Goal: Task Accomplishment & Management: Use online tool/utility

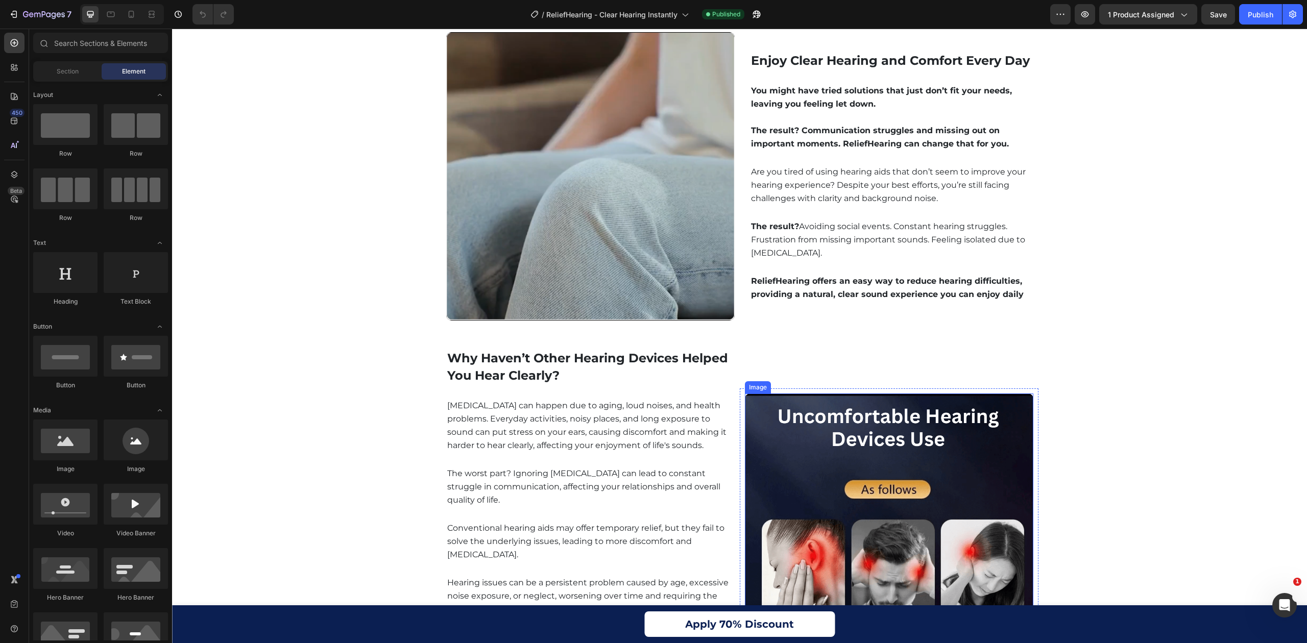
scroll to position [681, 0]
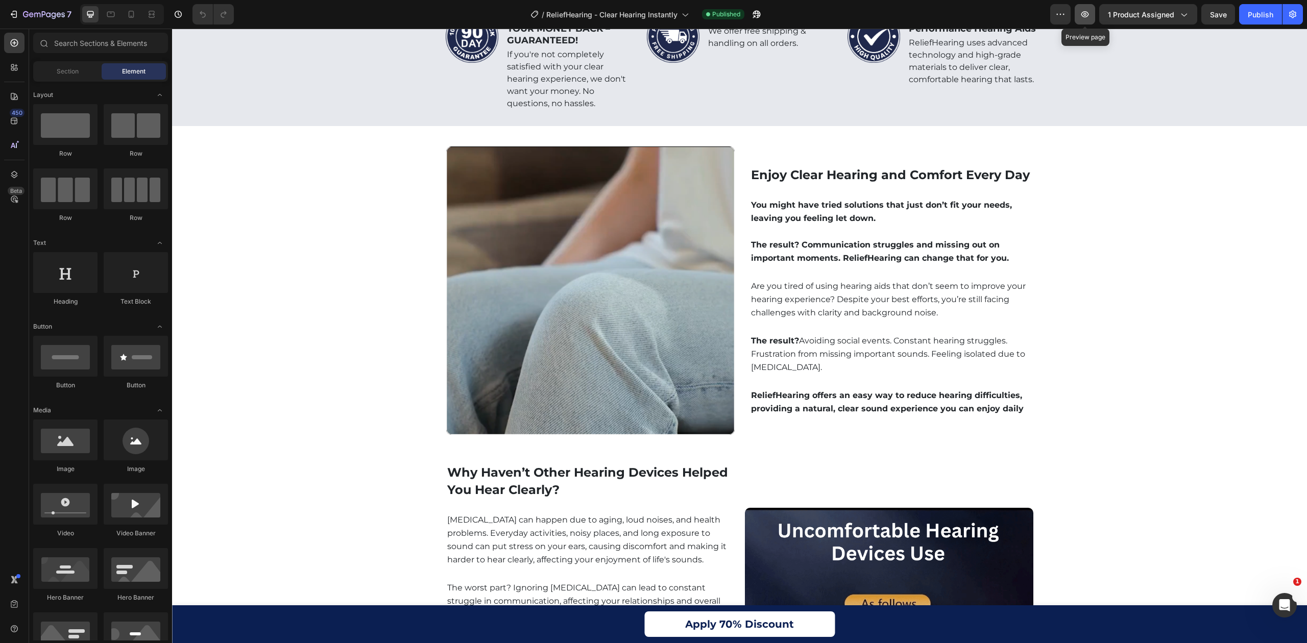
click at [1093, 14] on button "button" at bounding box center [1085, 14] width 20 height 20
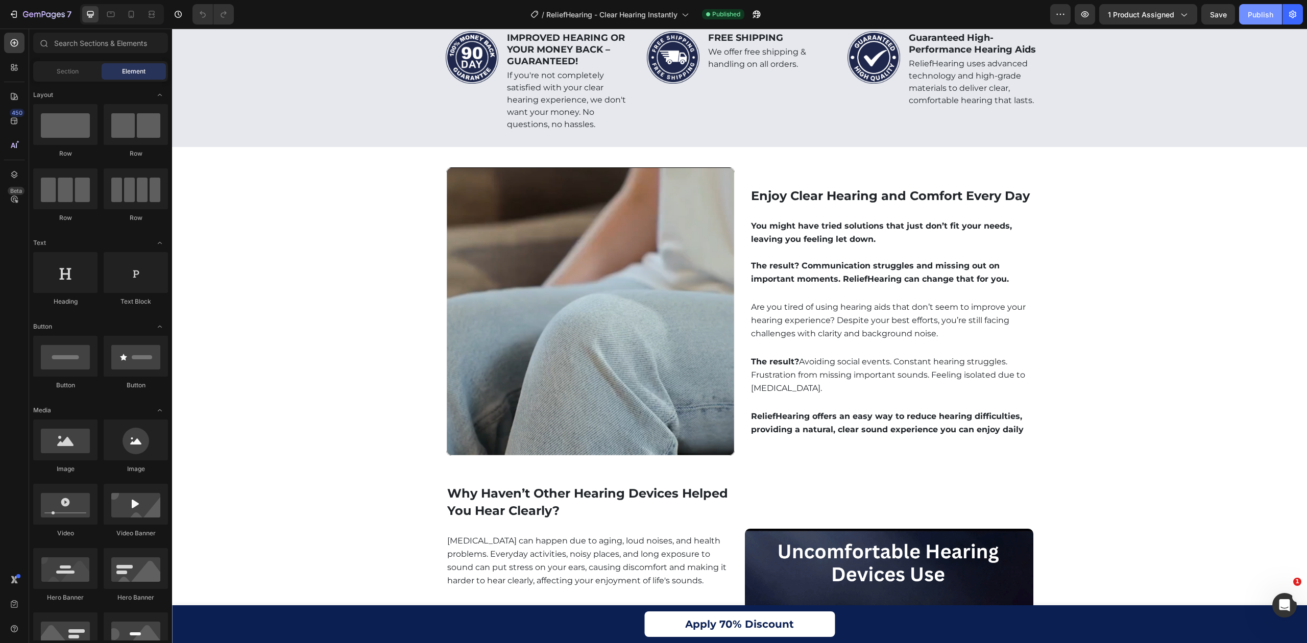
scroll to position [544, 0]
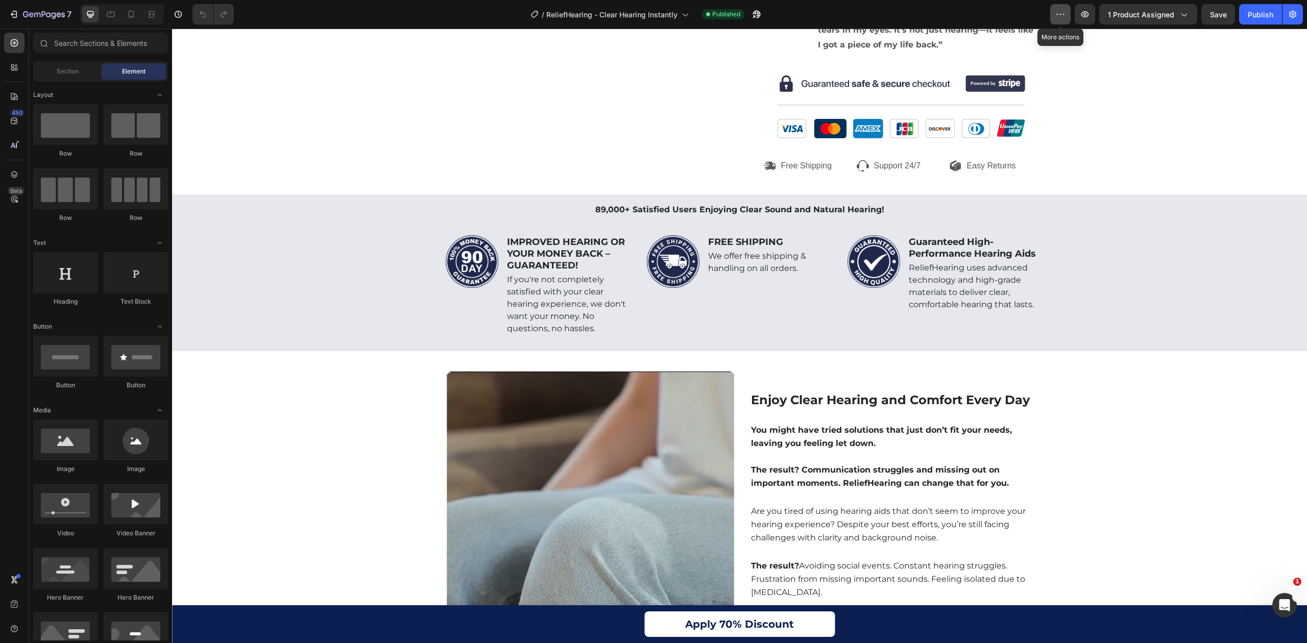
click at [1052, 13] on button "button" at bounding box center [1060, 14] width 20 height 20
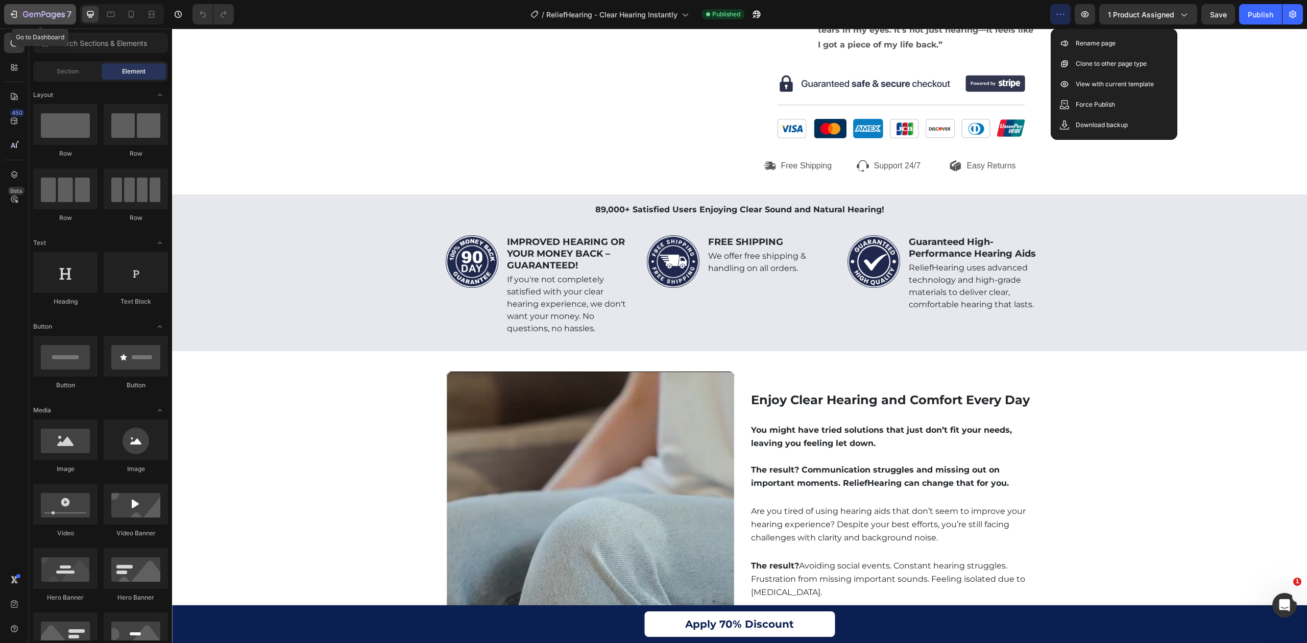
click at [37, 17] on icon "button" at bounding box center [44, 15] width 42 height 9
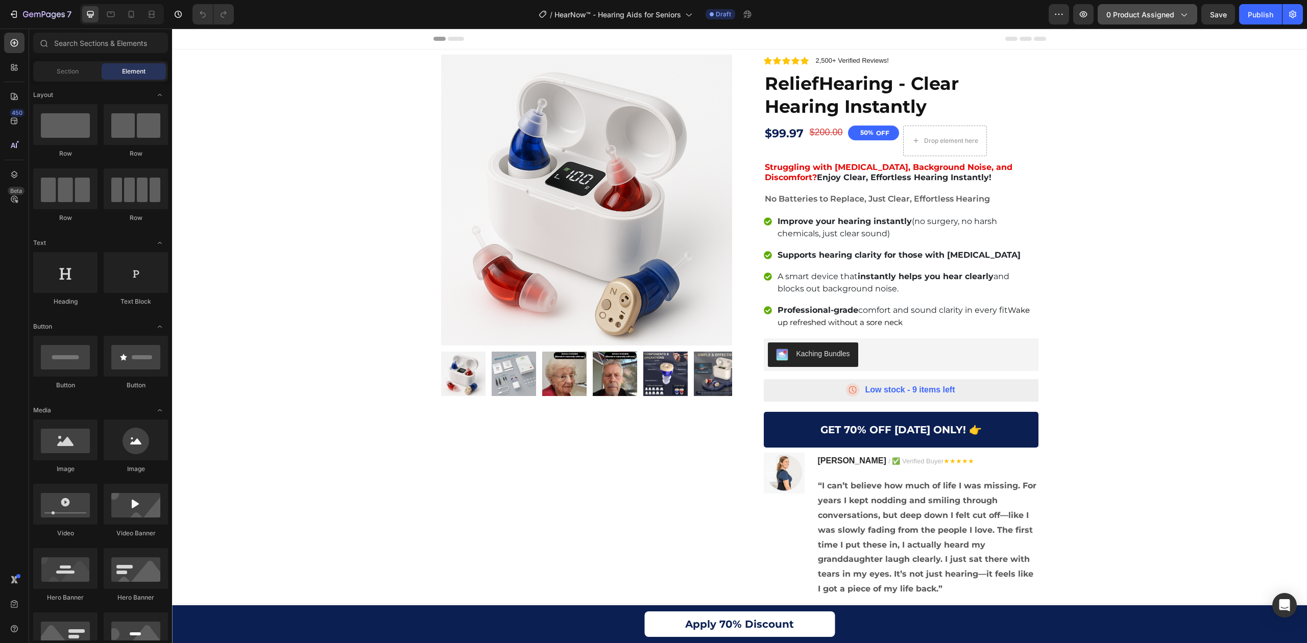
click at [1152, 11] on span "0 product assigned" at bounding box center [1140, 14] width 68 height 11
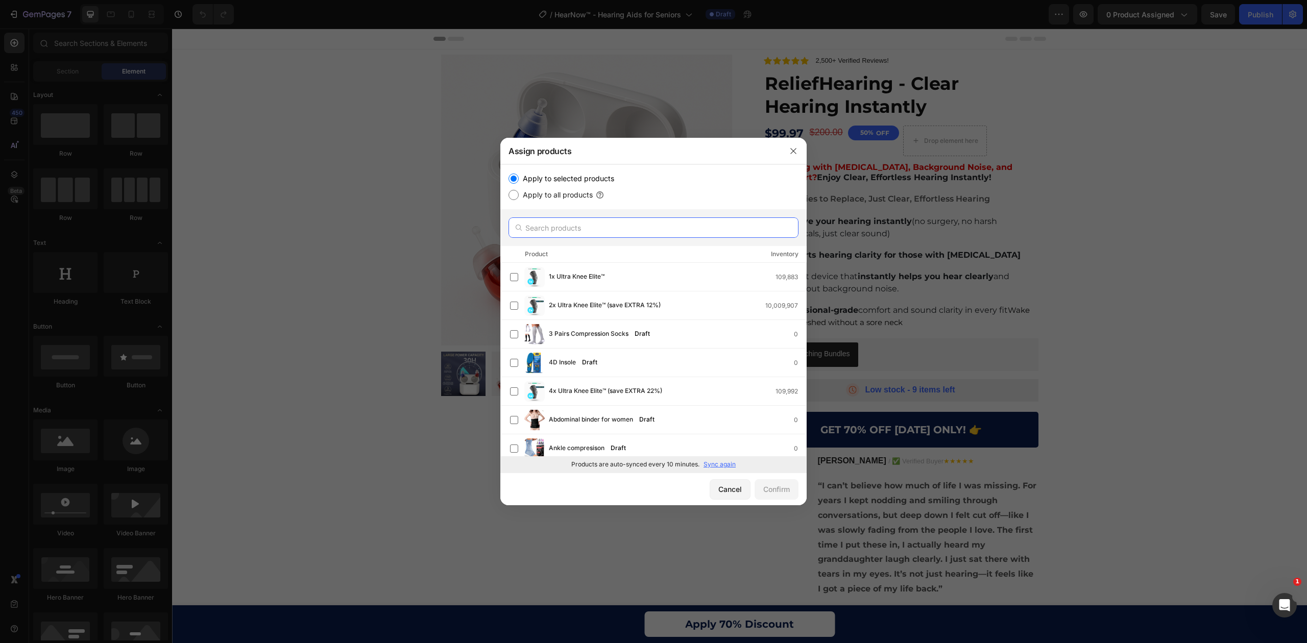
click at [587, 226] on input "text" at bounding box center [654, 228] width 290 height 20
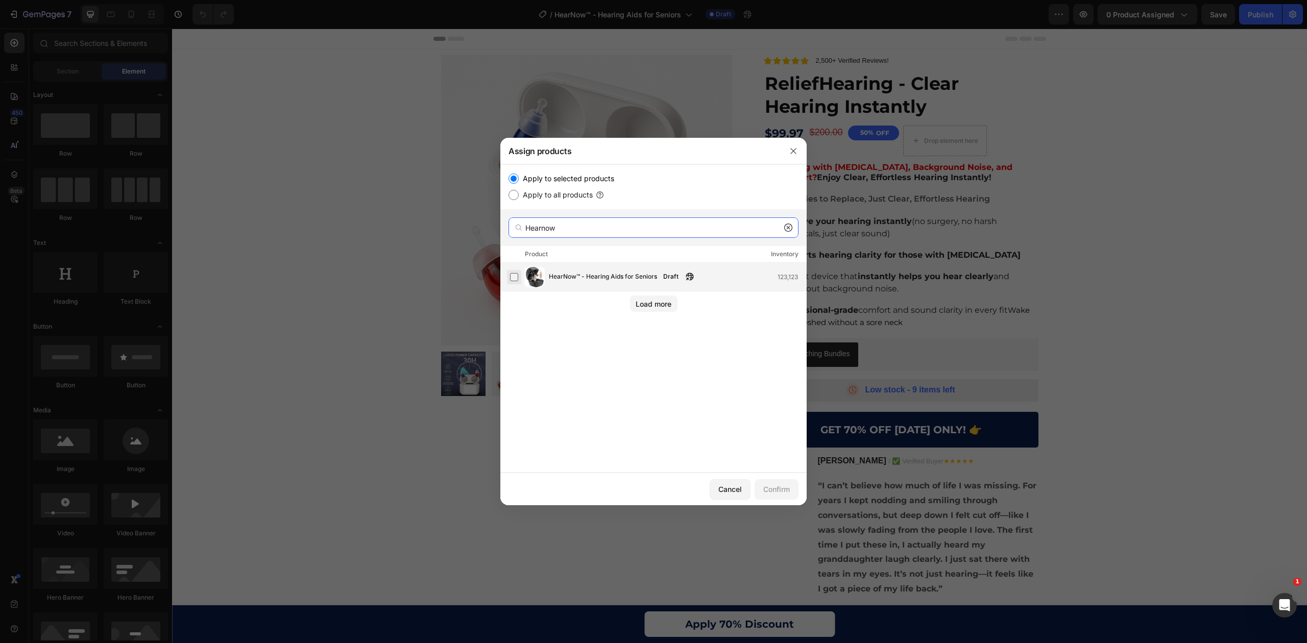
type input "Hearnow"
click at [515, 276] on label at bounding box center [514, 277] width 8 height 8
click at [778, 492] on div "Confirm" at bounding box center [776, 489] width 27 height 11
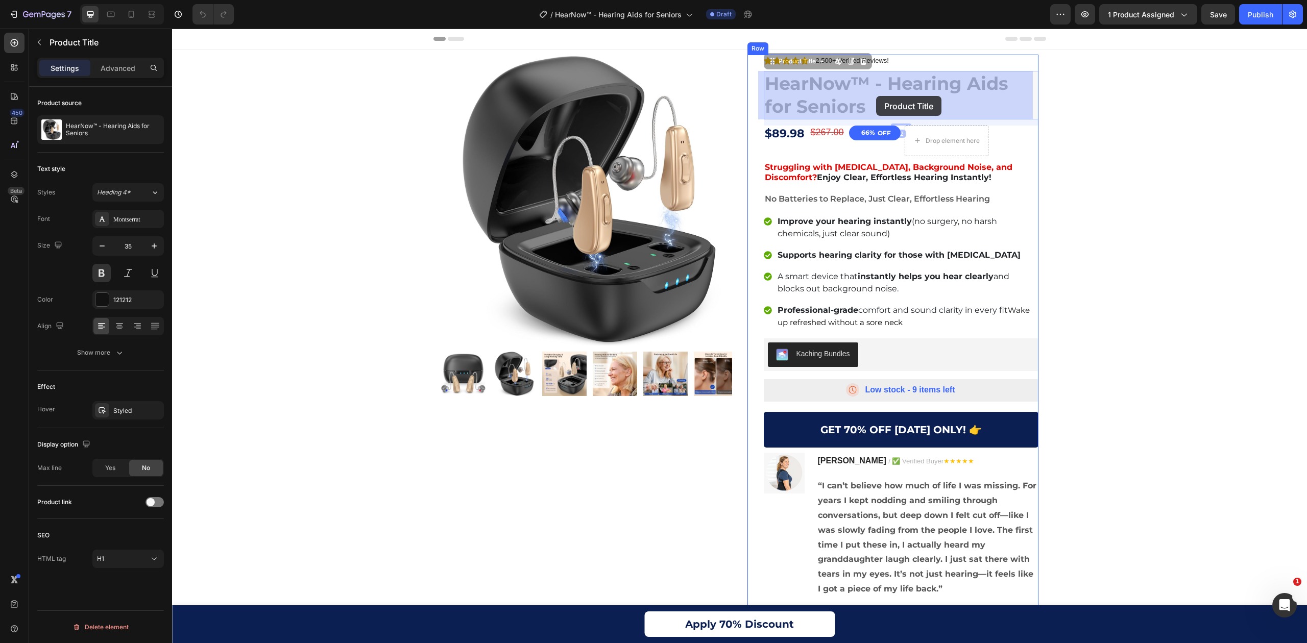
drag, startPoint x: 762, startPoint y: 88, endPoint x: 871, endPoint y: 93, distance: 108.9
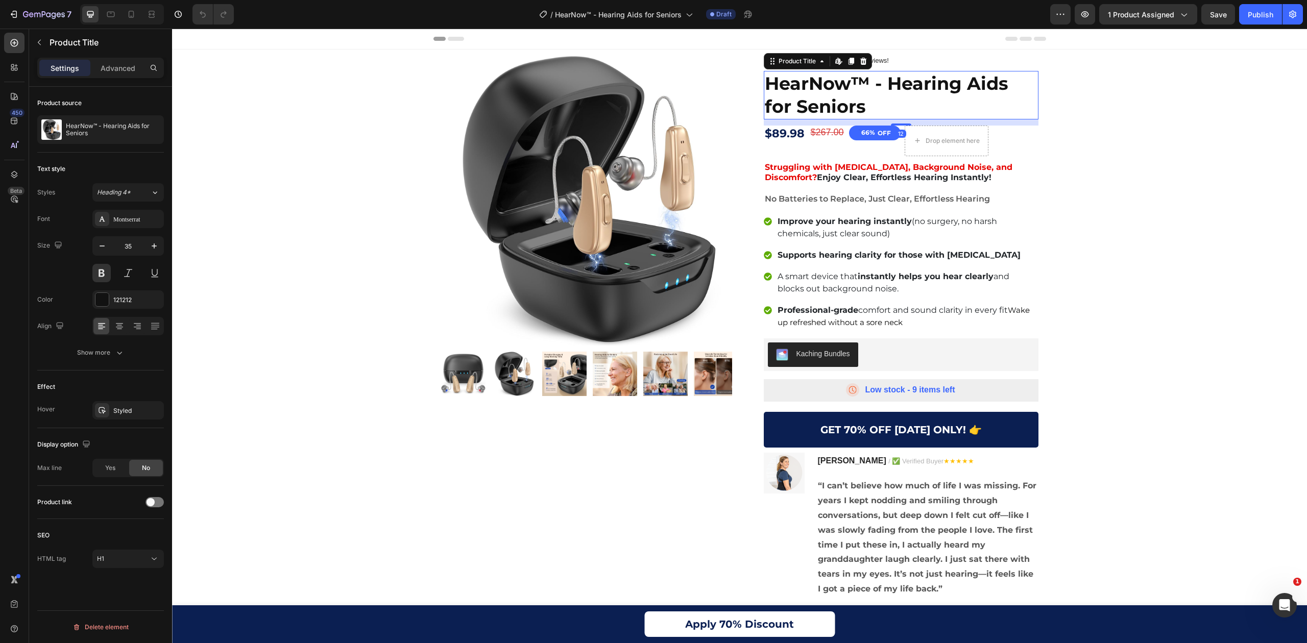
click at [869, 92] on h1 "HearNow™ - Hearing Aids for Seniors" at bounding box center [901, 95] width 275 height 49
click at [862, 85] on h1 "HearNow™ - Hearing Aids for Seniors" at bounding box center [901, 95] width 275 height 49
click at [865, 83] on h1 "HearNow™ - Hearing Aids for Seniors" at bounding box center [901, 95] width 275 height 49
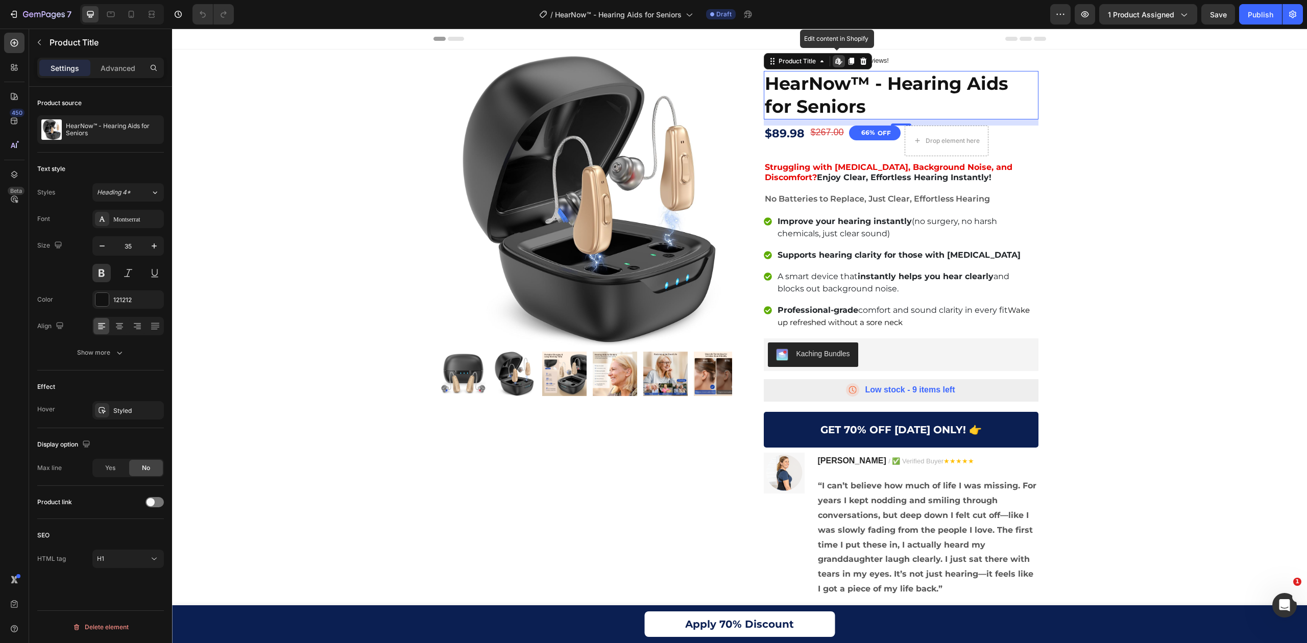
click at [838, 81] on h1 "HearNow™ - Hearing Aids for Seniors" at bounding box center [901, 95] width 275 height 49
click at [795, 88] on h1 "HearNow™ - Hearing Aids for Seniors" at bounding box center [901, 95] width 275 height 49
click at [1191, 290] on div "Product Images Icon Icon Icon Icon Icon Icon List 2,500+ Verified Reviews! Text…" at bounding box center [739, 392] width 1125 height 674
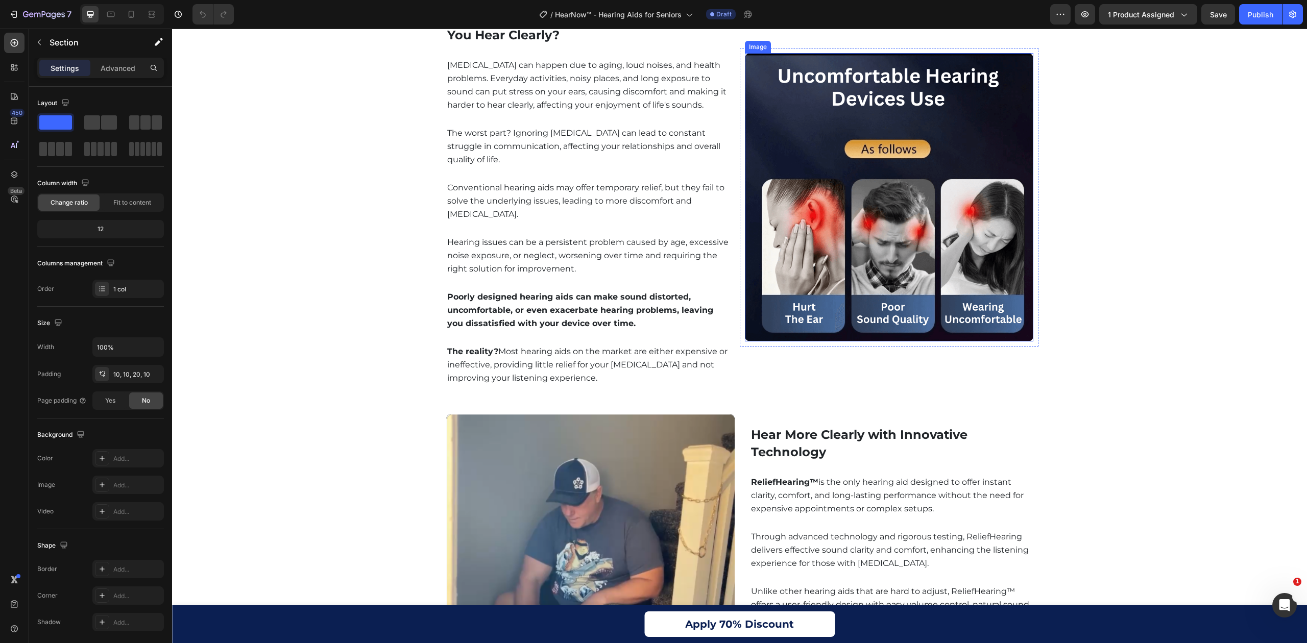
scroll to position [1293, 0]
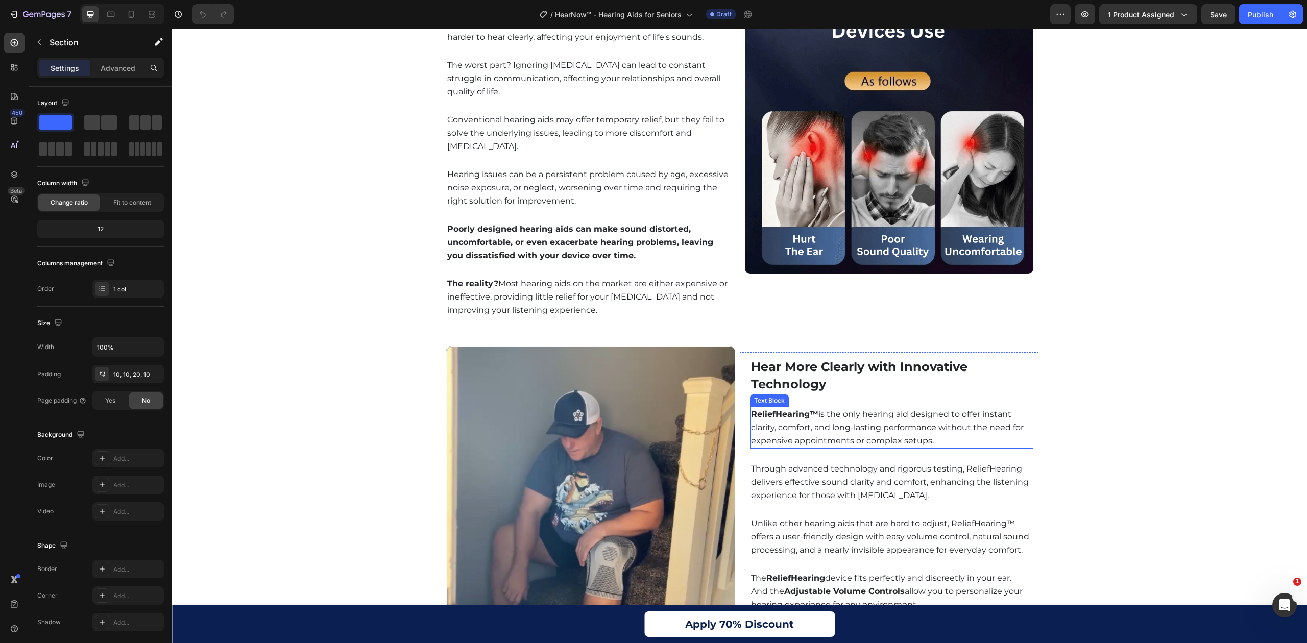
click at [809, 410] on strong "ReliefHearing™" at bounding box center [784, 415] width 67 height 10
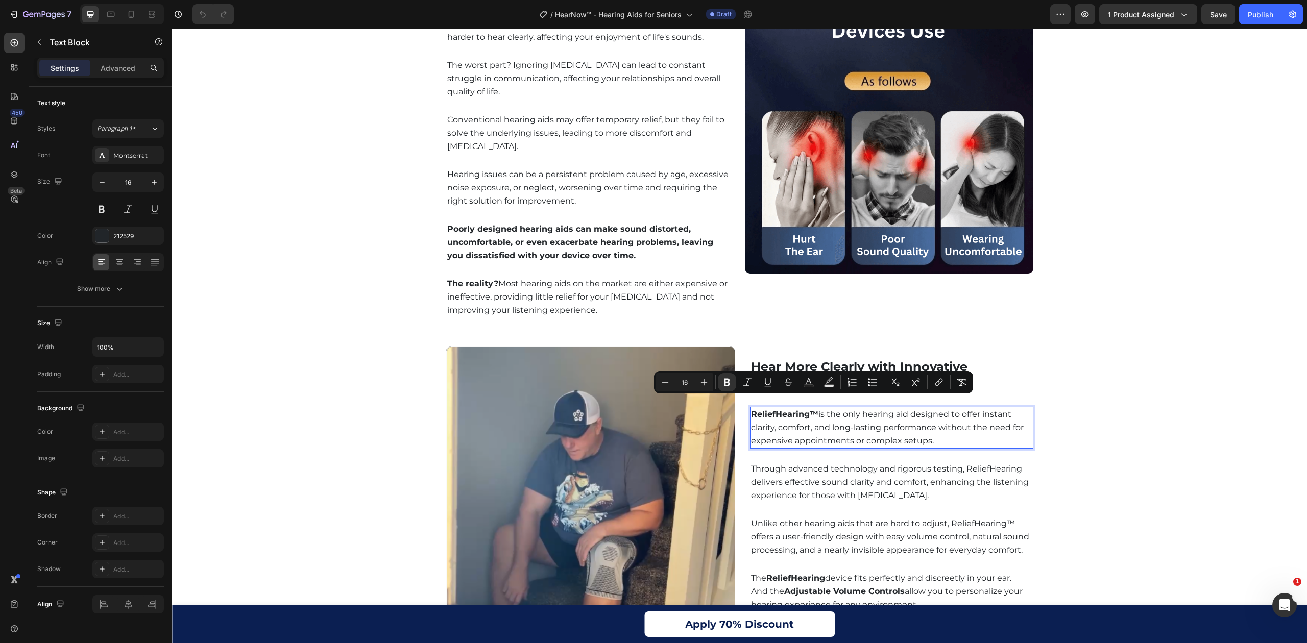
click at [813, 410] on strong "ReliefHearing™" at bounding box center [784, 415] width 67 height 10
drag, startPoint x: 812, startPoint y: 401, endPoint x: 746, endPoint y: 403, distance: 65.9
click at [751, 410] on strong "ReliefHearing™" at bounding box center [784, 415] width 67 height 10
copy strong "ReliefHearing™"
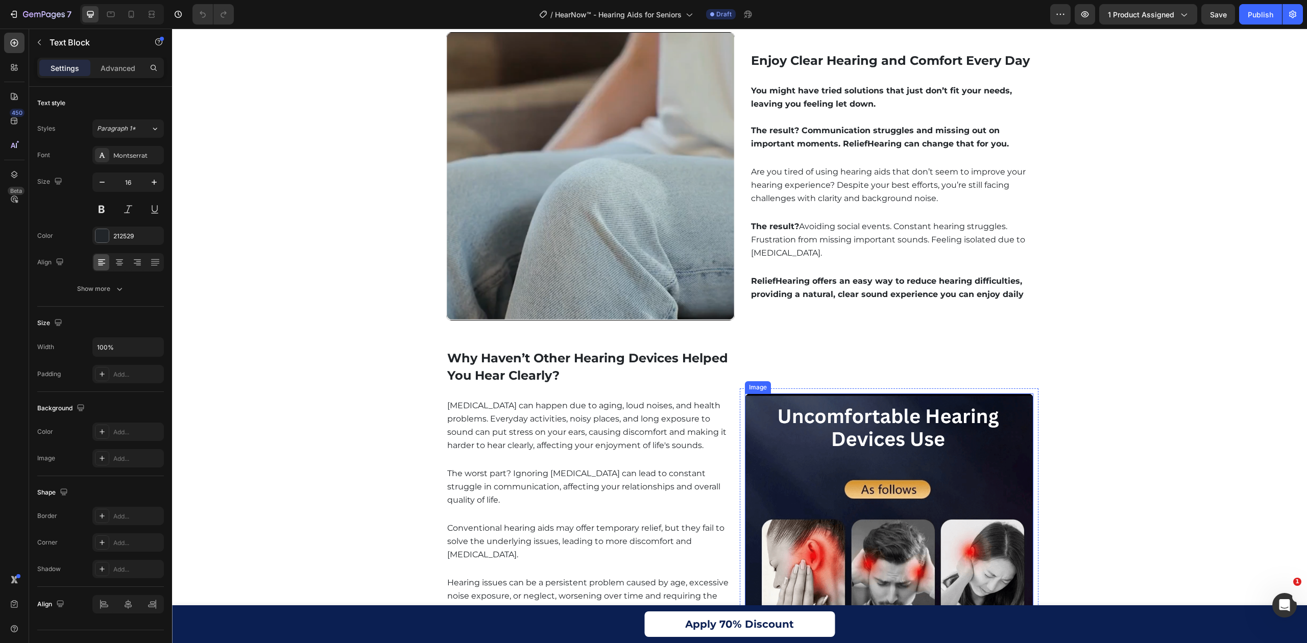
scroll to position [817, 0]
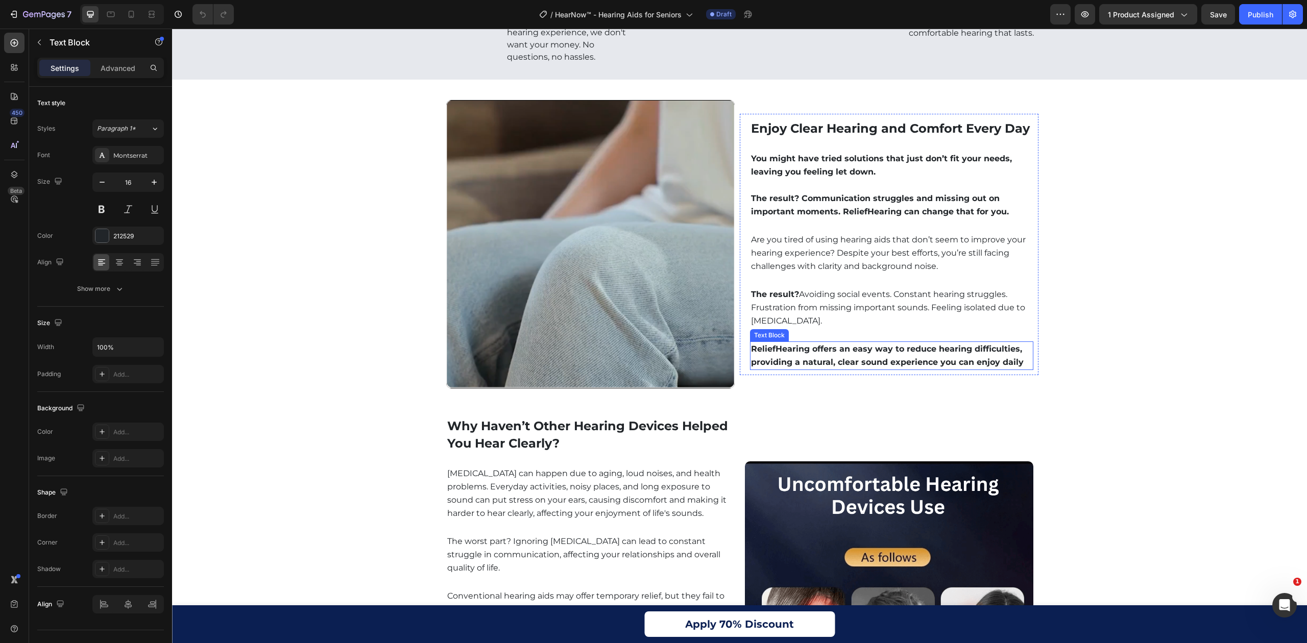
click at [781, 354] on strong "ReliefHearing offers an easy way to reduce hearing difficulties, providing a na…" at bounding box center [887, 355] width 273 height 23
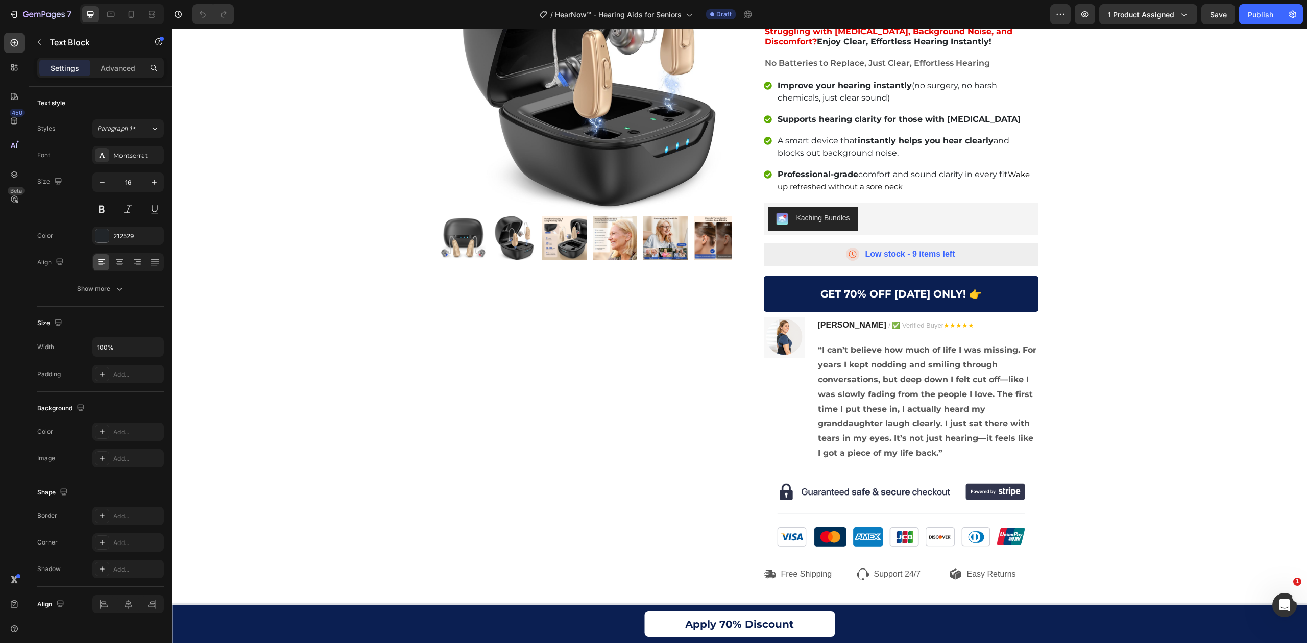
scroll to position [408, 0]
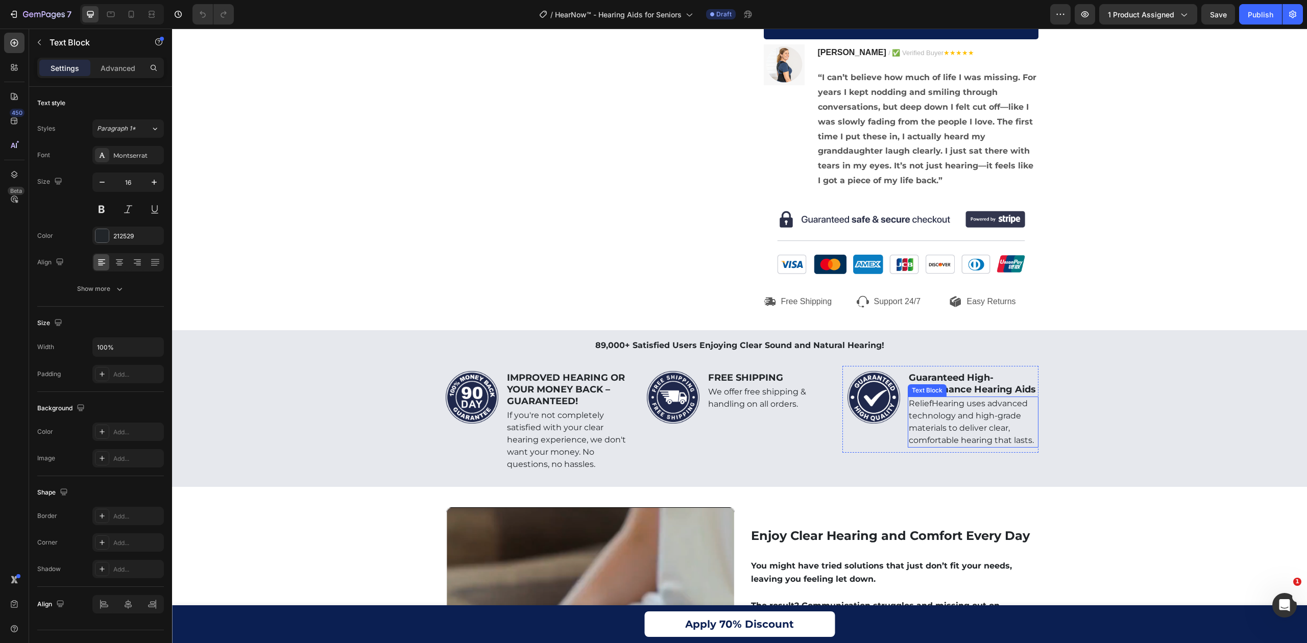
click at [946, 410] on p "ReliefHearing uses advanced technology and high-grade materials to deliver clea…" at bounding box center [973, 422] width 129 height 49
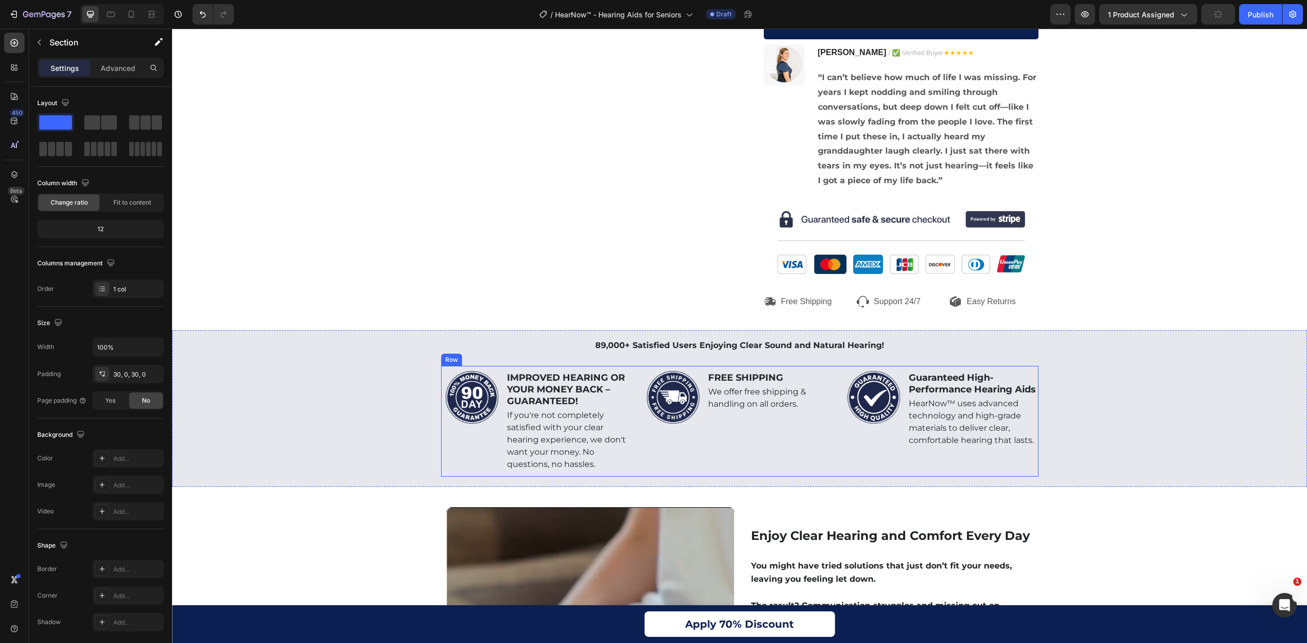
scroll to position [613, 0]
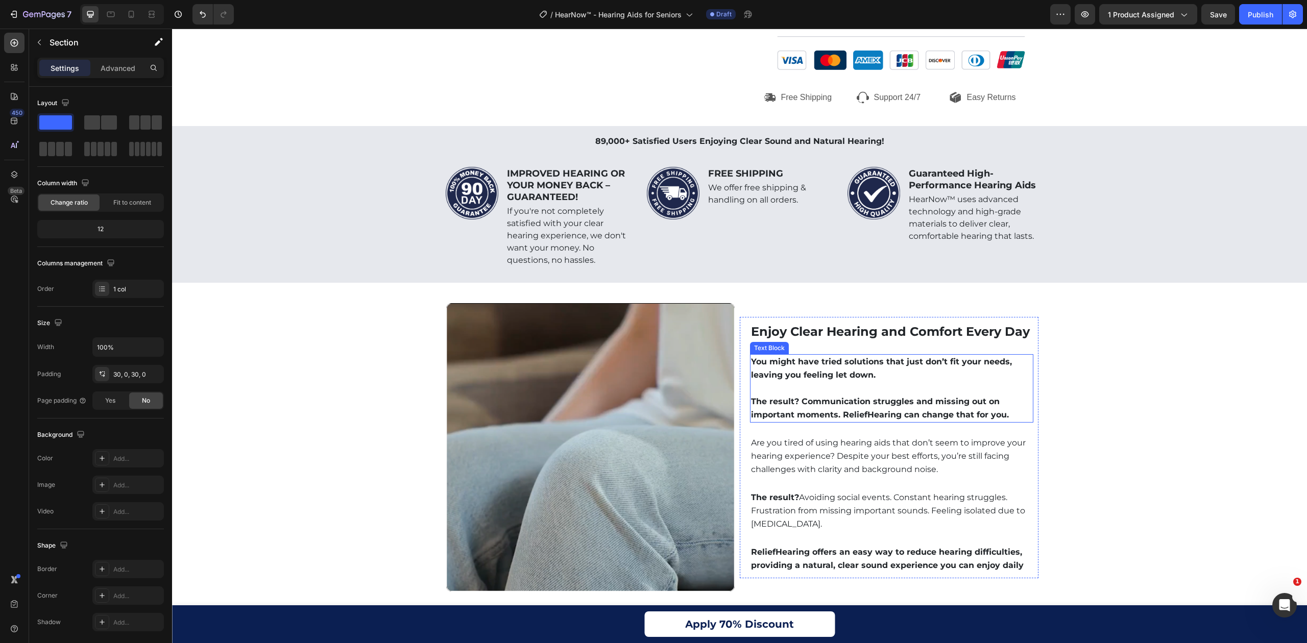
click at [857, 412] on p "The result? Communication struggles and missing out on important moments. Relie…" at bounding box center [891, 402] width 281 height 40
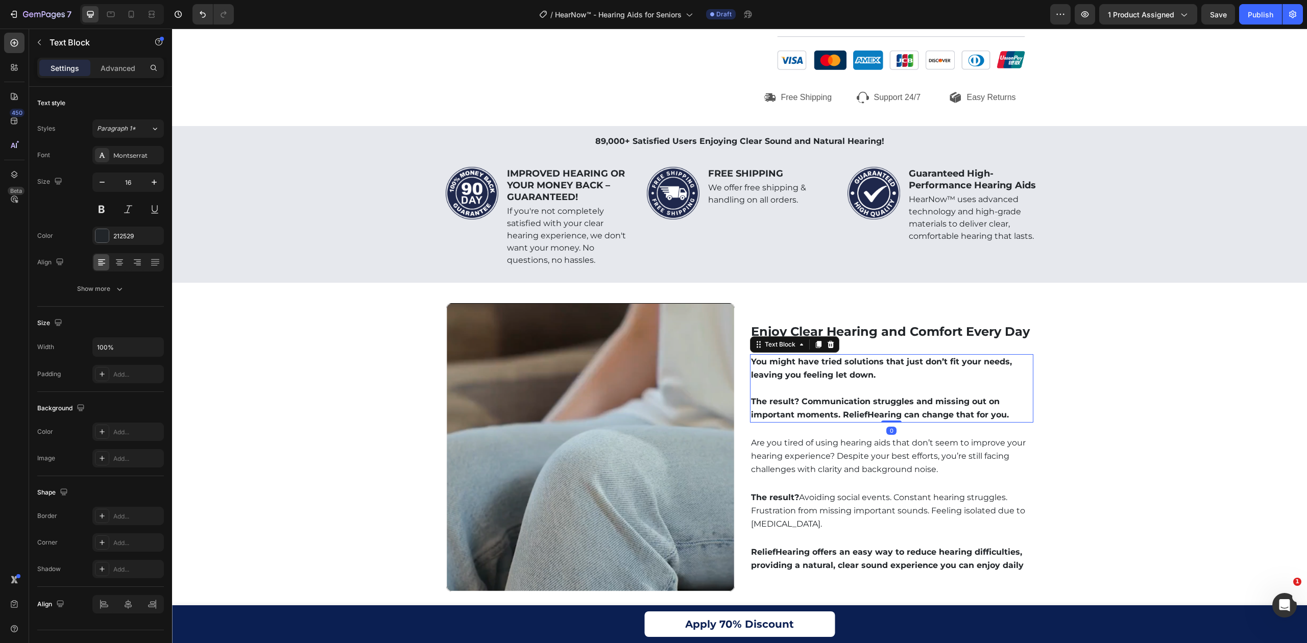
click at [857, 412] on p "The result? Communication struggles and missing out on important moments. Relie…" at bounding box center [891, 402] width 281 height 40
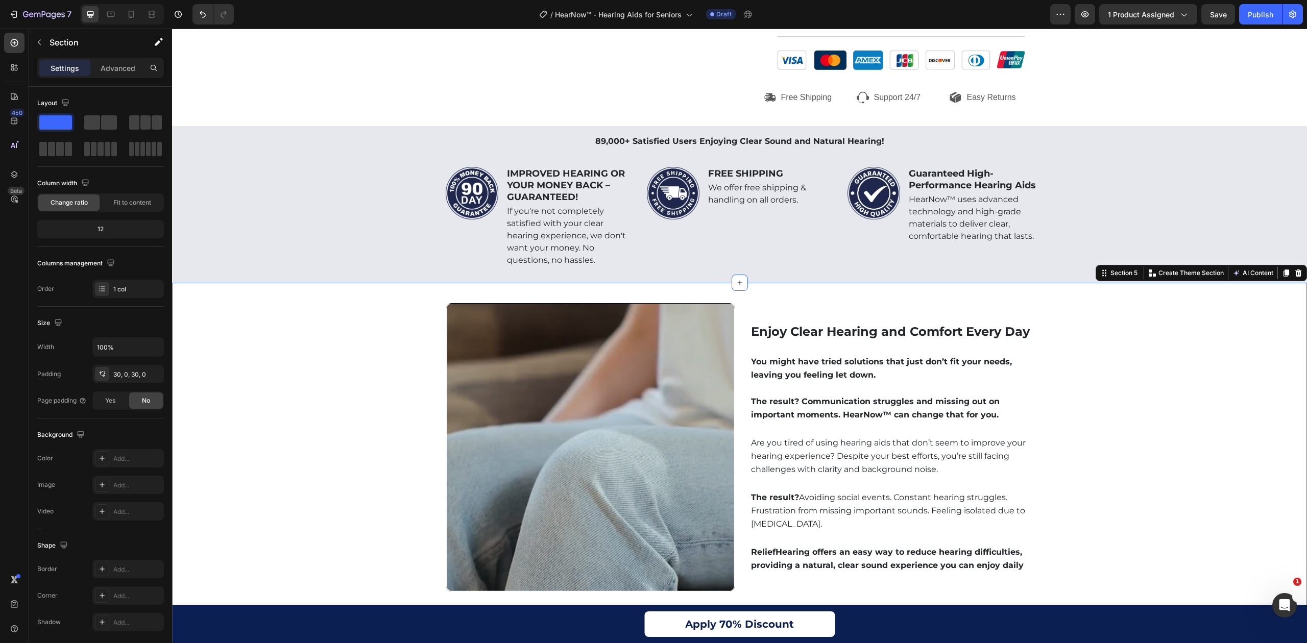
scroll to position [681, 0]
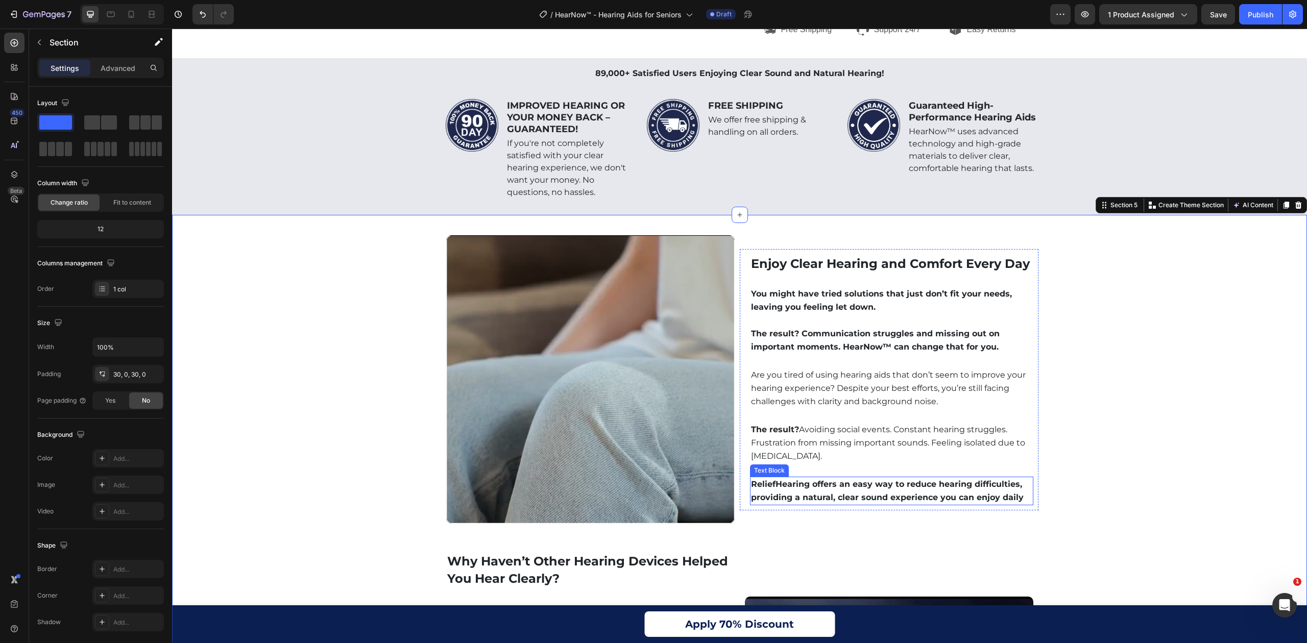
click at [797, 486] on strong "ReliefHearing offers an easy way to reduce hearing difficulties, providing a na…" at bounding box center [887, 490] width 273 height 23
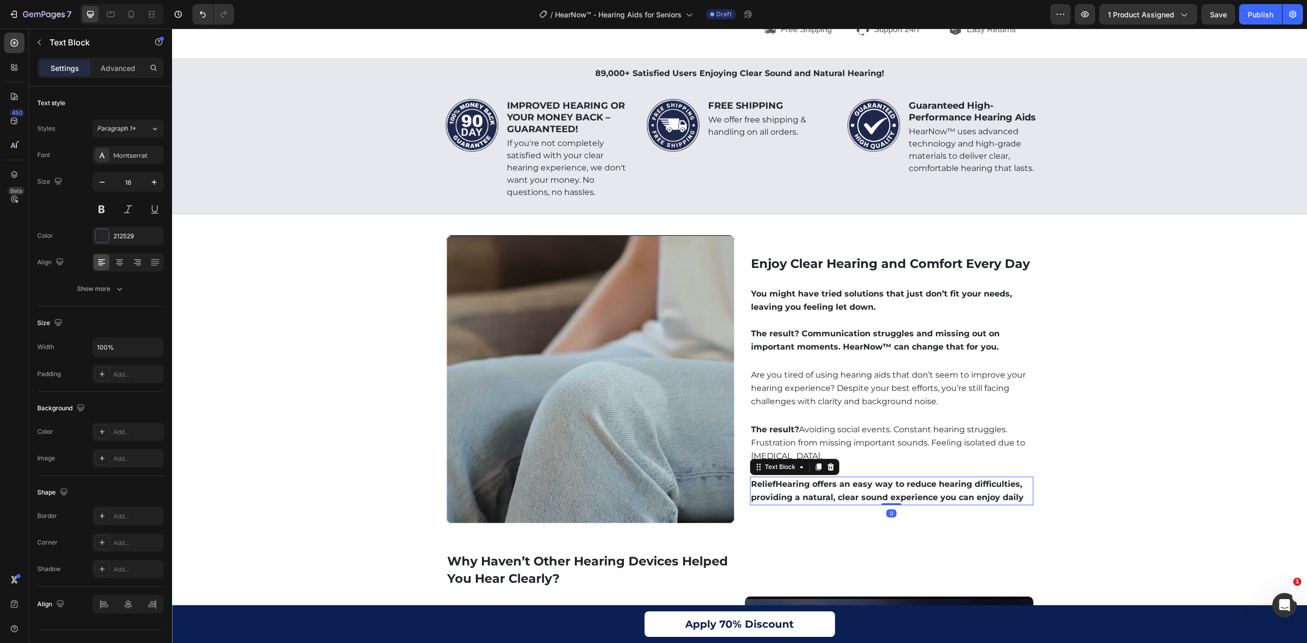
click at [797, 486] on strong "ReliefHearing offers an easy way to reduce hearing difficulties, providing a na…" at bounding box center [887, 490] width 273 height 23
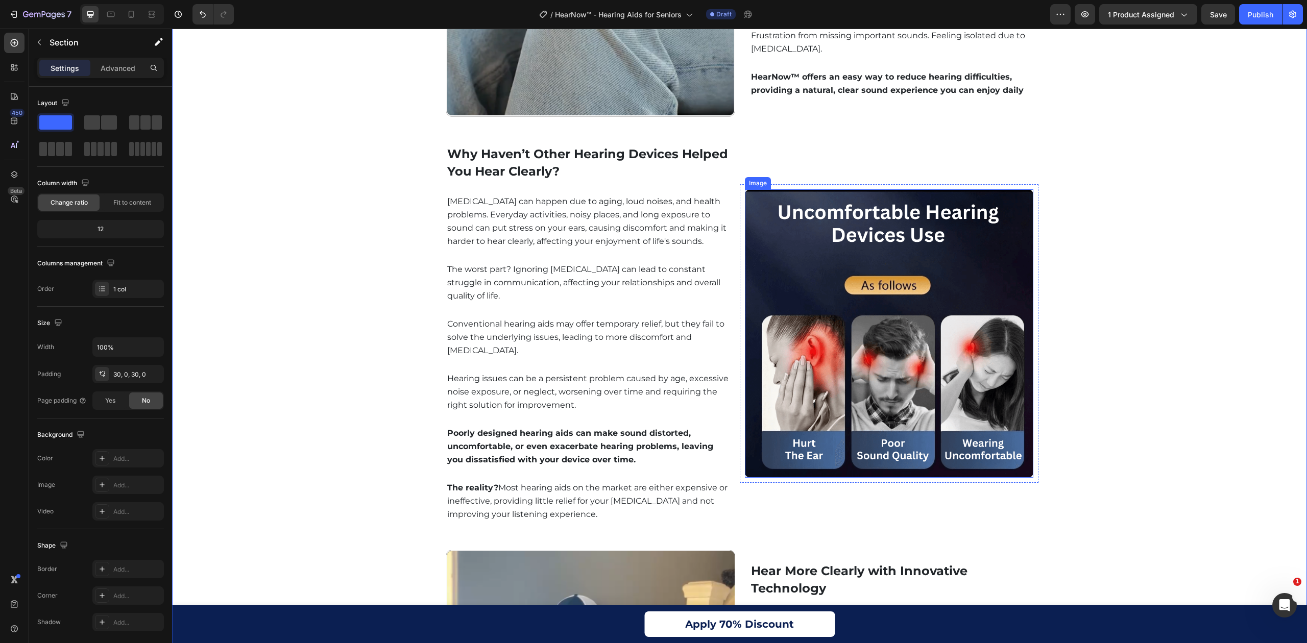
scroll to position [1225, 0]
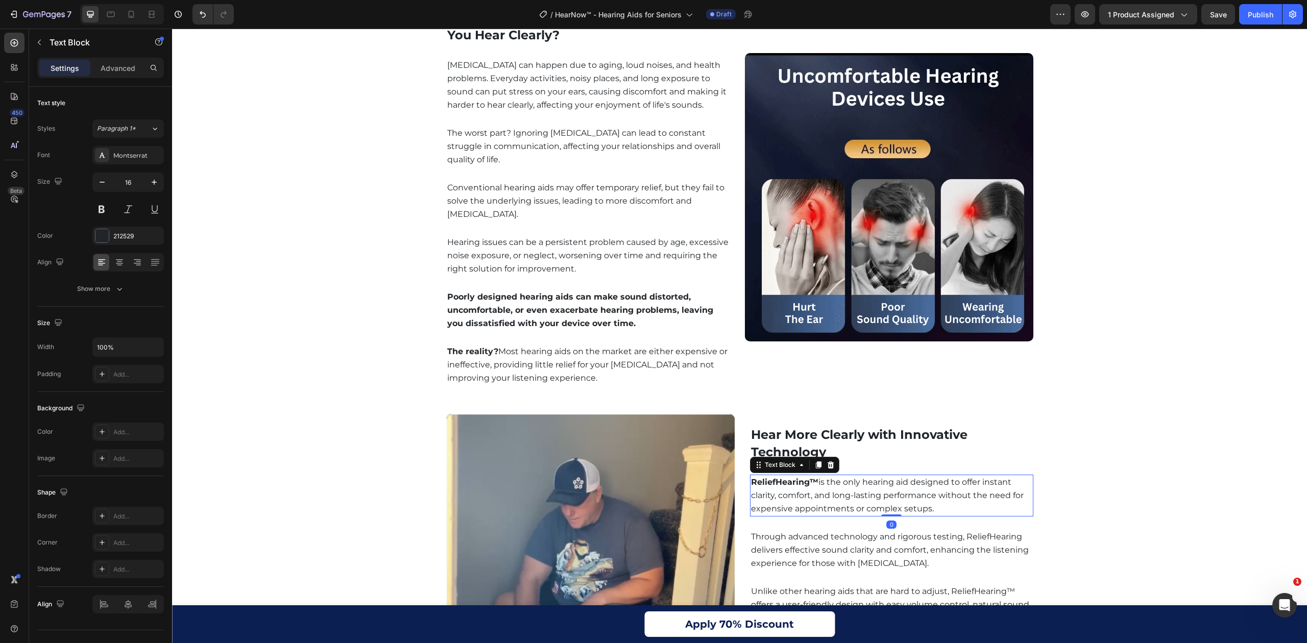
click at [812, 477] on strong "ReliefHearing™" at bounding box center [784, 482] width 67 height 10
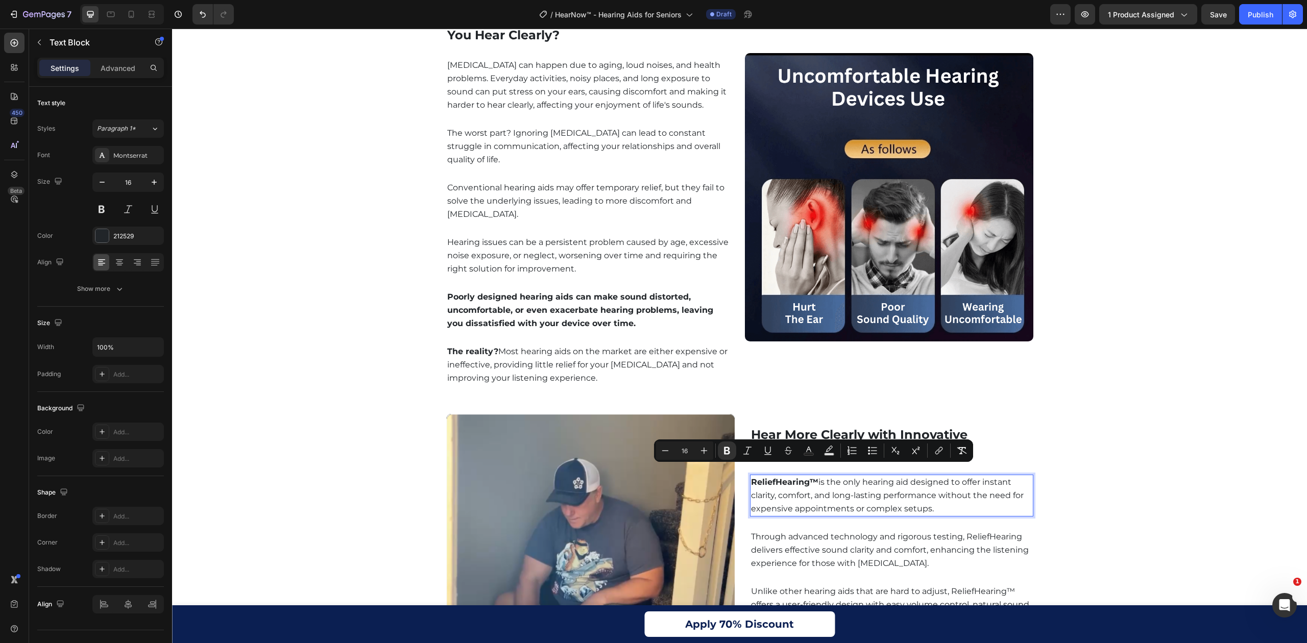
click at [811, 477] on strong "ReliefHearing™" at bounding box center [784, 482] width 67 height 10
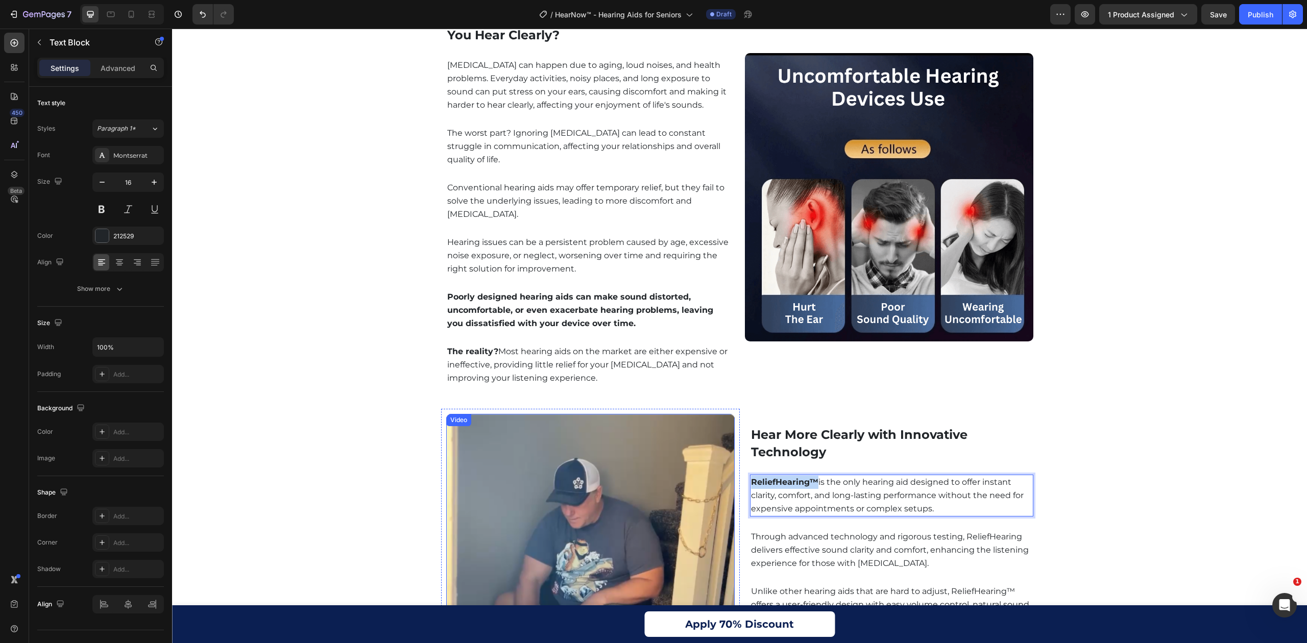
drag, startPoint x: 813, startPoint y: 470, endPoint x: 707, endPoint y: 472, distance: 106.2
click at [707, 472] on div "Hear More Clearly with Innovative Technology Heading Video Row Hear More Clearl…" at bounding box center [739, 594] width 597 height 371
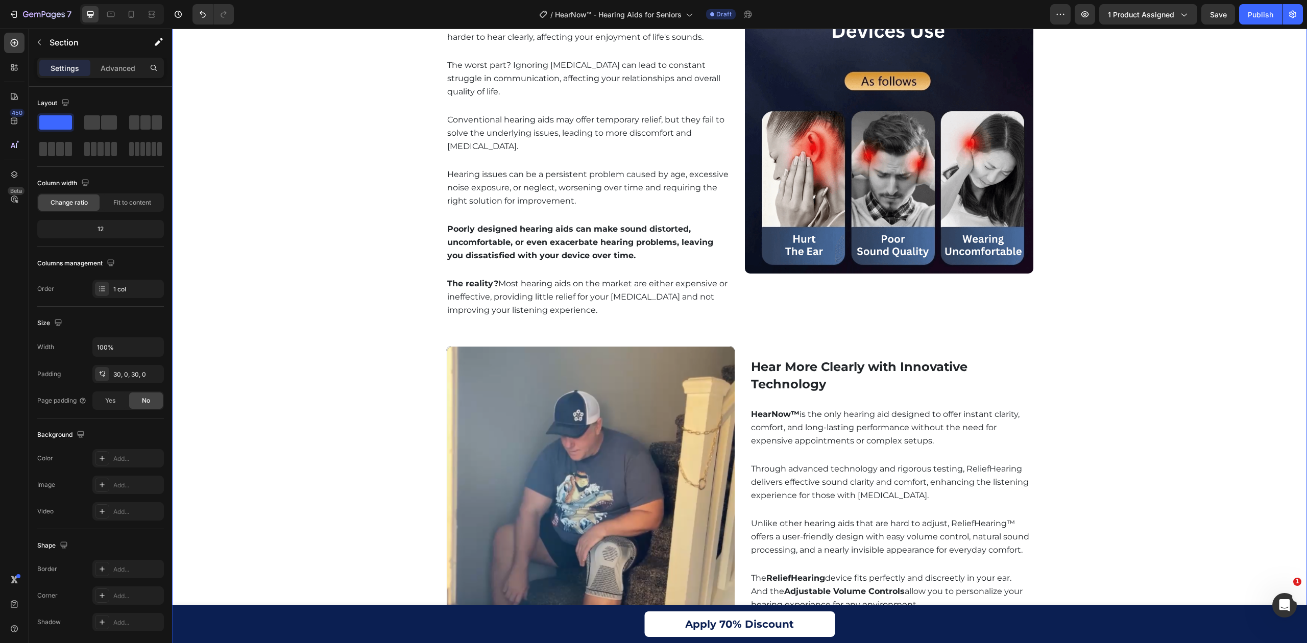
scroll to position [1361, 0]
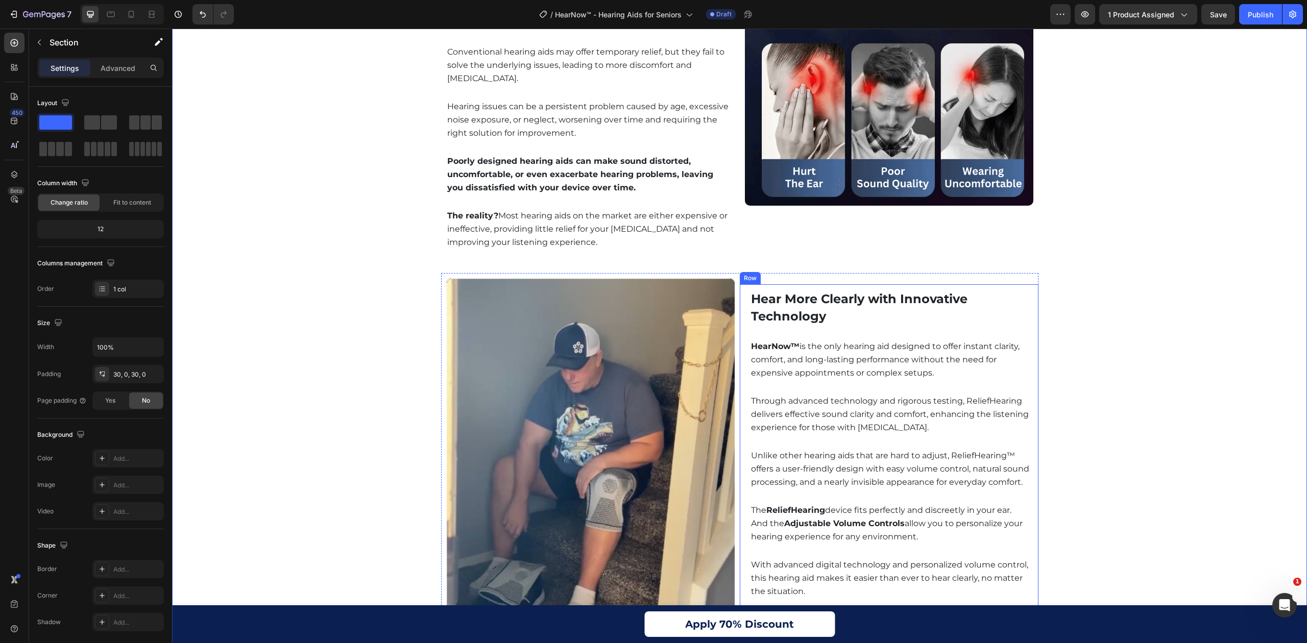
click at [800, 506] on strong "ReliefHearing" at bounding box center [795, 511] width 59 height 10
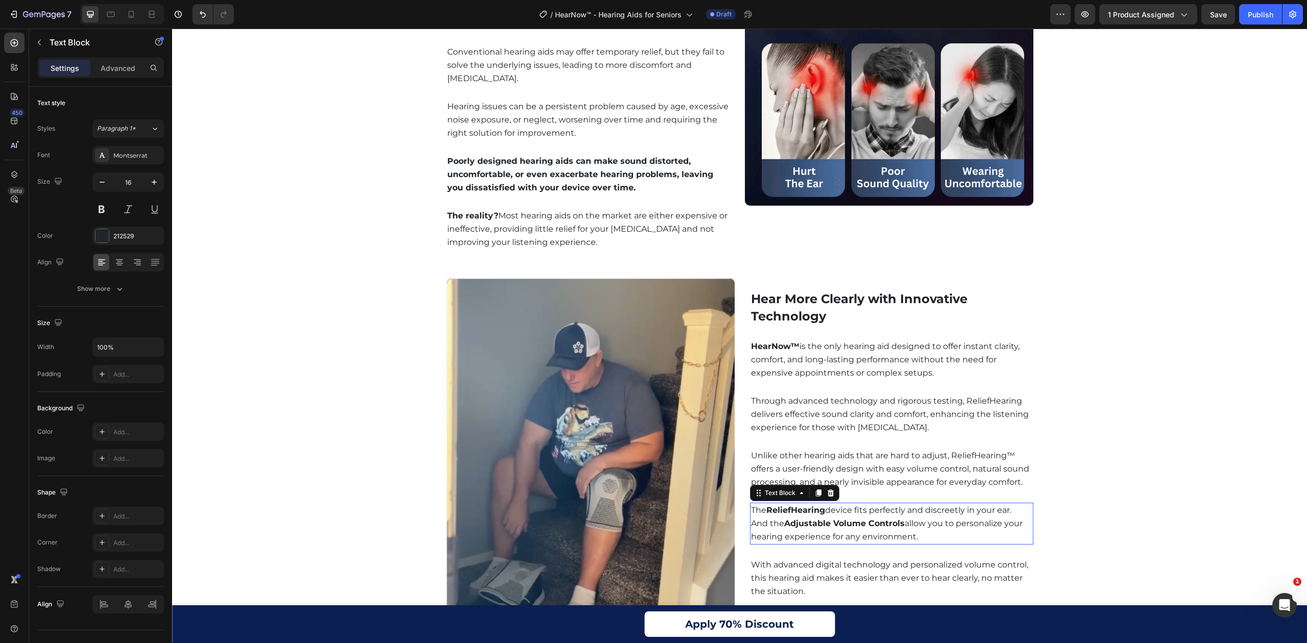
click at [799, 506] on strong "ReliefHearing" at bounding box center [795, 511] width 59 height 10
drag, startPoint x: 820, startPoint y: 502, endPoint x: 764, endPoint y: 501, distance: 56.2
click at [766, 506] on strong "ReliefHearing" at bounding box center [795, 511] width 59 height 10
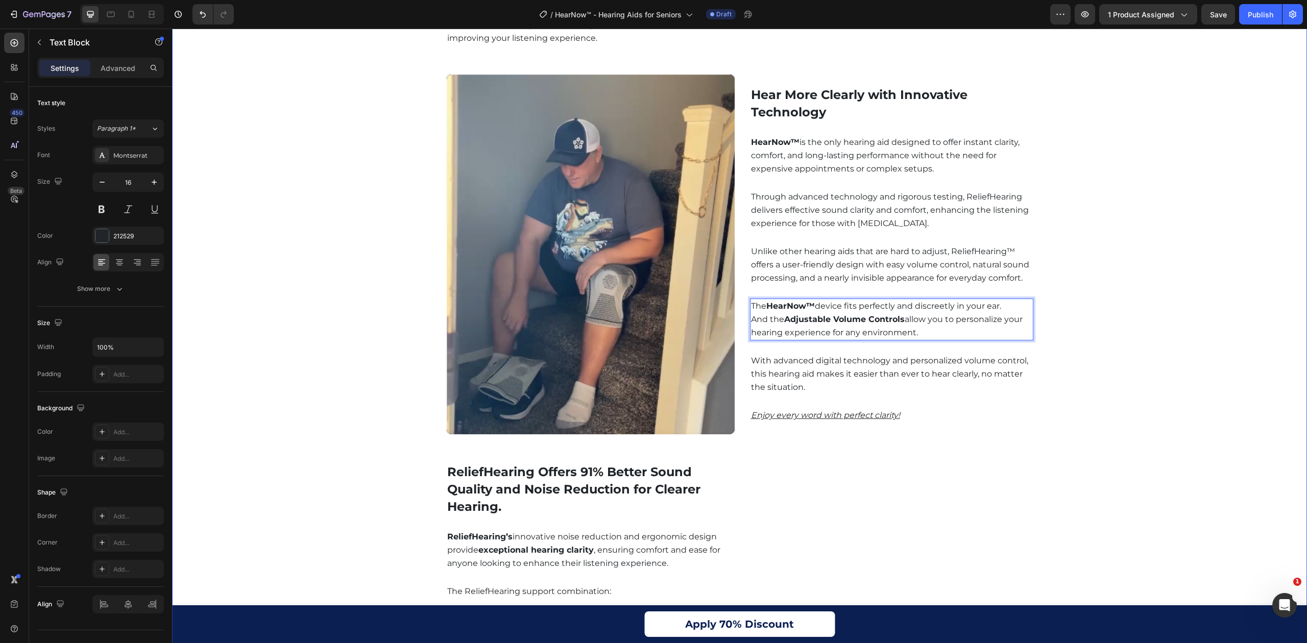
scroll to position [1634, 0]
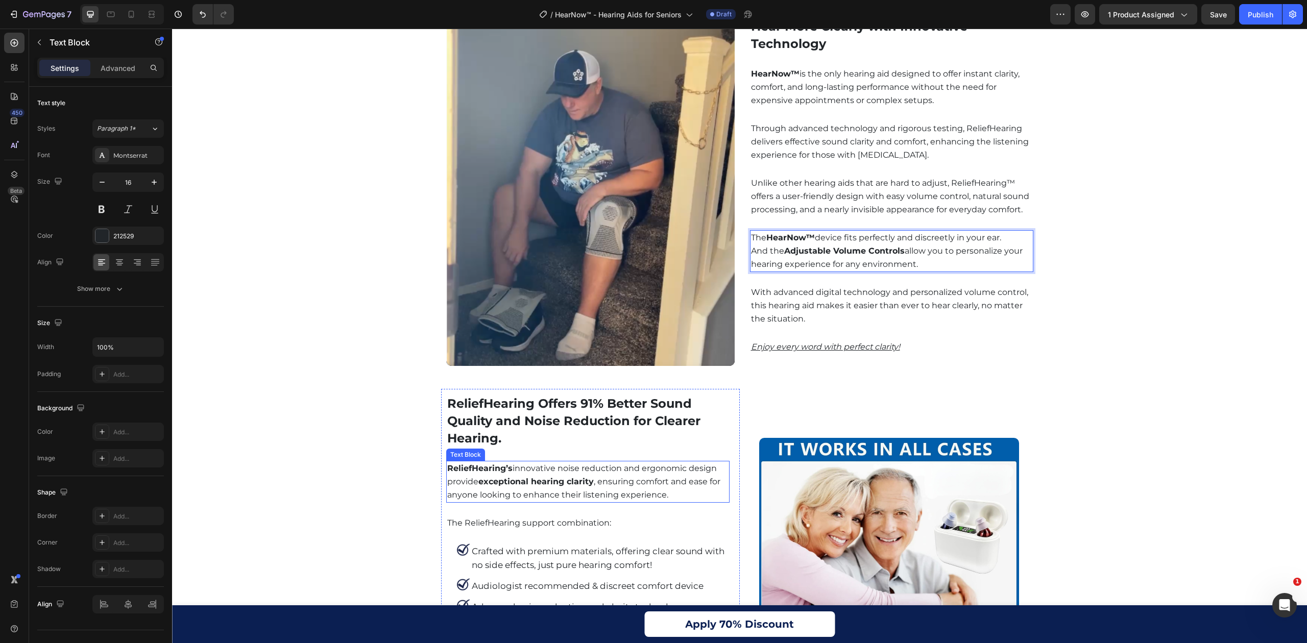
click at [511, 462] on p "ReliefHearing’s innovative noise reduction and ergonomic design provide excepti…" at bounding box center [587, 482] width 281 height 40
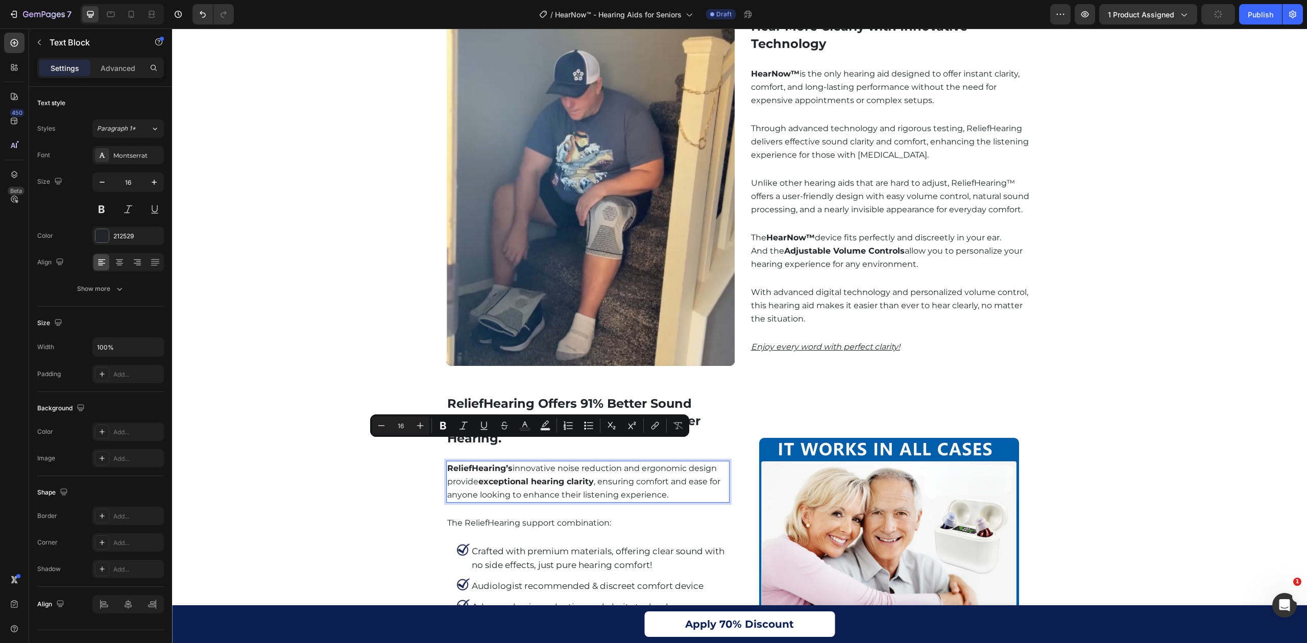
click at [501, 464] on strong "ReliefHearing’s" at bounding box center [479, 469] width 65 height 10
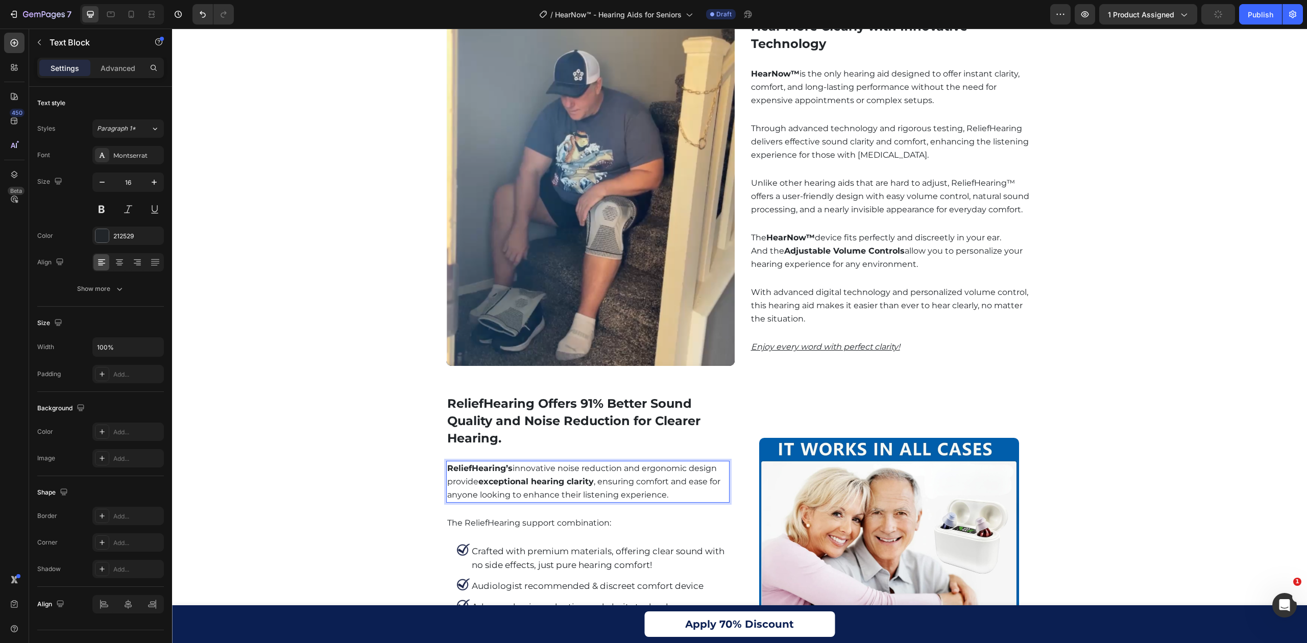
click at [504, 464] on strong "ReliefHearing’s" at bounding box center [479, 469] width 65 height 10
drag, startPoint x: 507, startPoint y: 449, endPoint x: 432, endPoint y: 450, distance: 75.1
click at [434, 451] on div "Enjoy Clear Hearing and Comfort Every Day Heading Video Row Enjoy Clear Hearing…" at bounding box center [739, 508] width 1135 height 2460
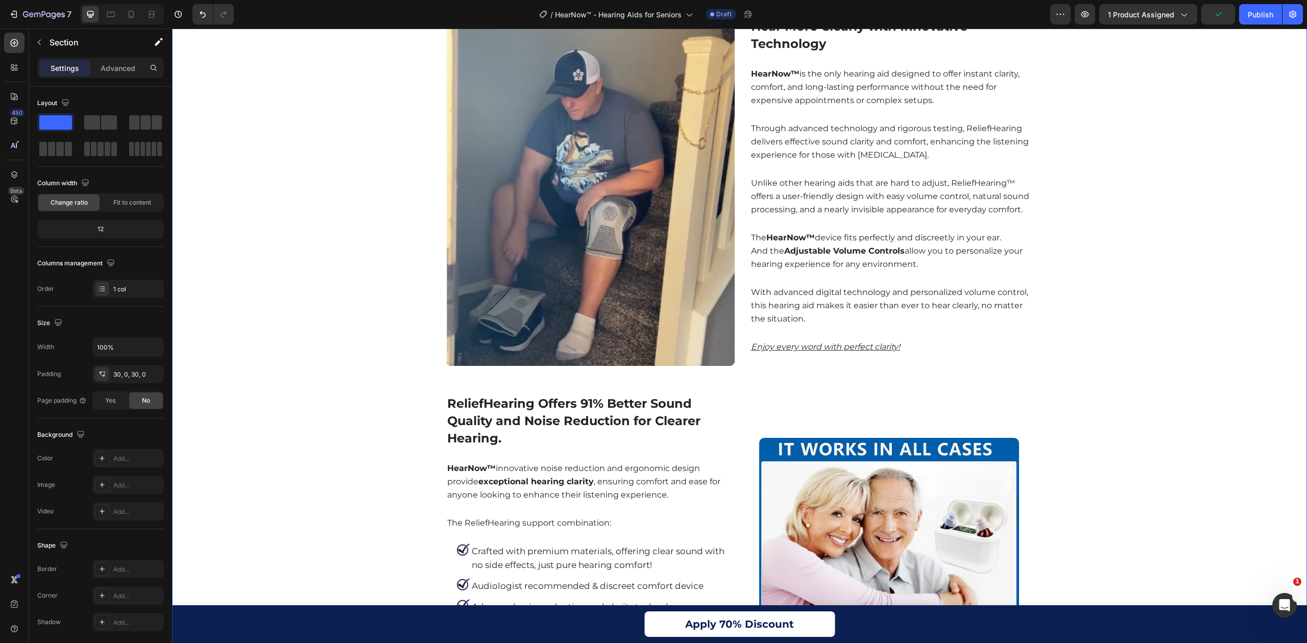
click at [358, 466] on div "Enjoy Clear Hearing and Comfort Every Day Heading Video Row Enjoy Clear Hearing…" at bounding box center [739, 508] width 1135 height 2460
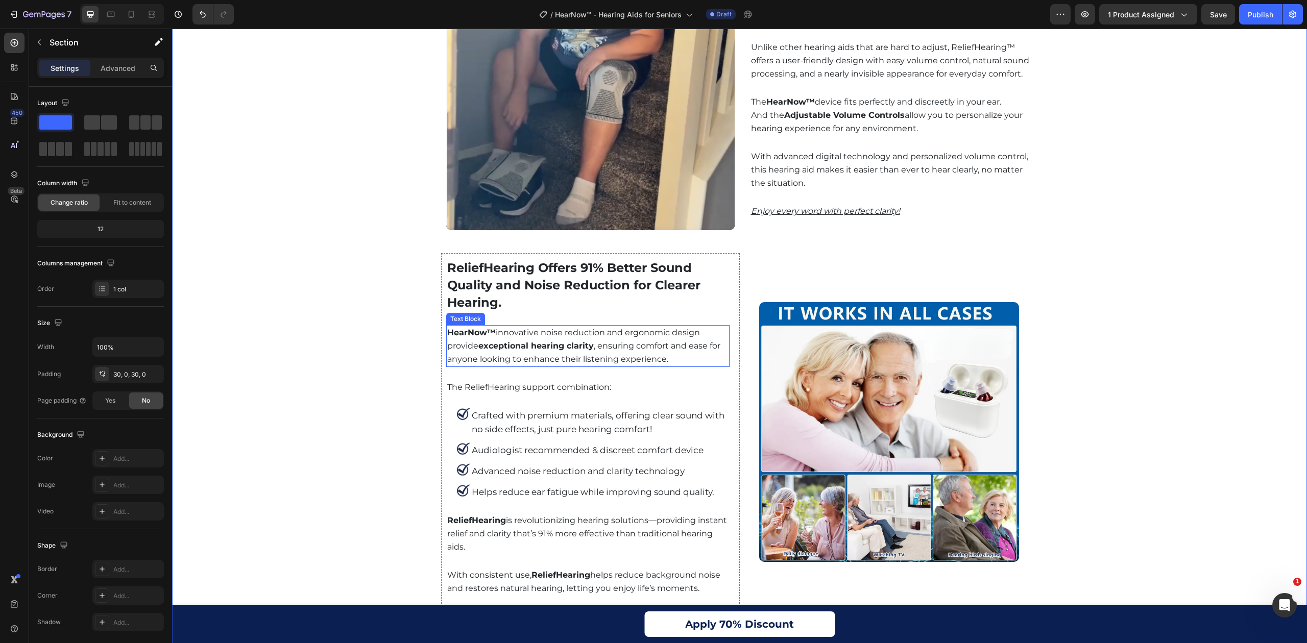
scroll to position [1838, 0]
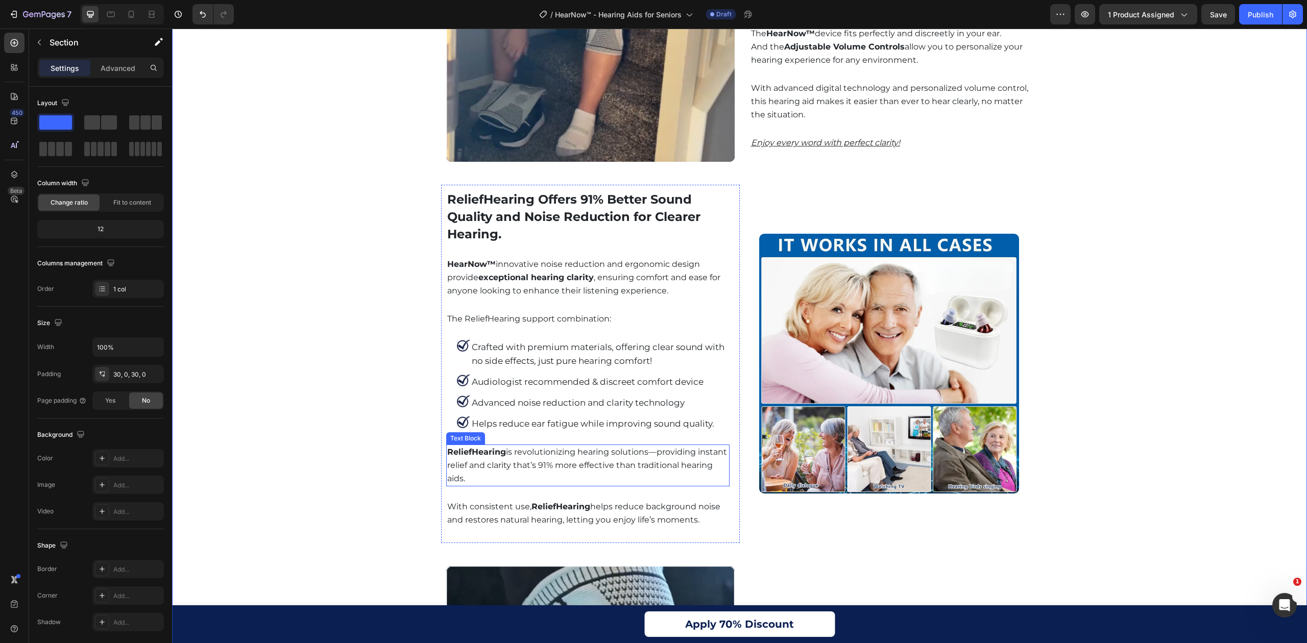
click at [497, 446] on p "ReliefHearing is revolutionizing hearing solutions—providing instant relief and…" at bounding box center [587, 466] width 281 height 40
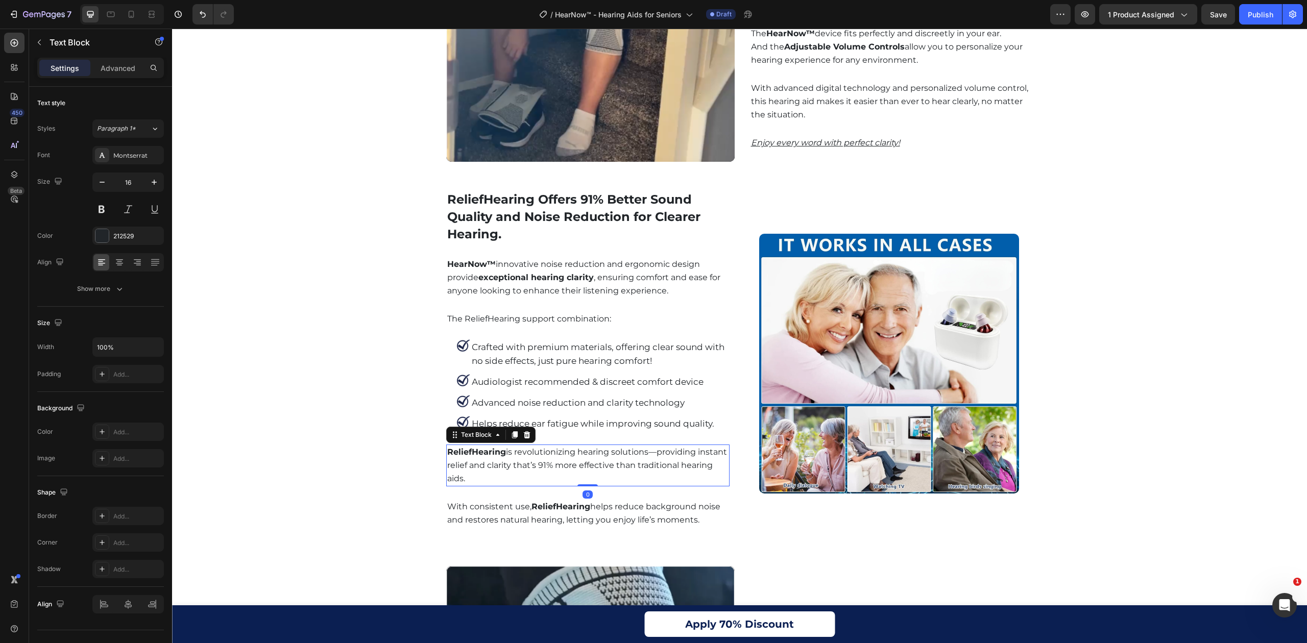
click at [497, 446] on p "ReliefHearing is revolutionizing hearing solutions—providing instant relief and…" at bounding box center [587, 466] width 281 height 40
click at [497, 447] on strong "ReliefHearing" at bounding box center [476, 452] width 59 height 10
drag, startPoint x: 498, startPoint y: 433, endPoint x: 481, endPoint y: 444, distance: 20.7
click at [427, 431] on div "Enjoy Clear Hearing and Comfort Every Day Heading Video Row Enjoy Clear Hearing…" at bounding box center [739, 304] width 1135 height 2460
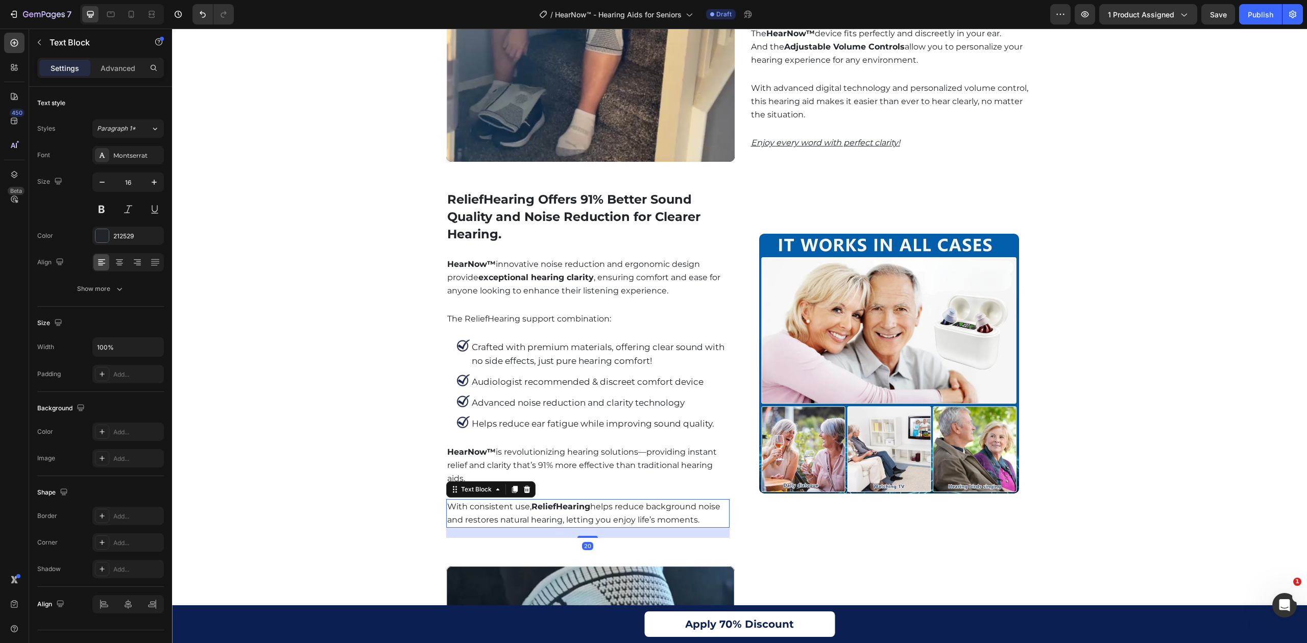
drag, startPoint x: 583, startPoint y: 486, endPoint x: 550, endPoint y: 483, distance: 32.8
click at [498, 447] on strong "ReliefHearing" at bounding box center [476, 452] width 59 height 10
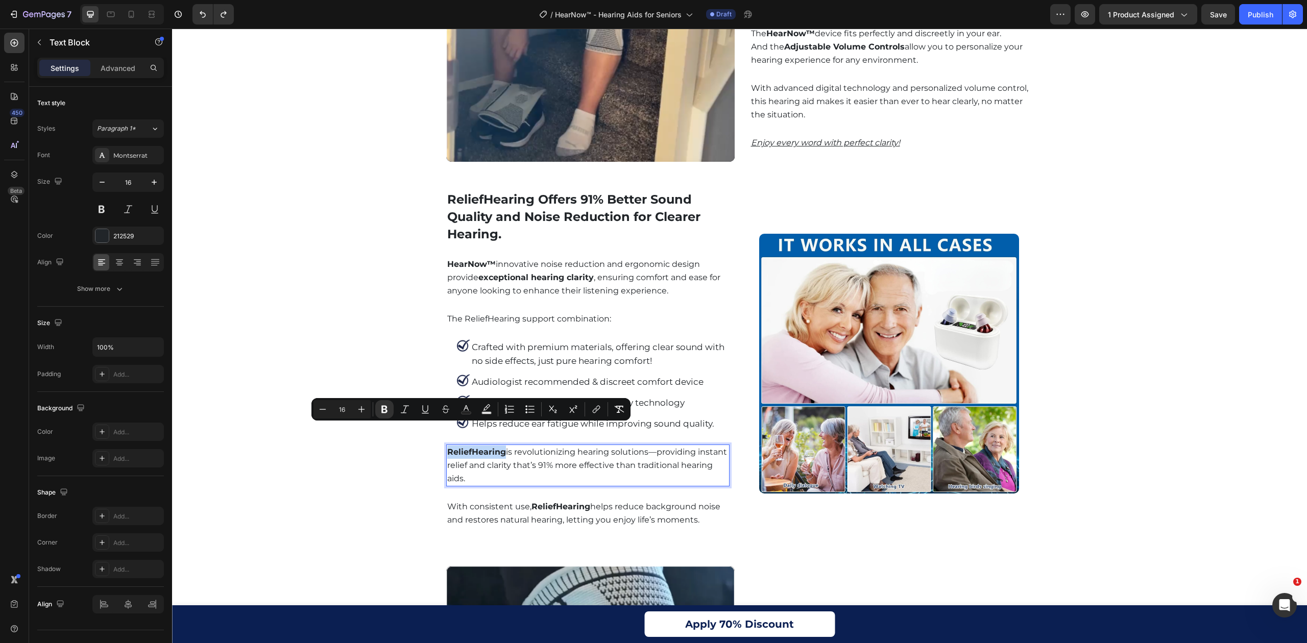
drag, startPoint x: 500, startPoint y: 432, endPoint x: 431, endPoint y: 431, distance: 68.9
click at [431, 431] on div "Enjoy Clear Hearing and Comfort Every Day Heading Video Row Enjoy Clear Hearing…" at bounding box center [739, 304] width 1135 height 2460
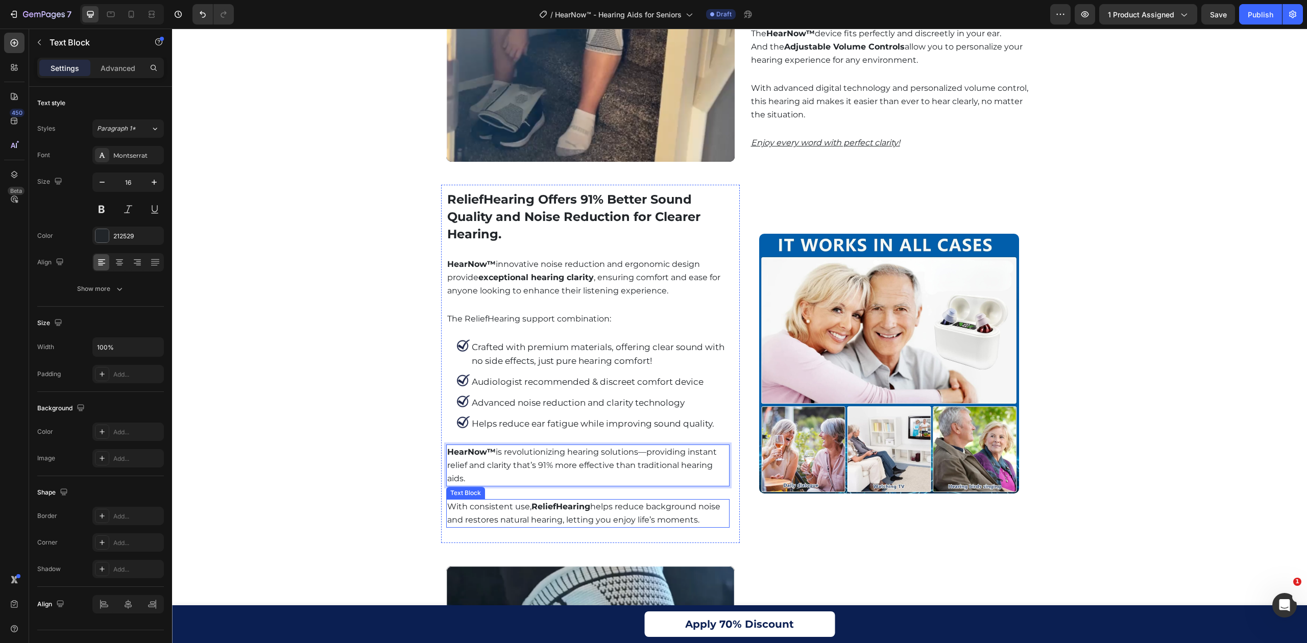
drag, startPoint x: 574, startPoint y: 483, endPoint x: 571, endPoint y: 479, distance: 5.4
click at [574, 502] on strong "ReliefHearing" at bounding box center [561, 507] width 59 height 10
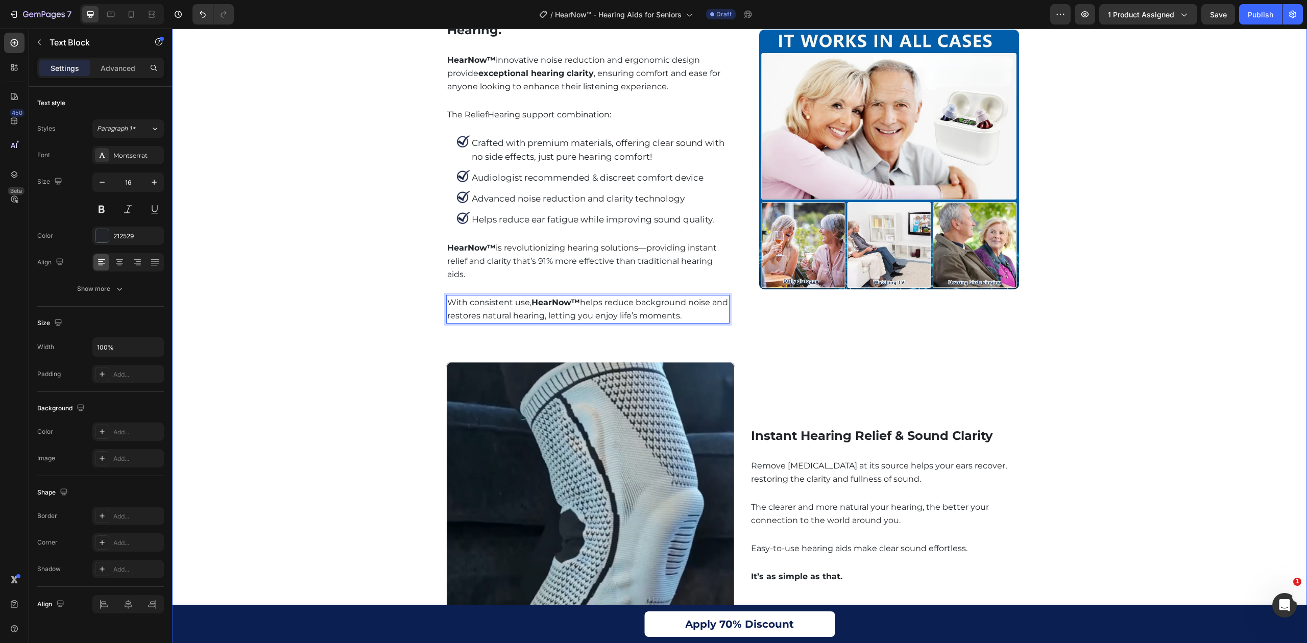
scroll to position [2178, 0]
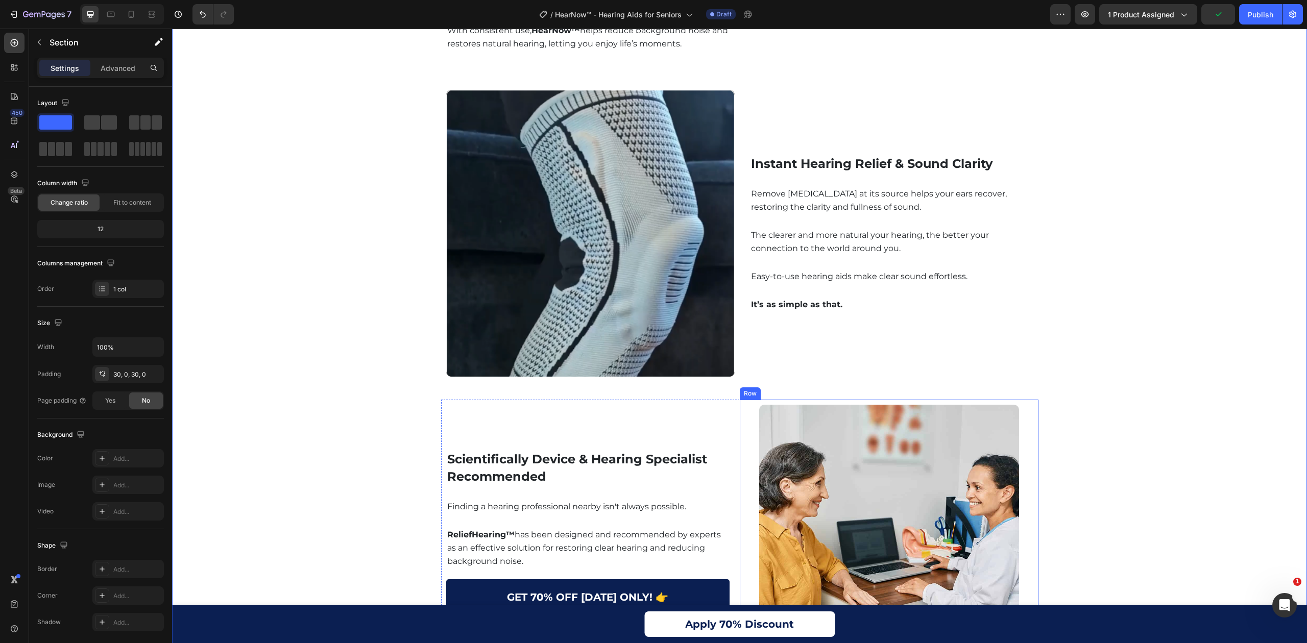
scroll to position [2383, 0]
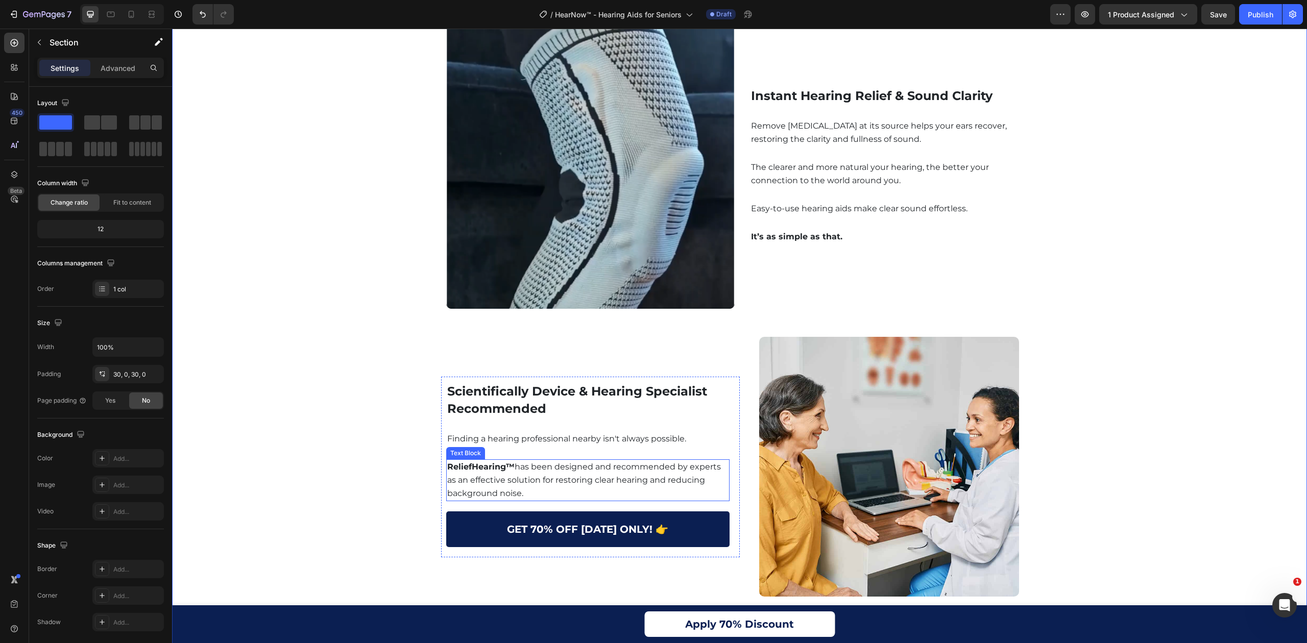
click at [493, 462] on strong "ReliefHearing™" at bounding box center [480, 467] width 67 height 10
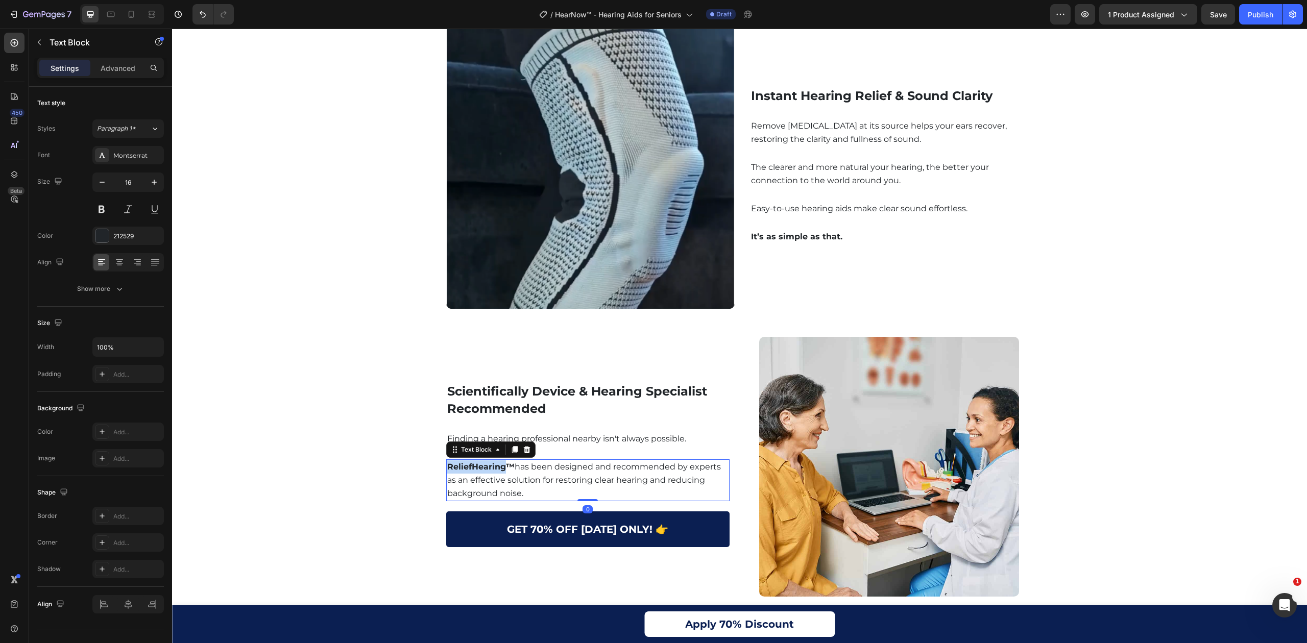
click at [493, 462] on strong "ReliefHearing™" at bounding box center [480, 467] width 67 height 10
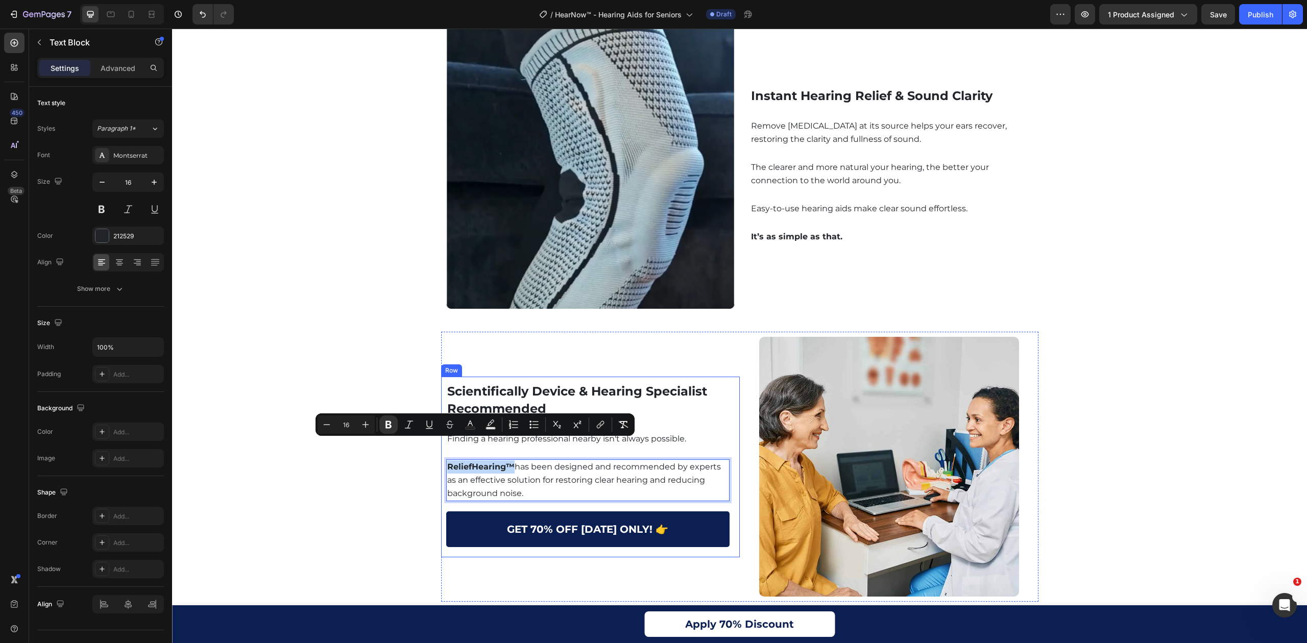
drag, startPoint x: 507, startPoint y: 442, endPoint x: 436, endPoint y: 452, distance: 71.6
click at [441, 452] on div "Scientifically Device & Hearing Specialist Recommended Heading Image Row Findin…" at bounding box center [590, 467] width 299 height 181
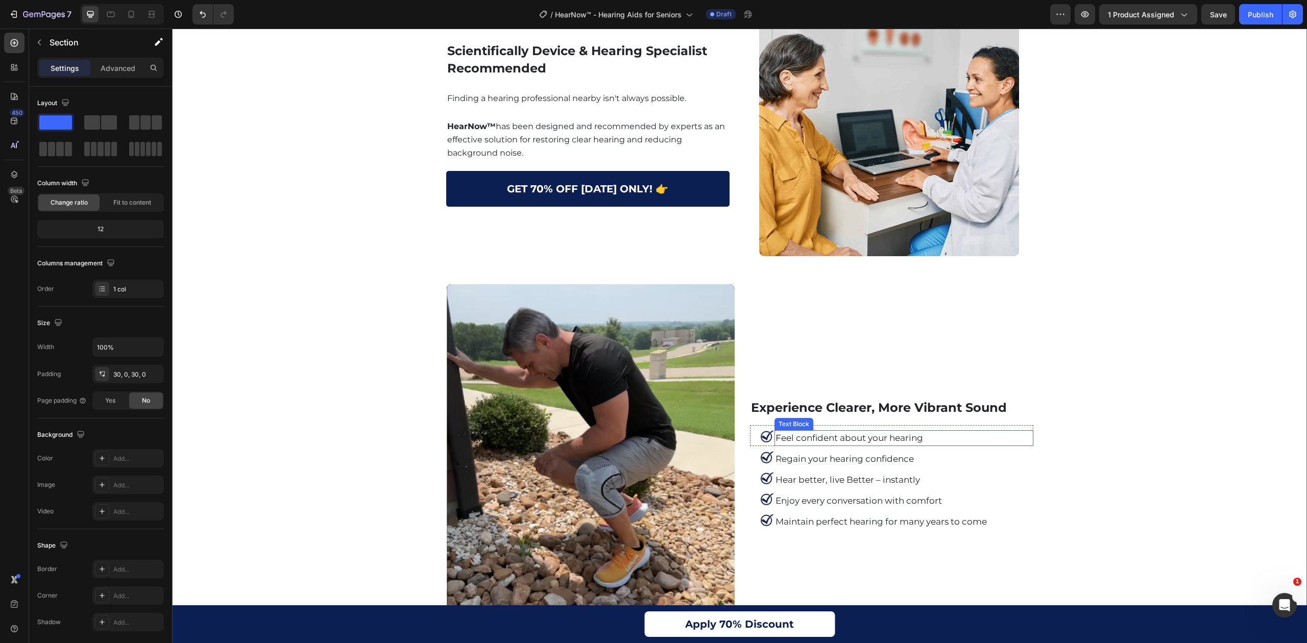
scroll to position [2859, 0]
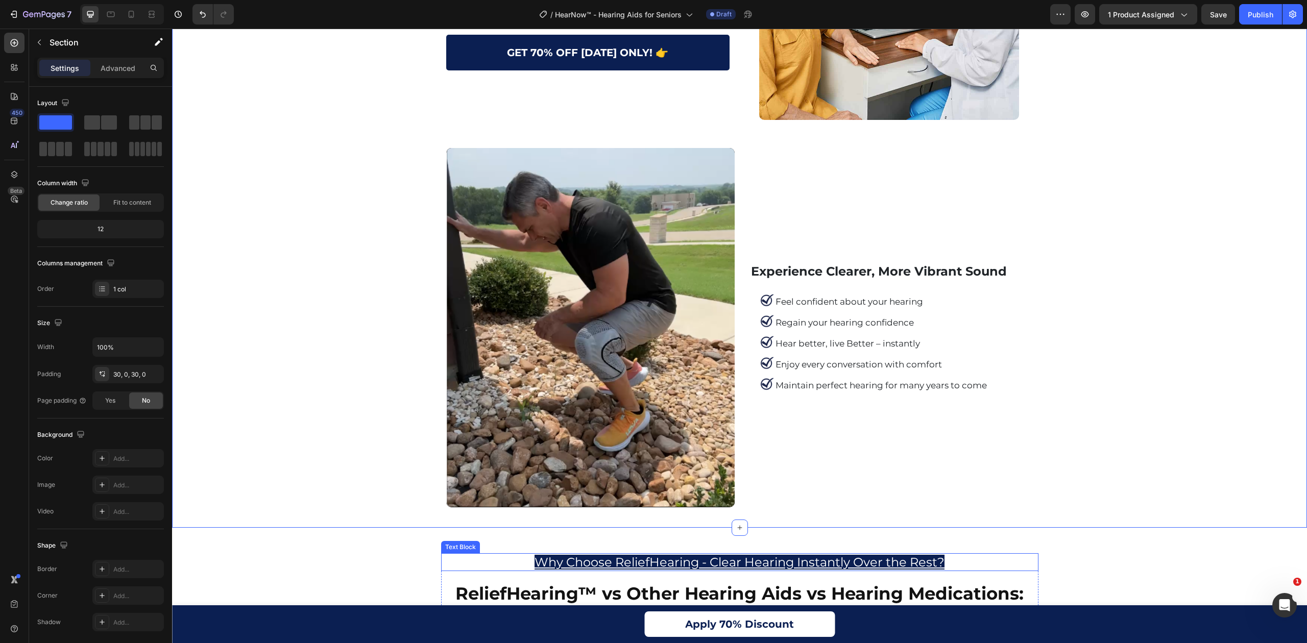
click at [685, 555] on u "Why Choose ReliefHearing - Clear Hearing Instantly Over the Rest?" at bounding box center [740, 562] width 410 height 15
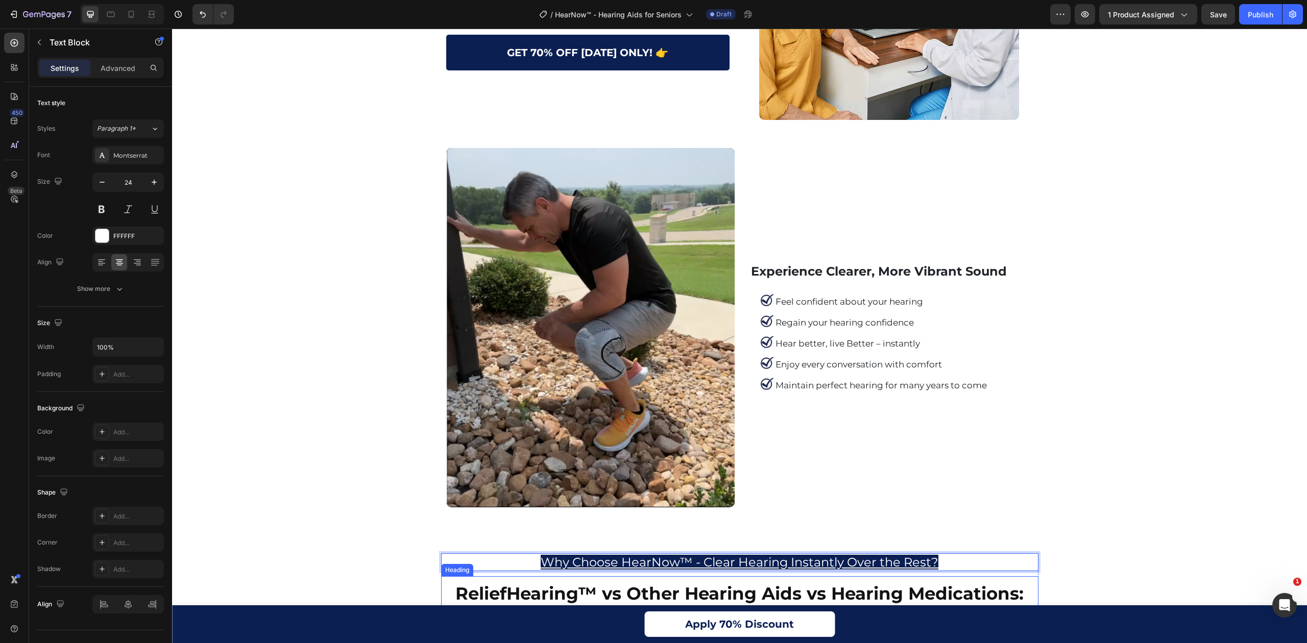
scroll to position [2927, 0]
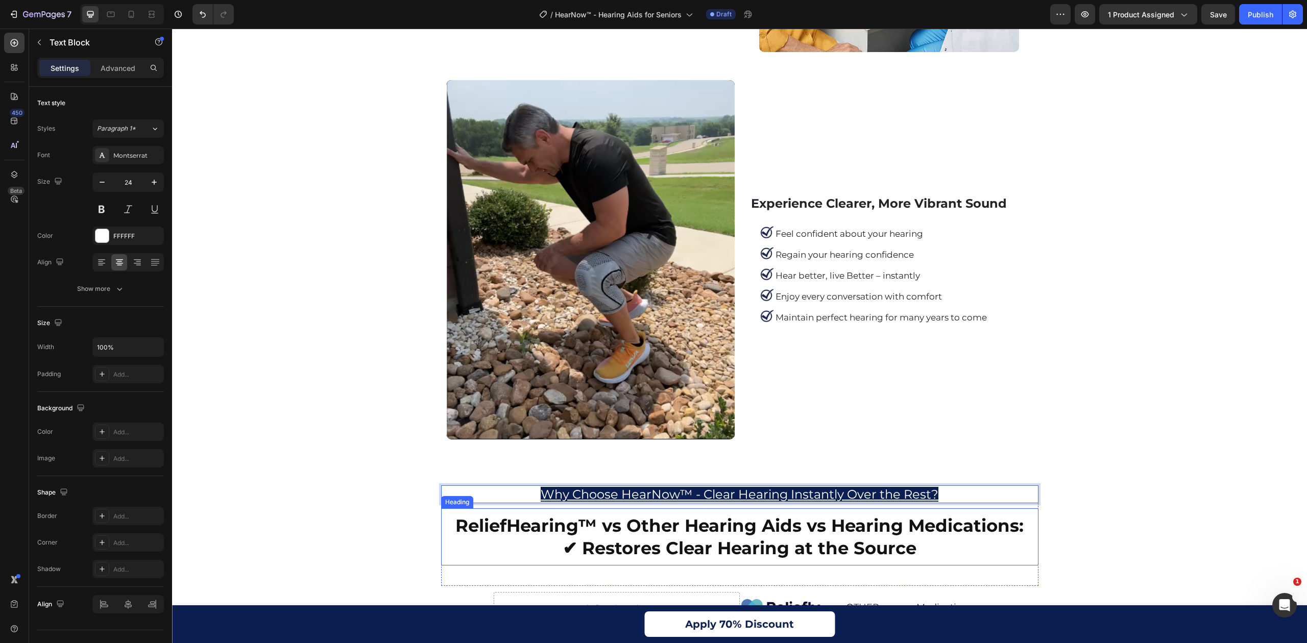
click at [564, 514] on h2 "ReliefHearing™ vs Other Hearing Aids vs Hearing Medications: ✔ Restores Clear H…" at bounding box center [740, 537] width 596 height 47
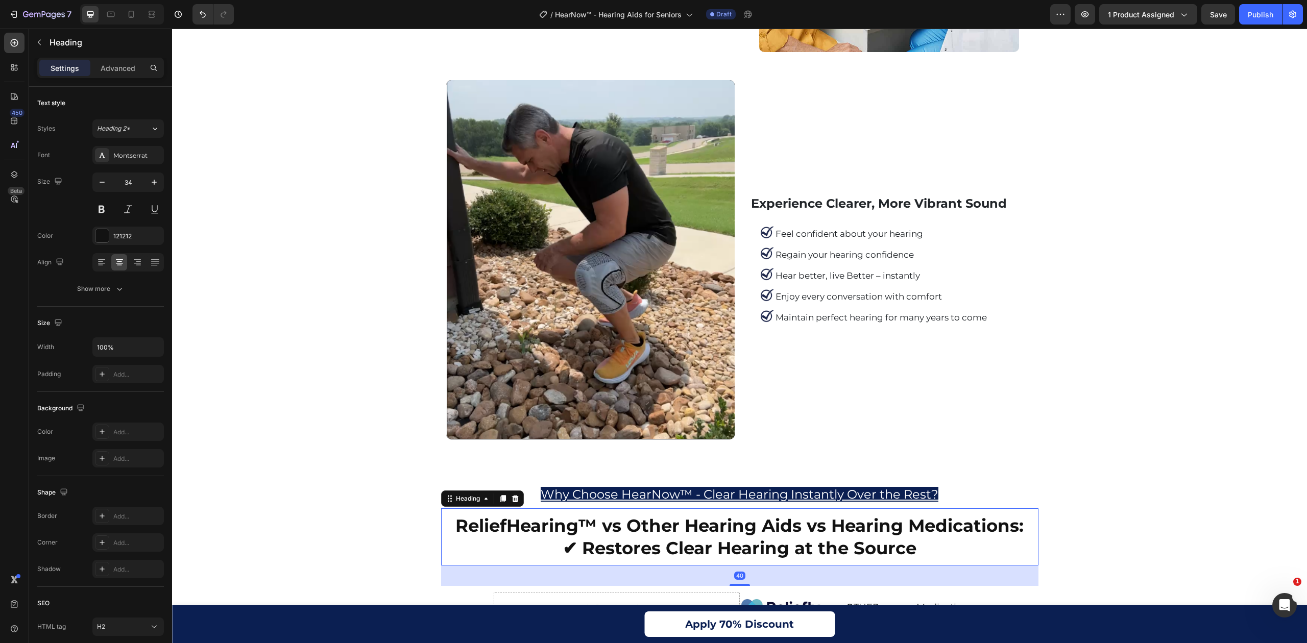
click at [564, 514] on h2 "ReliefHearing™ vs Other Hearing Aids vs Hearing Medications: ✔ Restores Clear H…" at bounding box center [740, 537] width 596 height 47
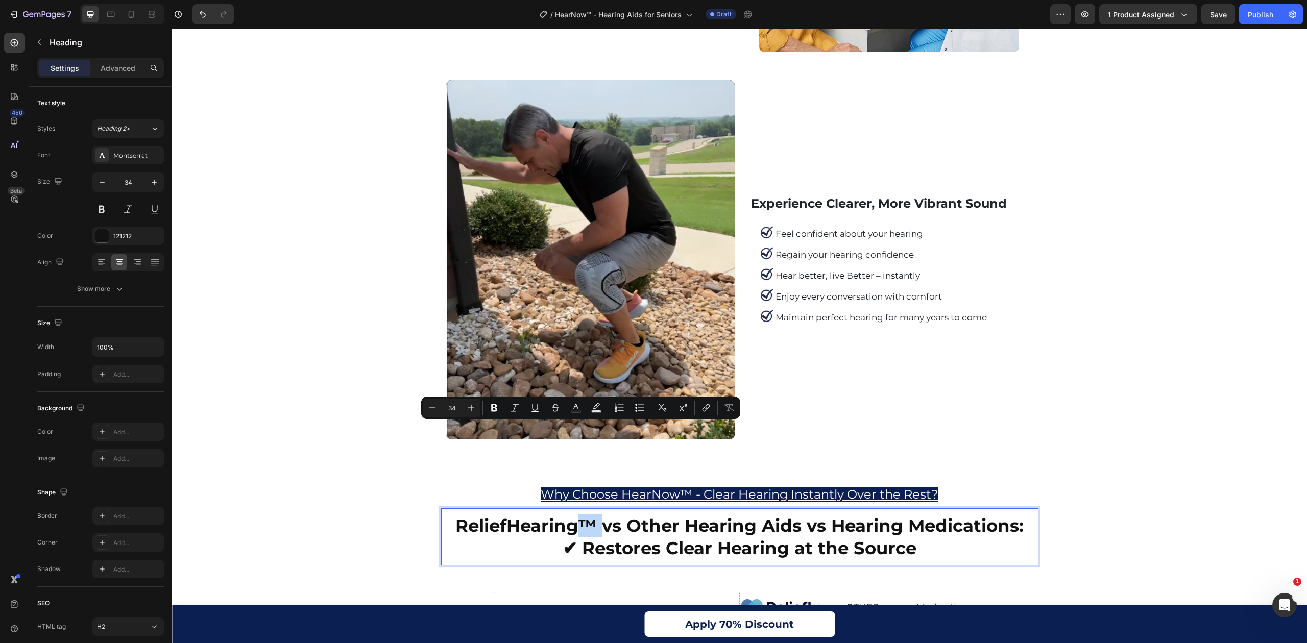
click at [585, 515] on p "ReliefHearing™ vs Other Hearing Aids vs Hearing Medications: ✔ Restores Clear H…" at bounding box center [740, 537] width 594 height 45
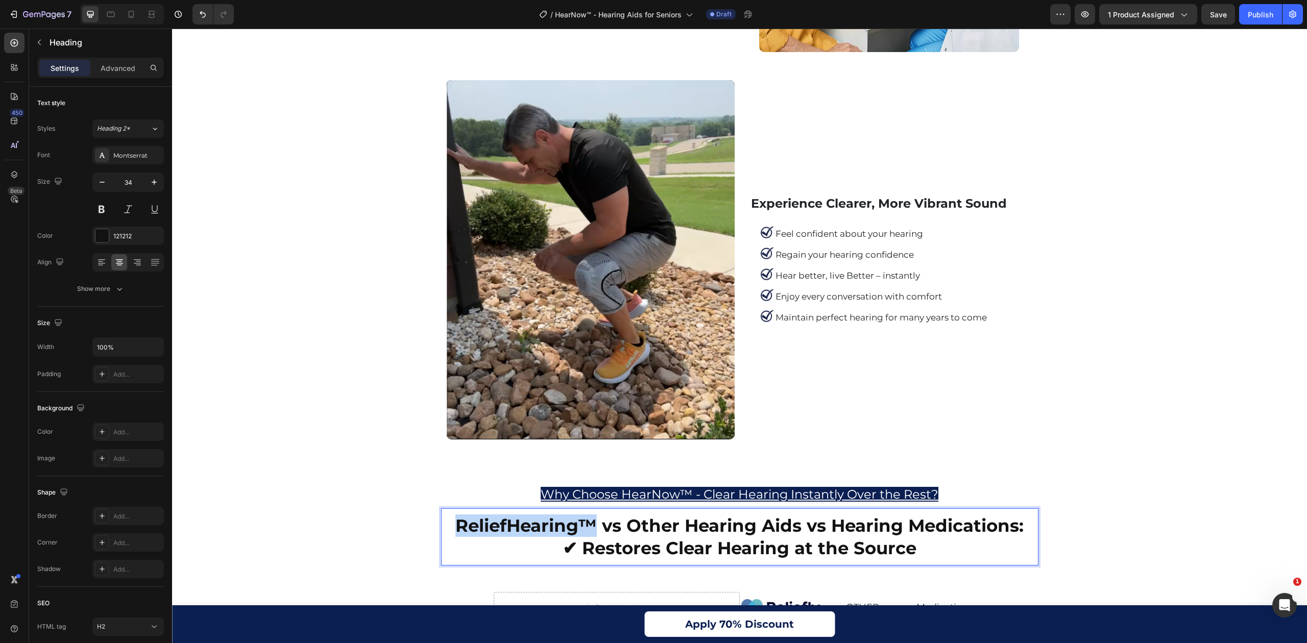
drag, startPoint x: 583, startPoint y: 435, endPoint x: 440, endPoint y: 444, distance: 143.2
click at [443, 515] on p "ReliefHearing™ vs Other Hearing Aids vs Hearing Medications: ✔ Restores Clear H…" at bounding box center [740, 537] width 594 height 45
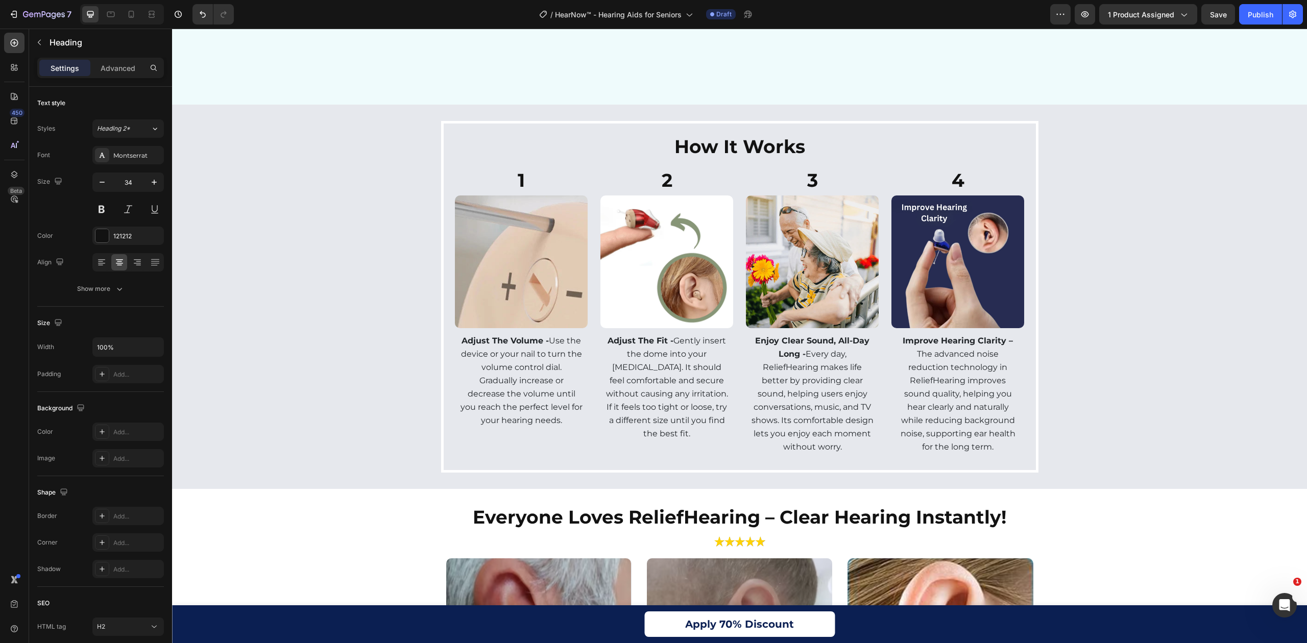
scroll to position [4221, 0]
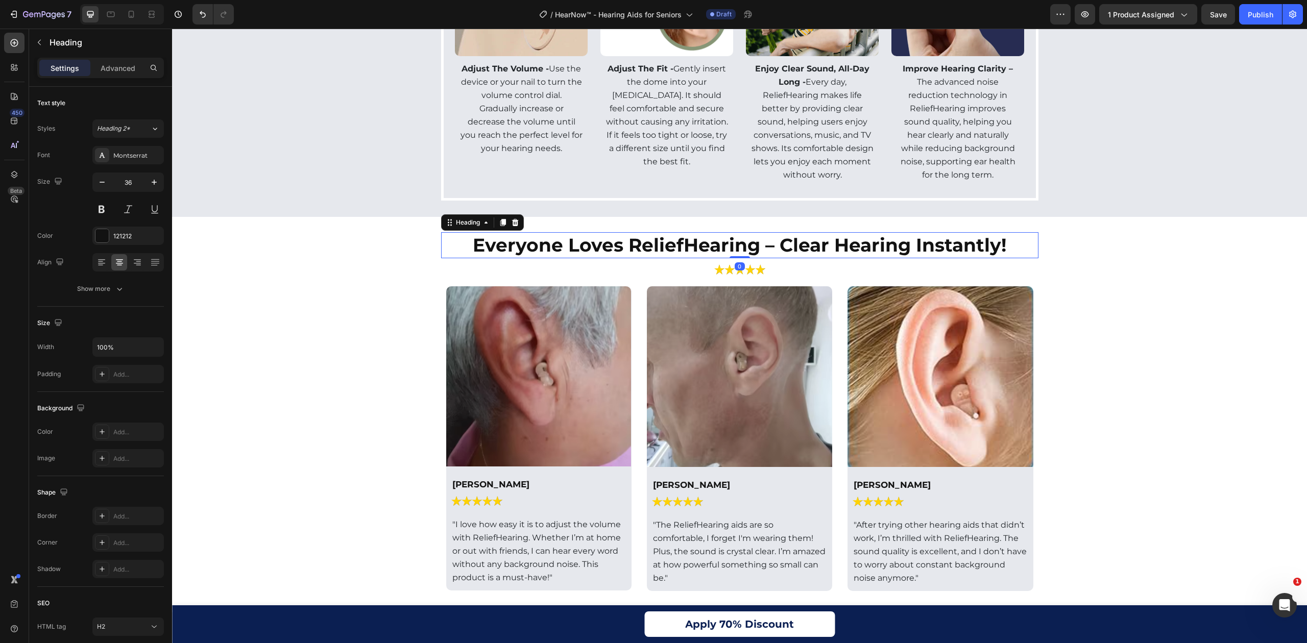
click at [725, 237] on h2 "Everyone Loves ReliefHearing – Clear Hearing Instantly!" at bounding box center [739, 245] width 597 height 26
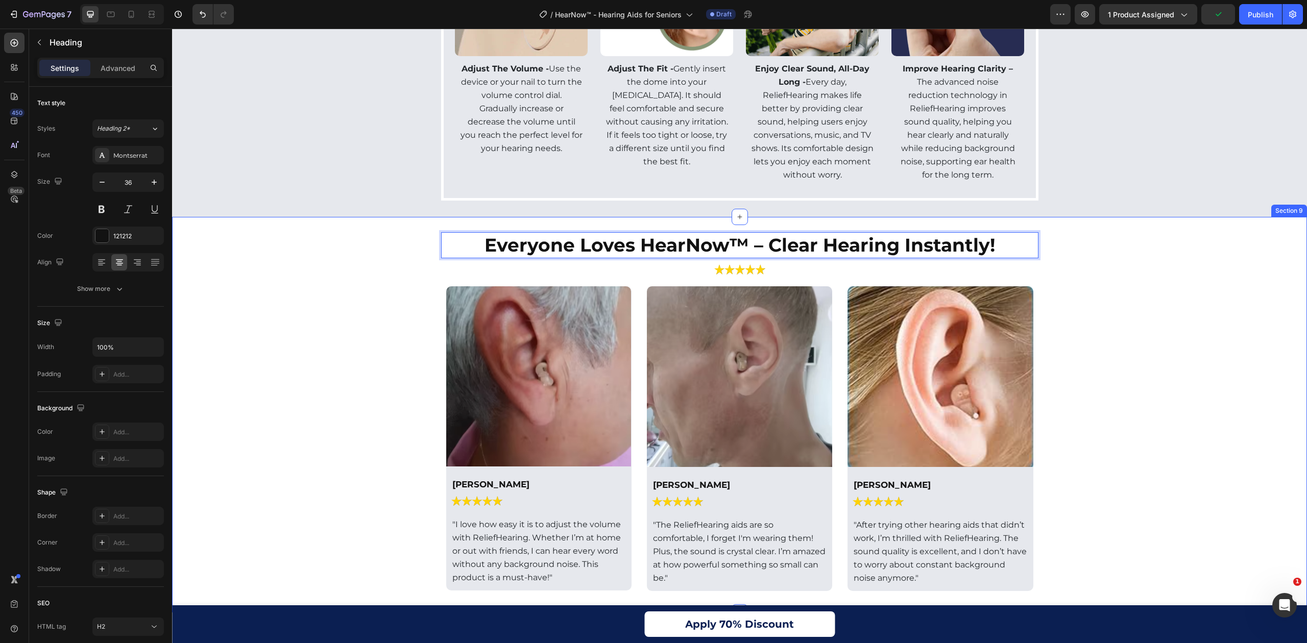
click at [1208, 299] on div "Everyone Loves HearNow™ – Clear Hearing Instantly! Heading 0 Image Row Image [P…" at bounding box center [739, 414] width 1125 height 365
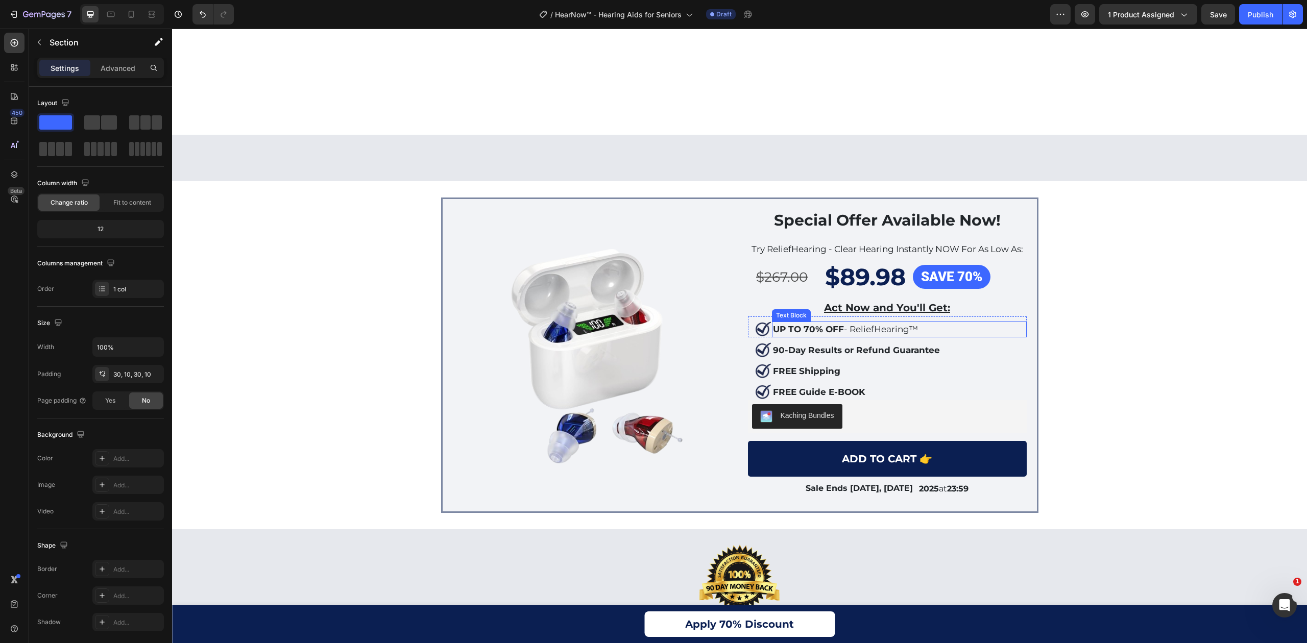
scroll to position [4970, 0]
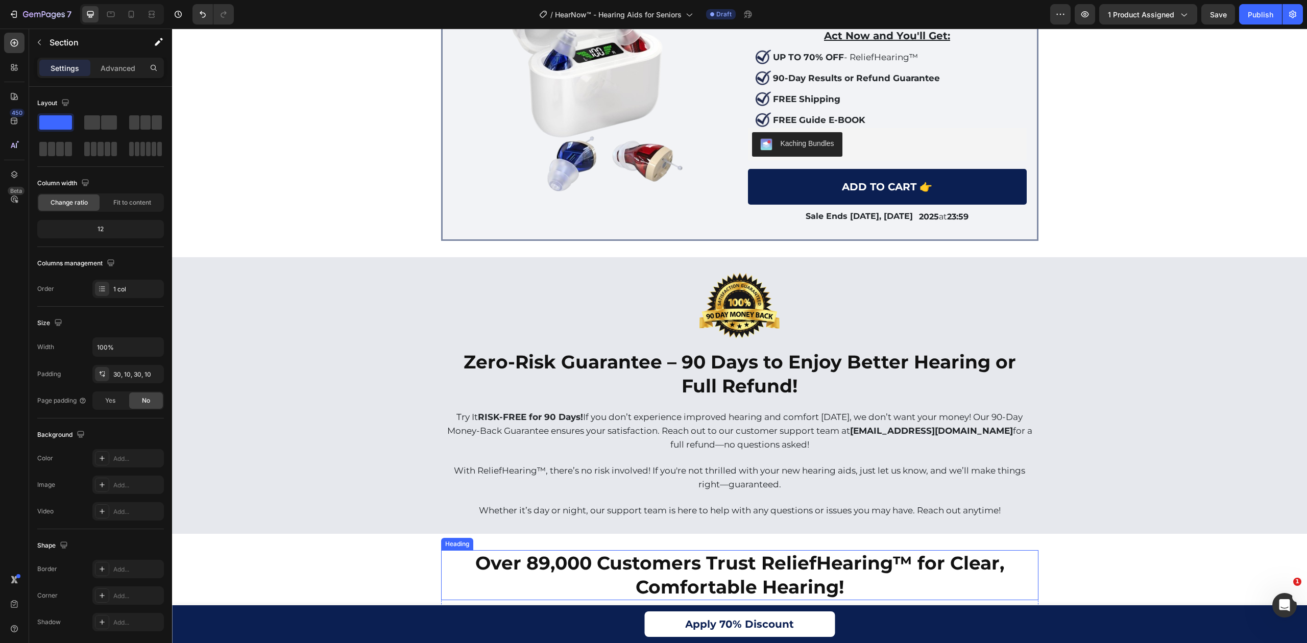
click at [906, 568] on h2 "Over 89,000 Customers Trust ReliefHearing™ for Clear, Comfortable Hearing!" at bounding box center [739, 575] width 597 height 50
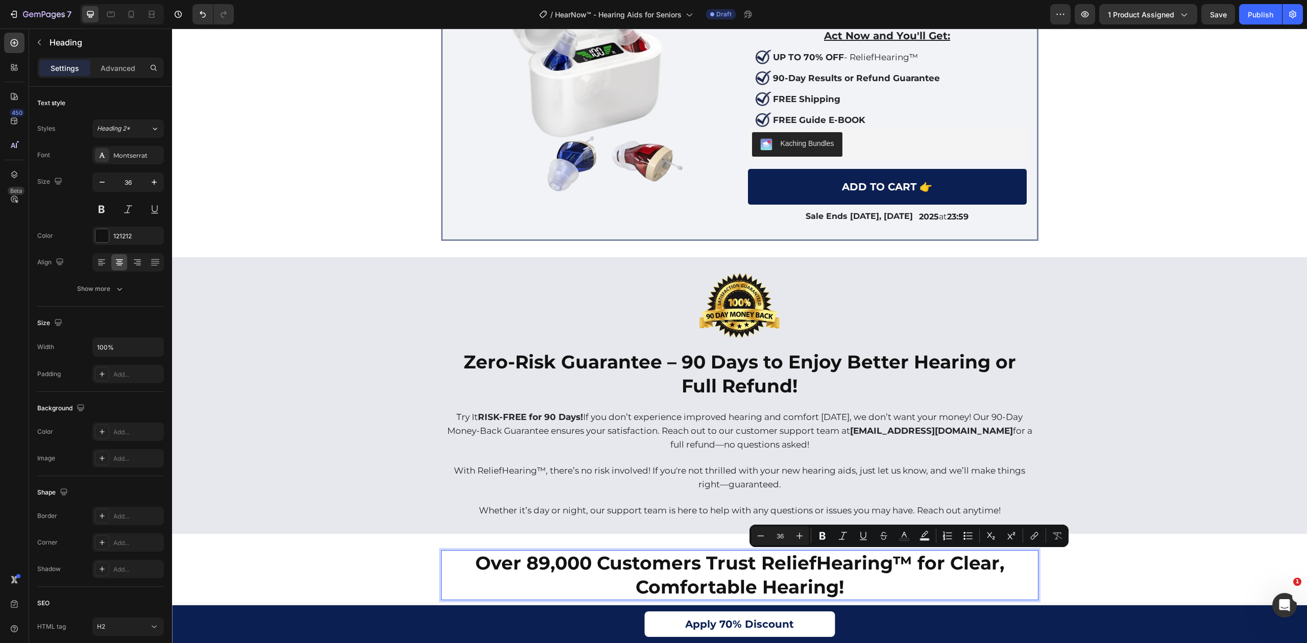
click at [903, 563] on p "Over 89,000 Customers Trust ReliefHearing™ for Clear, Comfortable Hearing!" at bounding box center [739, 575] width 595 height 48
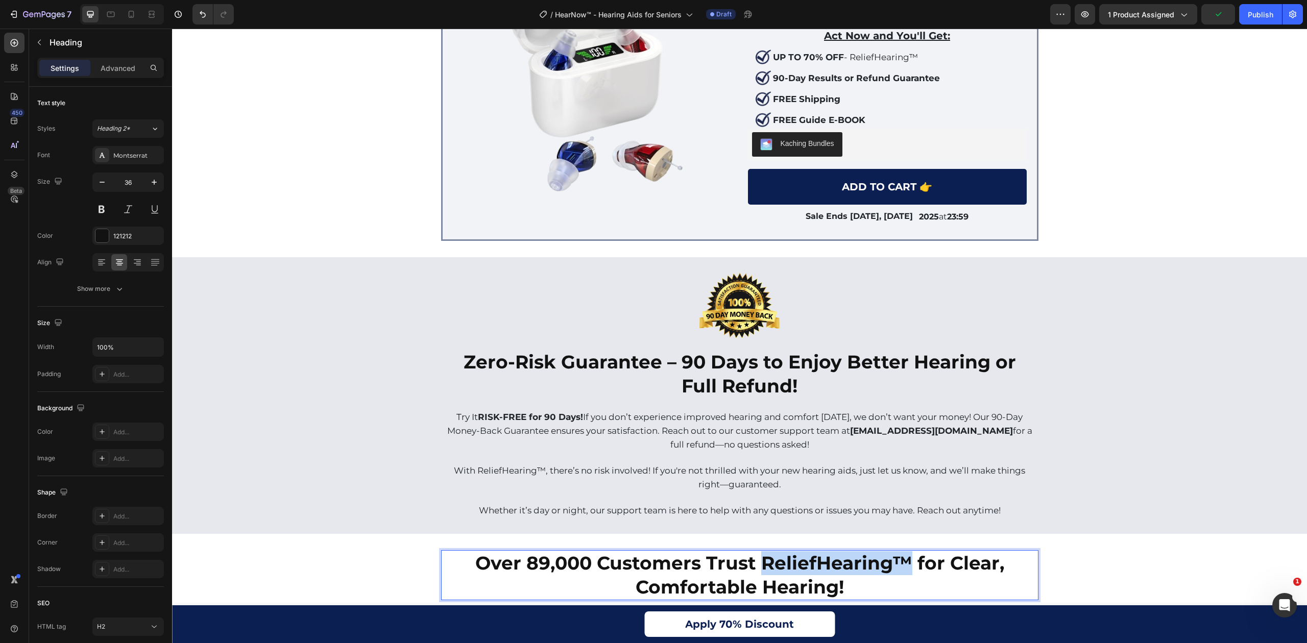
drag, startPoint x: 905, startPoint y: 562, endPoint x: 756, endPoint y: 569, distance: 148.7
click at [758, 570] on p "Over 89,000 Customers Trust ReliefHearing™ for Clear, Comfortable Hearing!" at bounding box center [739, 575] width 595 height 48
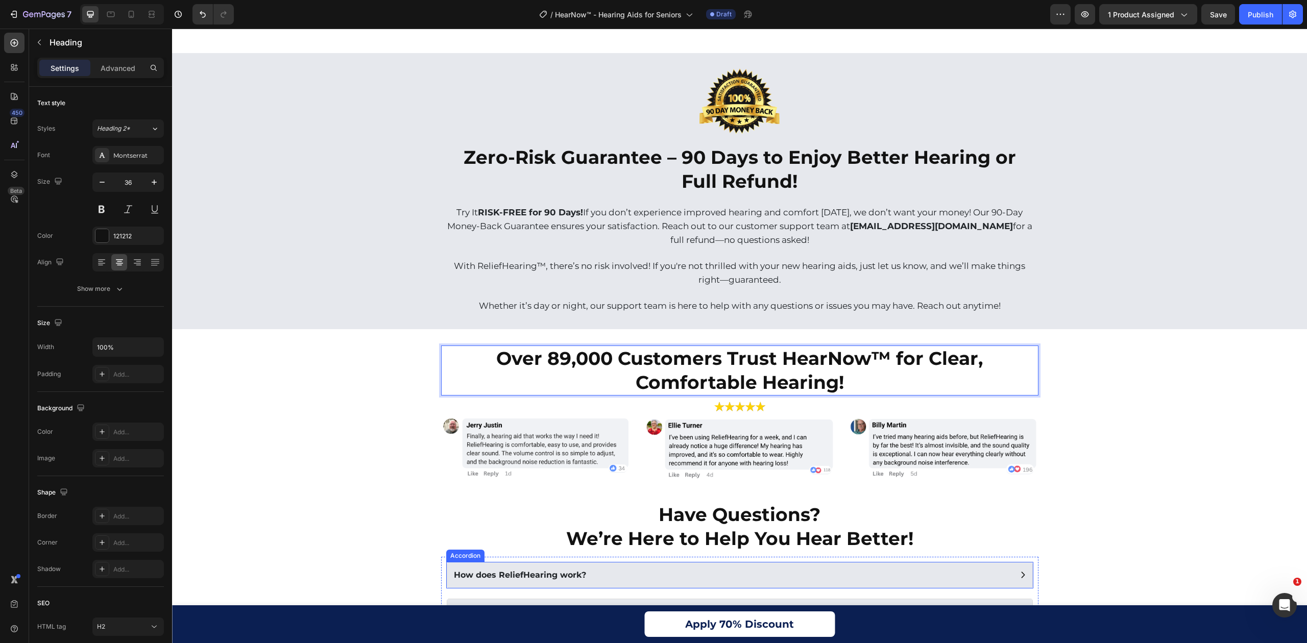
scroll to position [5378, 0]
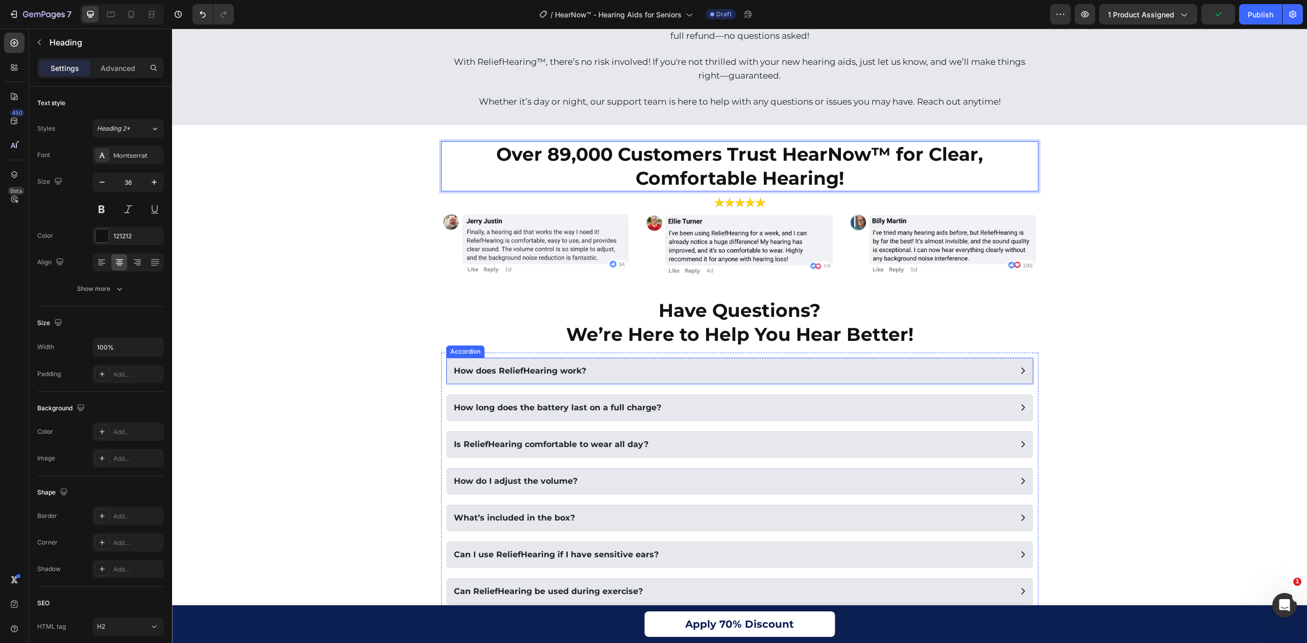
click at [653, 378] on div "How does ReliefHearing work?" at bounding box center [731, 371] width 558 height 15
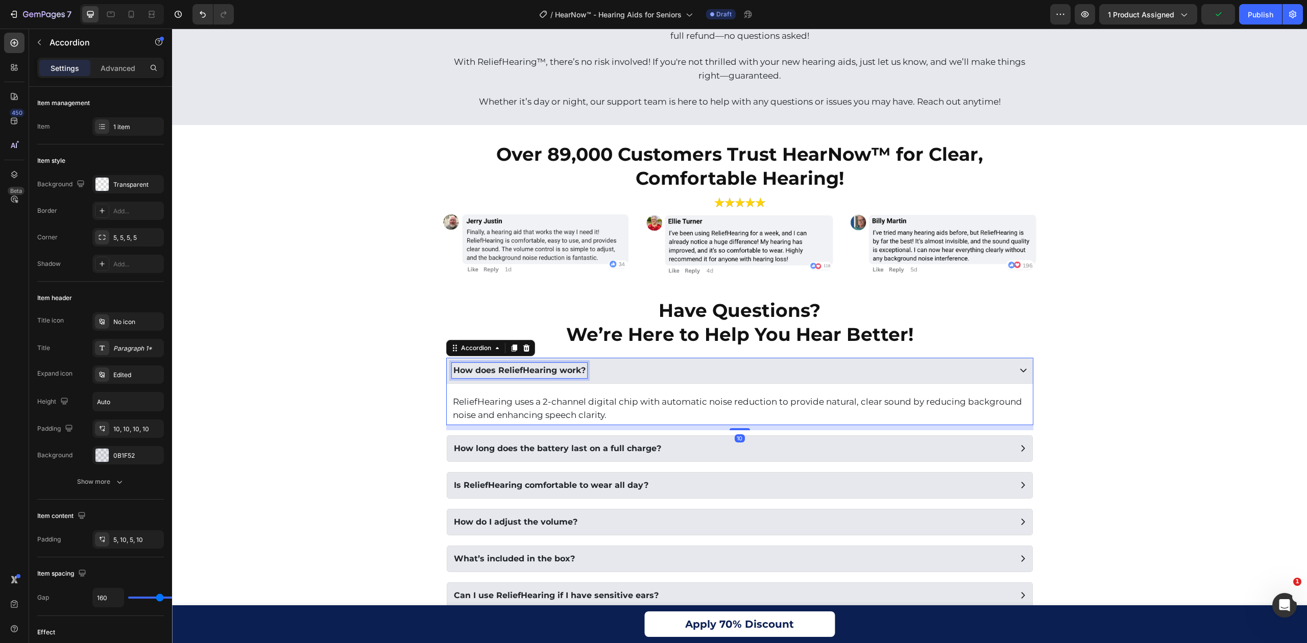
click at [545, 375] on p "How does ReliefHearing work?" at bounding box center [519, 371] width 132 height 12
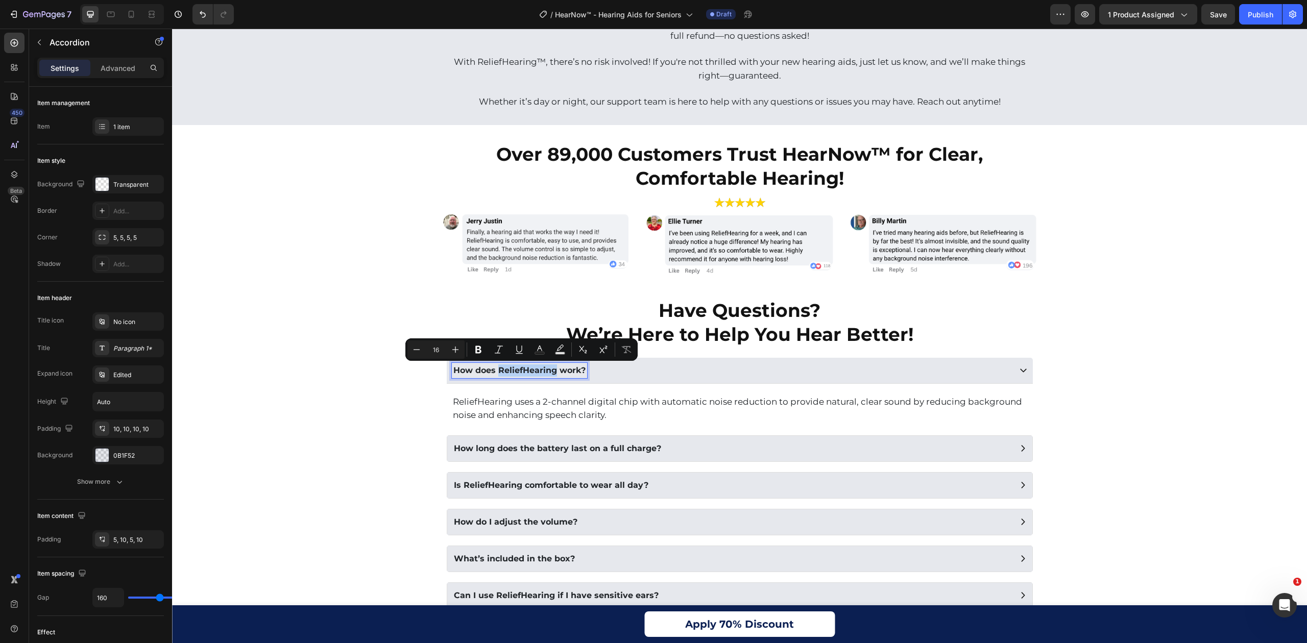
drag, startPoint x: 544, startPoint y: 372, endPoint x: 495, endPoint y: 368, distance: 48.7
click at [495, 368] on p "How does ReliefHearing work?" at bounding box center [519, 371] width 132 height 12
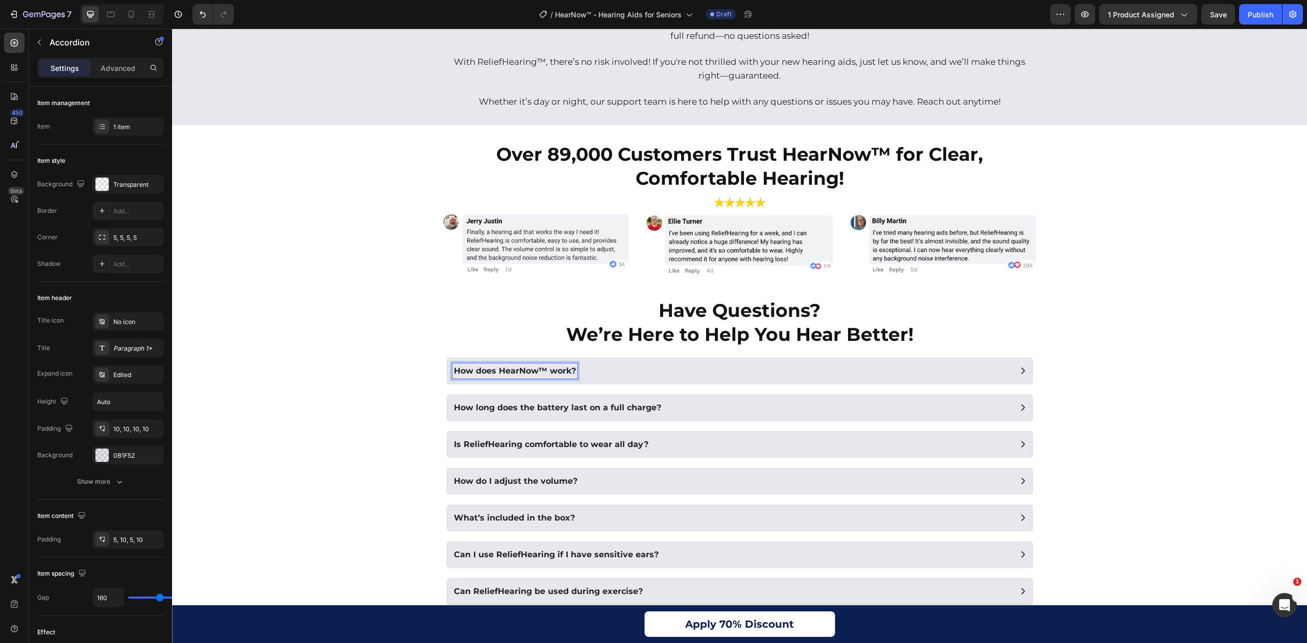
scroll to position [5379, 0]
click at [509, 440] on p "Is ReliefHearing comfortable to wear all day?" at bounding box center [551, 444] width 195 height 12
click at [538, 562] on div "Can I use ReliefHearing if I have sensitive ears?" at bounding box center [556, 554] width 208 height 15
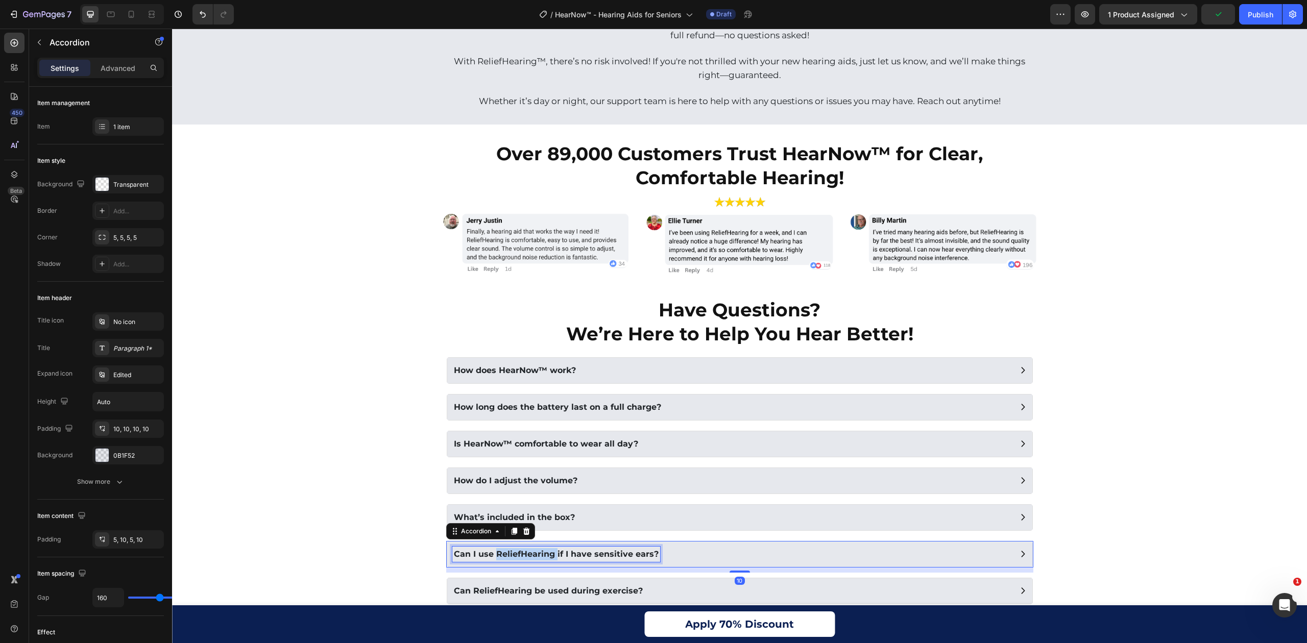
click at [538, 562] on div "Can I use ReliefHearing if I have sensitive ears?" at bounding box center [556, 554] width 208 height 15
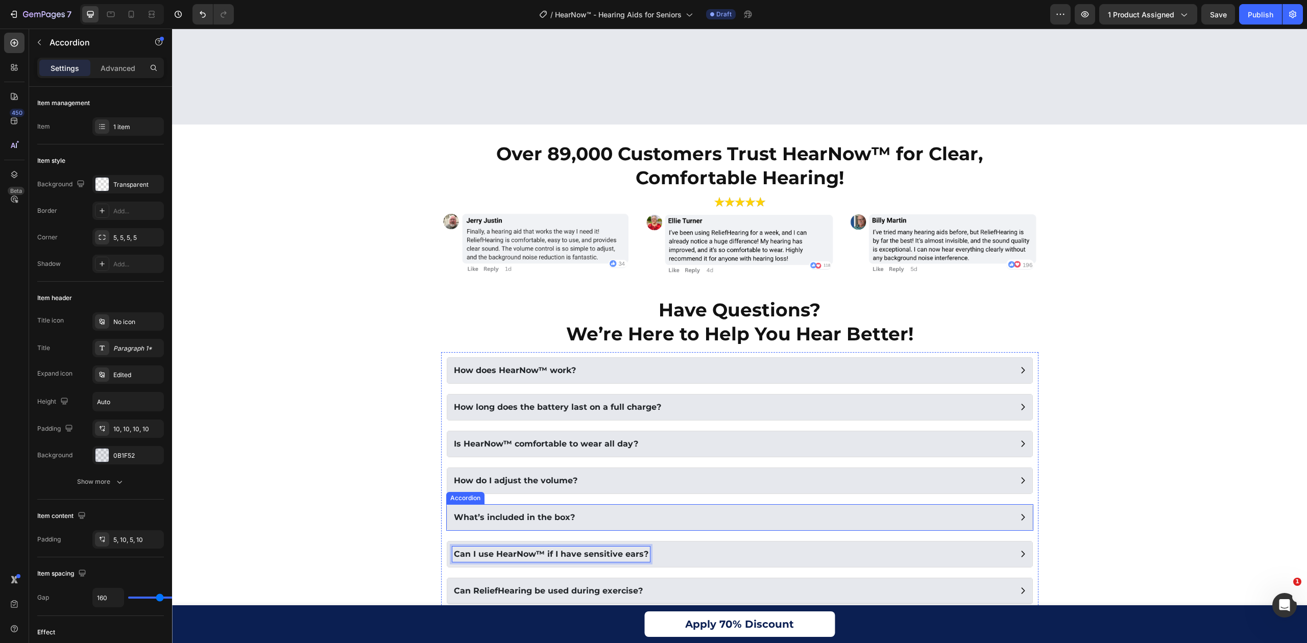
scroll to position [5515, 0]
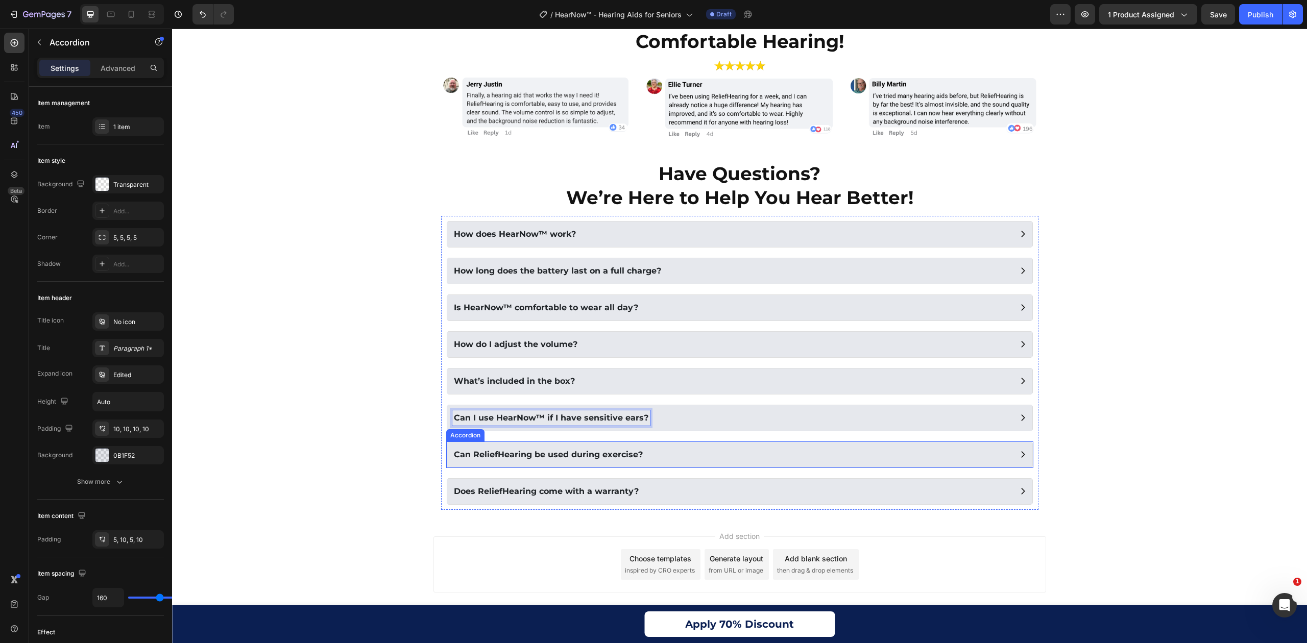
drag, startPoint x: 571, startPoint y: 464, endPoint x: 557, endPoint y: 466, distance: 14.4
click at [570, 461] on p "Can ReliefHearing be used during exercise?" at bounding box center [548, 455] width 189 height 12
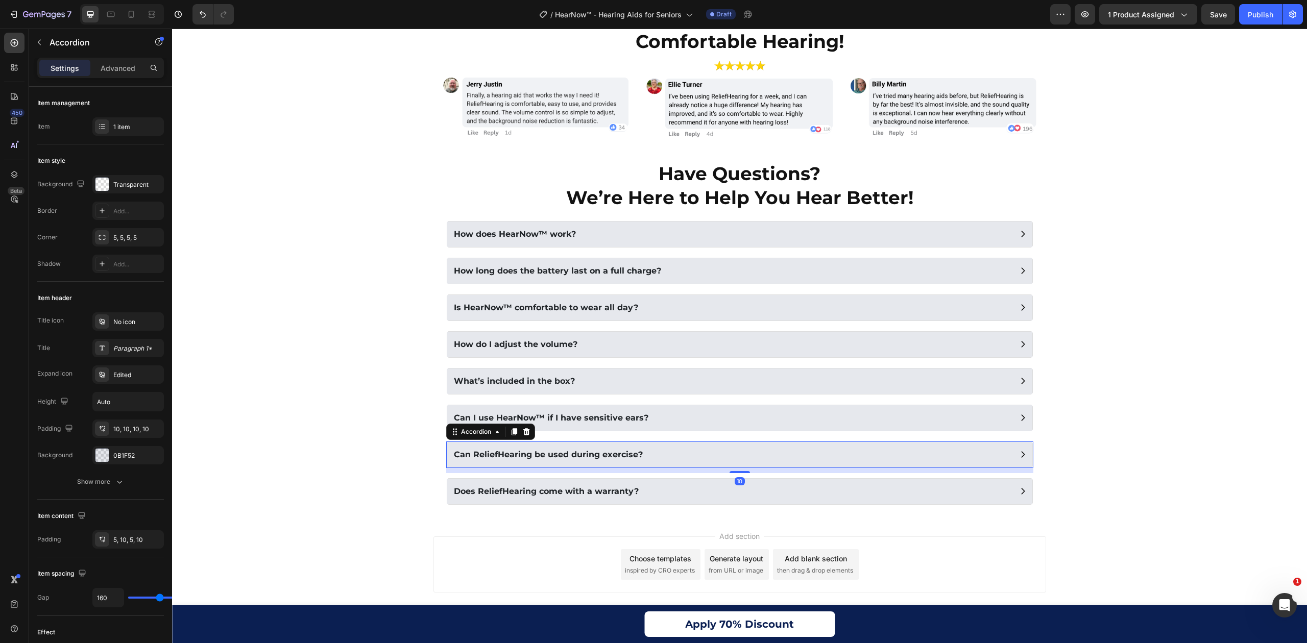
click at [524, 461] on p "Can ReliefHearing be used during exercise?" at bounding box center [548, 455] width 189 height 12
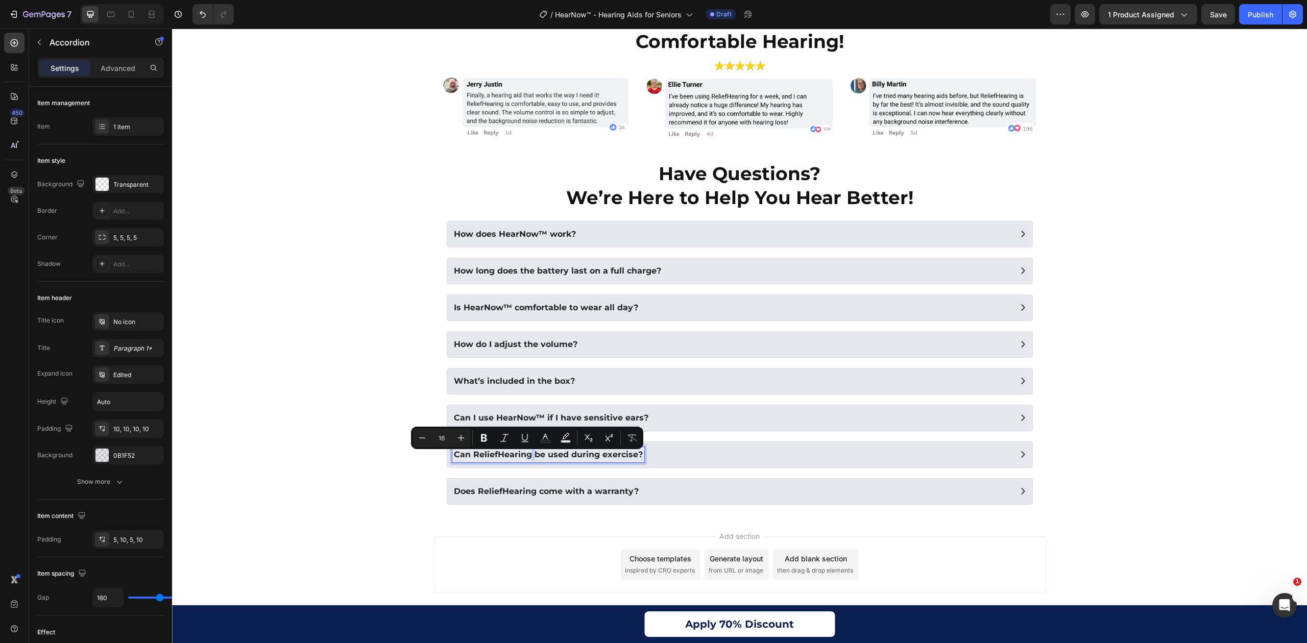
click at [524, 461] on p "Can ReliefHearing be used during exercise?" at bounding box center [548, 455] width 189 height 12
drag, startPoint x: 525, startPoint y: 460, endPoint x: 468, endPoint y: 459, distance: 57.7
click at [468, 459] on p "Can ReliefHearing be used during exercise?" at bounding box center [548, 455] width 189 height 12
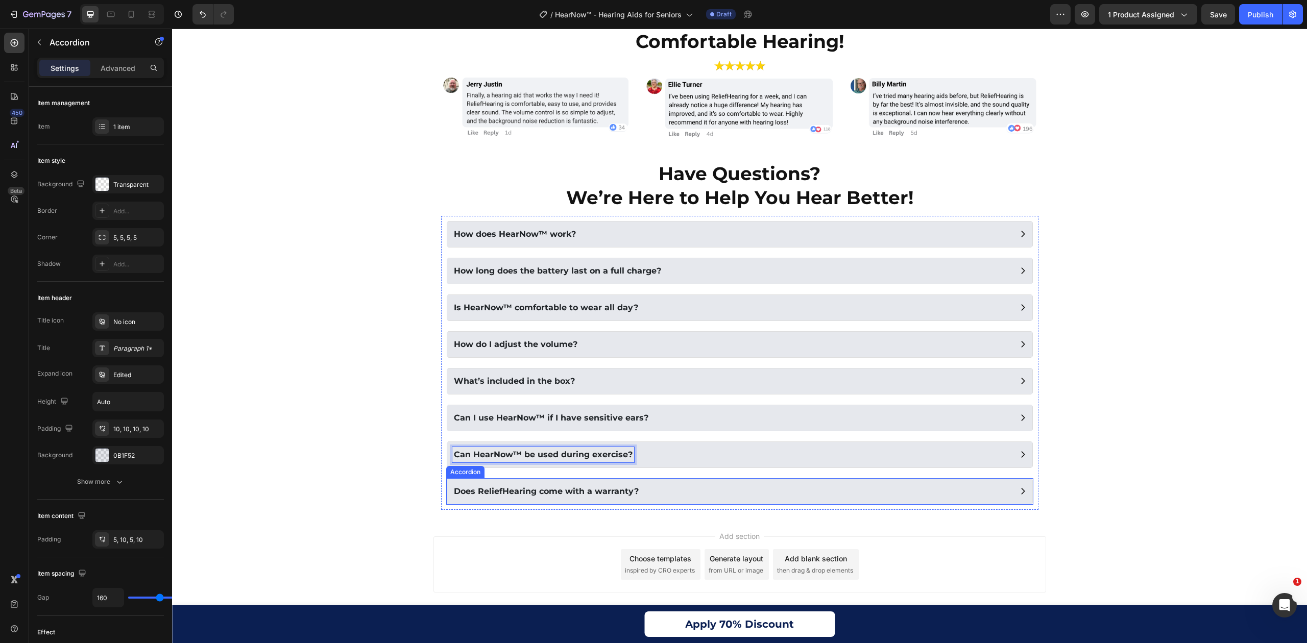
click at [593, 505] on div "Does ReliefHearing come with a warranty?" at bounding box center [740, 491] width 586 height 27
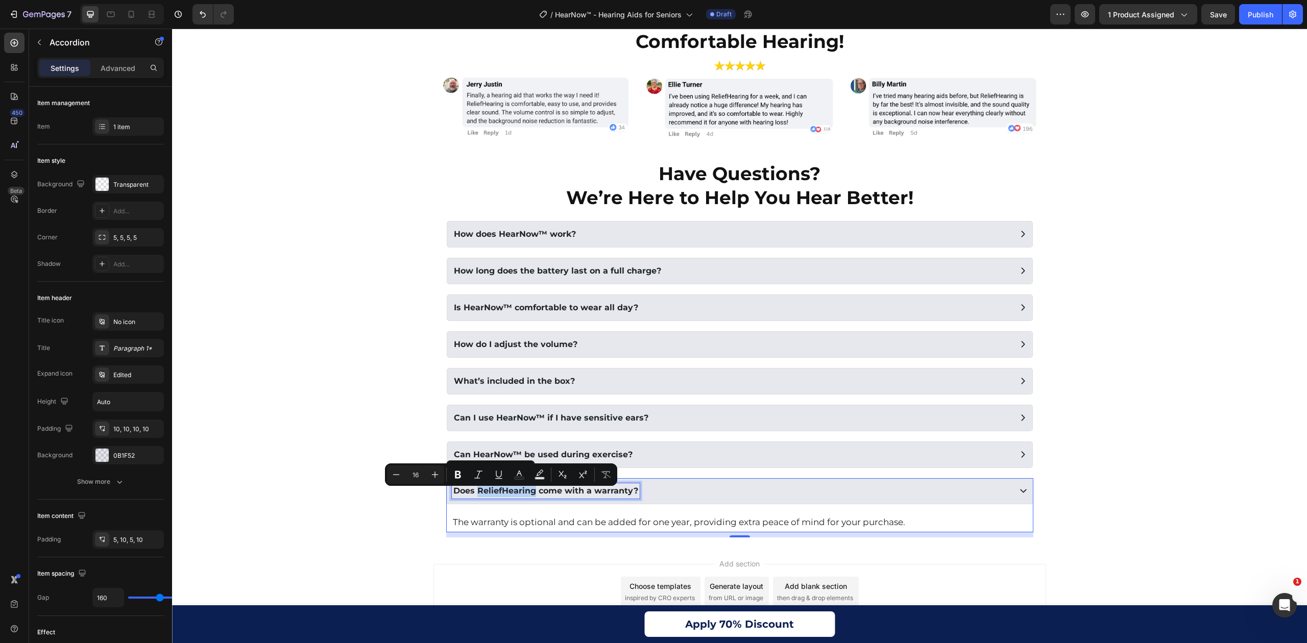
drag, startPoint x: 530, startPoint y: 498, endPoint x: 473, endPoint y: 497, distance: 56.7
click at [473, 497] on p "Does ReliefHearing come with a warranty?" at bounding box center [545, 491] width 185 height 12
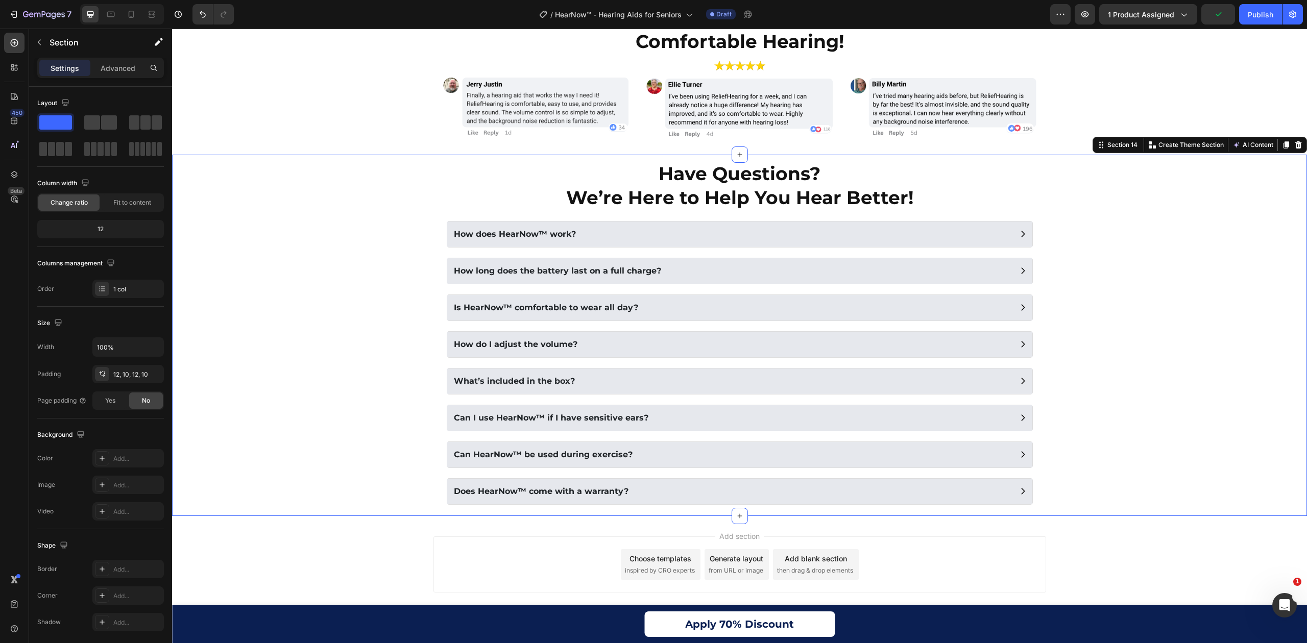
click at [1153, 327] on div "Have Questions? We’re Here to Help You Hear Better! Heading Row How does HearNo…" at bounding box center [739, 335] width 1125 height 349
click at [578, 233] on div "How does HearNow™ work?" at bounding box center [731, 234] width 558 height 15
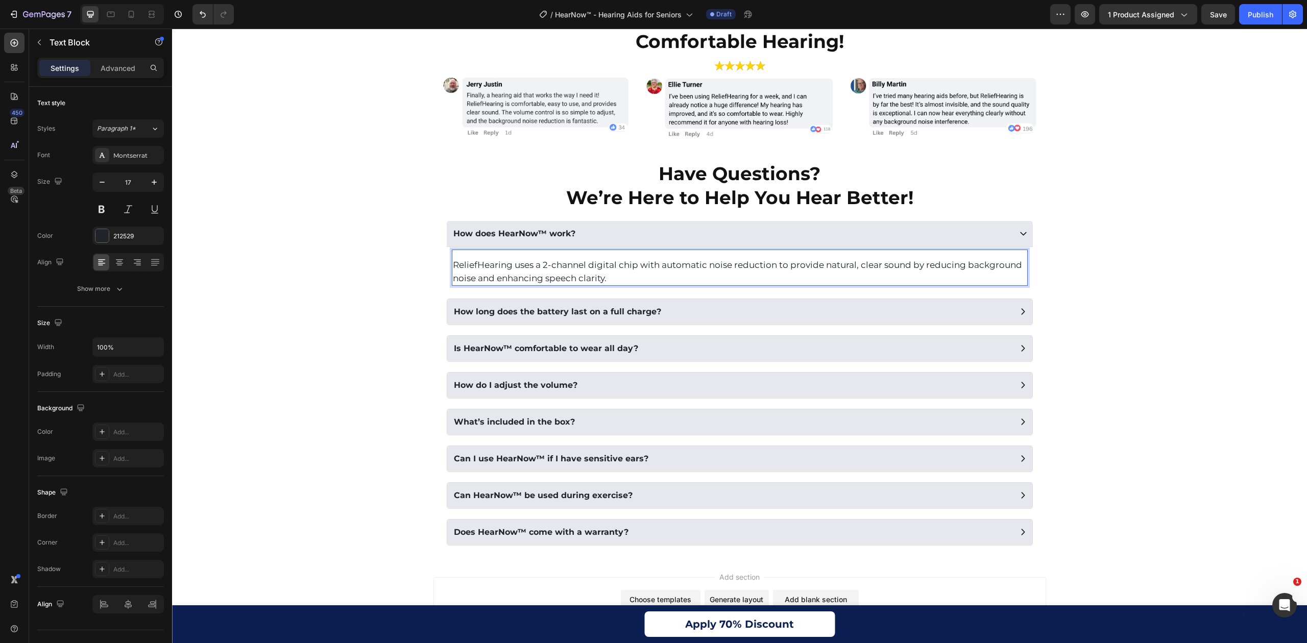
click at [499, 270] on p "ReliefHearing uses a 2-channel digital chip with automatic noise reduction to p…" at bounding box center [740, 271] width 574 height 27
click at [546, 318] on p "How long does the battery last on a full charge?" at bounding box center [557, 312] width 207 height 12
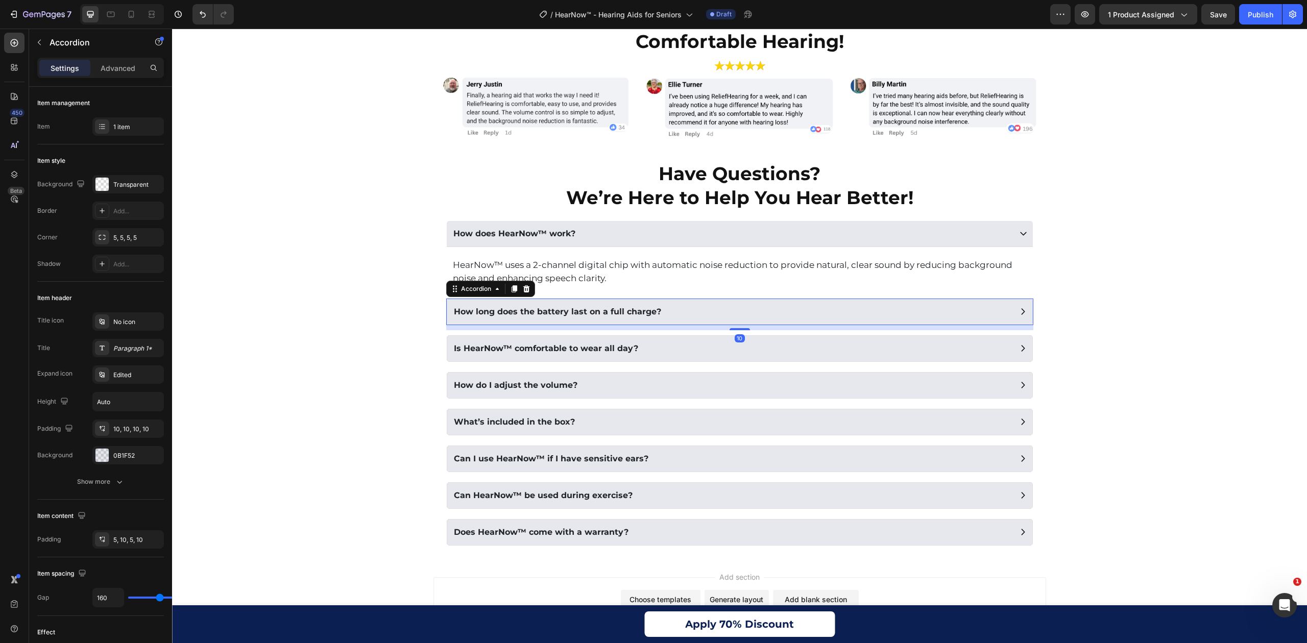
click at [546, 318] on p "How long does the battery last on a full charge?" at bounding box center [557, 312] width 207 height 12
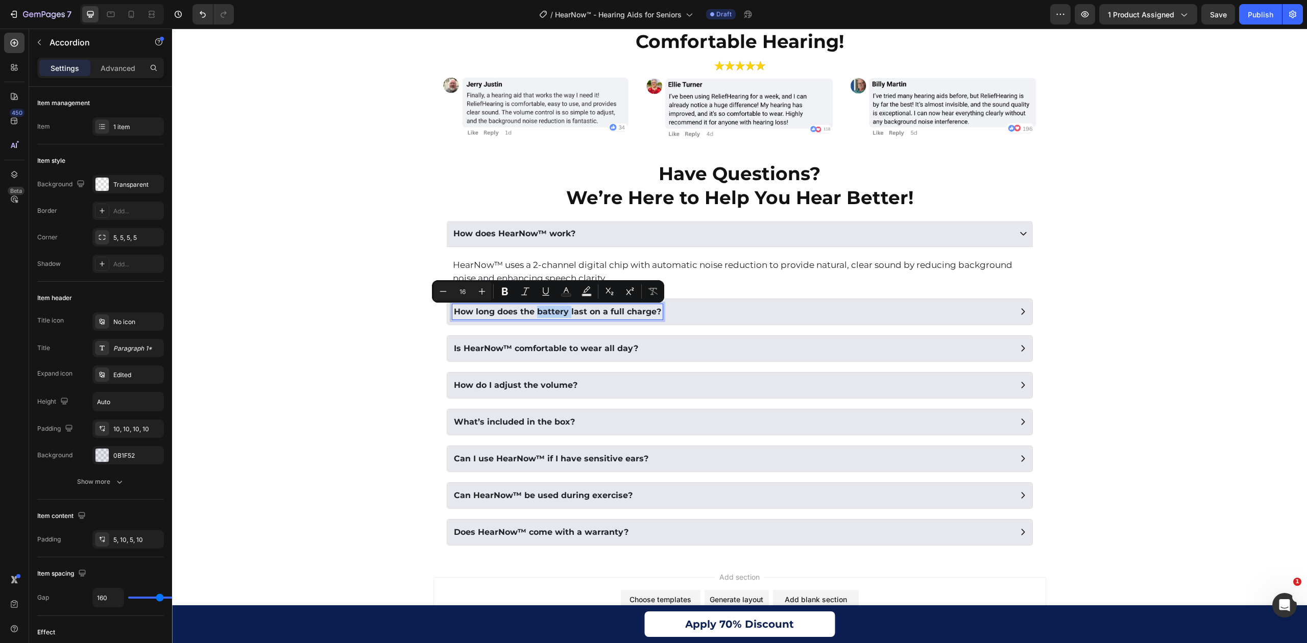
click at [720, 317] on div "How long does the battery last on a full charge?" at bounding box center [731, 311] width 558 height 15
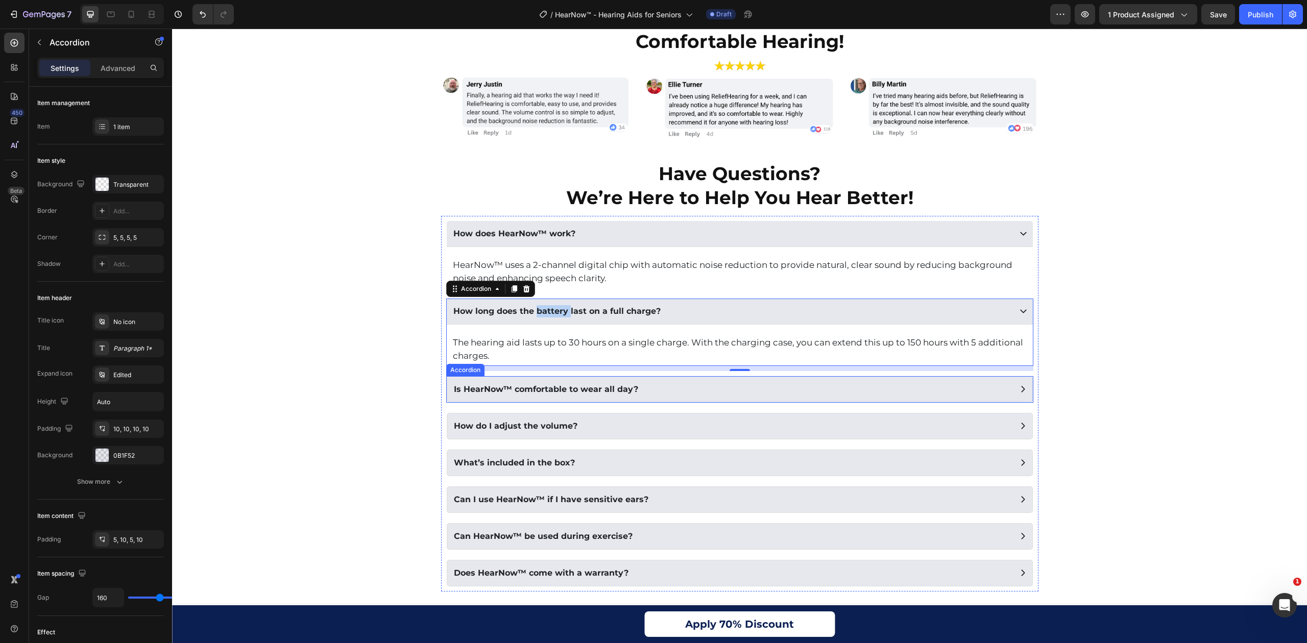
click at [538, 383] on div "Is HearNow™ comfortable to wear all day?" at bounding box center [545, 389] width 187 height 15
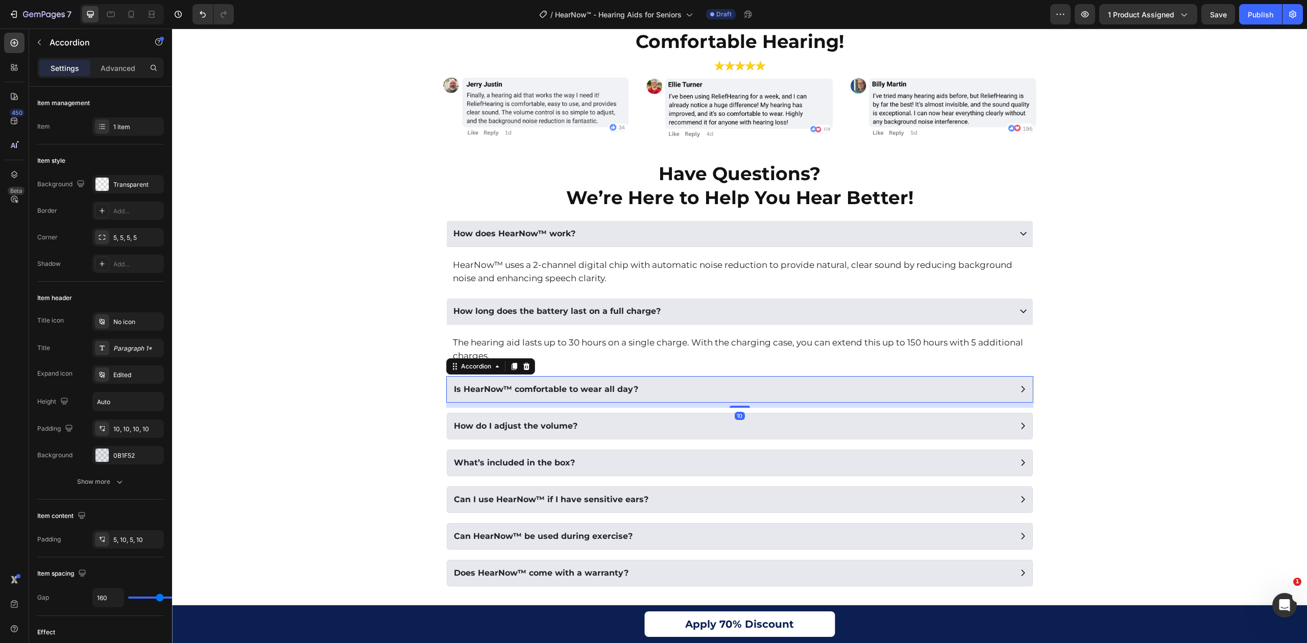
click at [671, 391] on div "Is HearNow™ comfortable to wear all day?" at bounding box center [731, 389] width 558 height 15
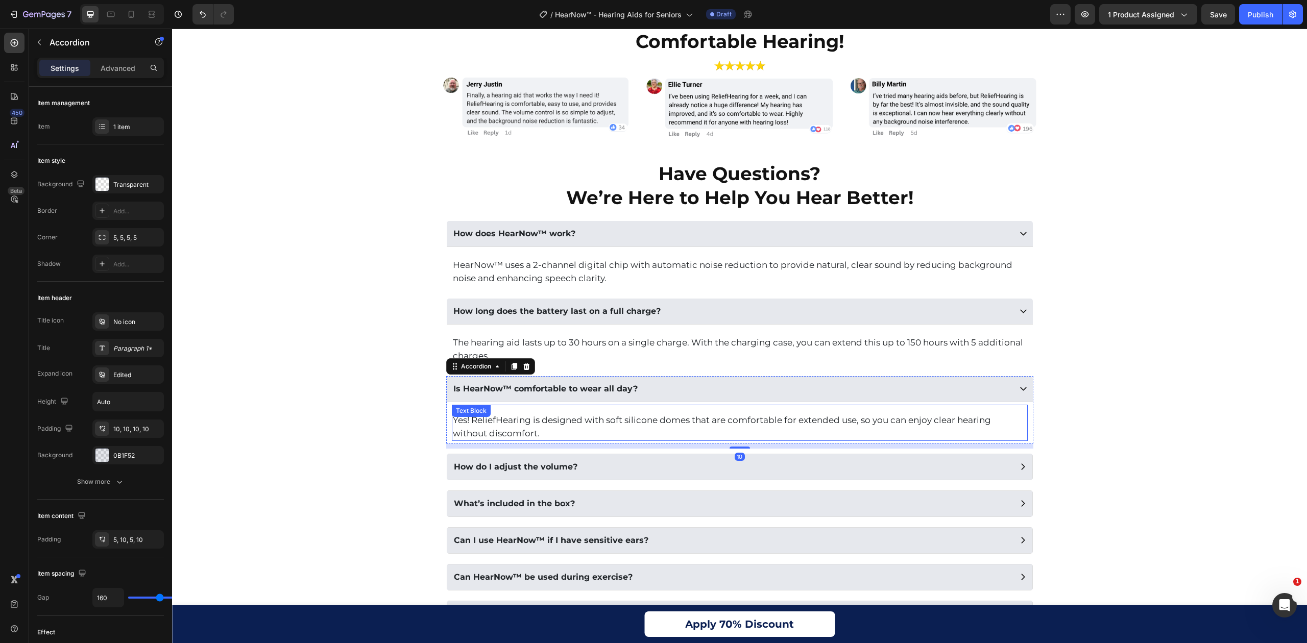
click at [525, 421] on div "Yes! ReliefHearing is designed with soft silicone domes that are comfortable fo…" at bounding box center [740, 423] width 576 height 36
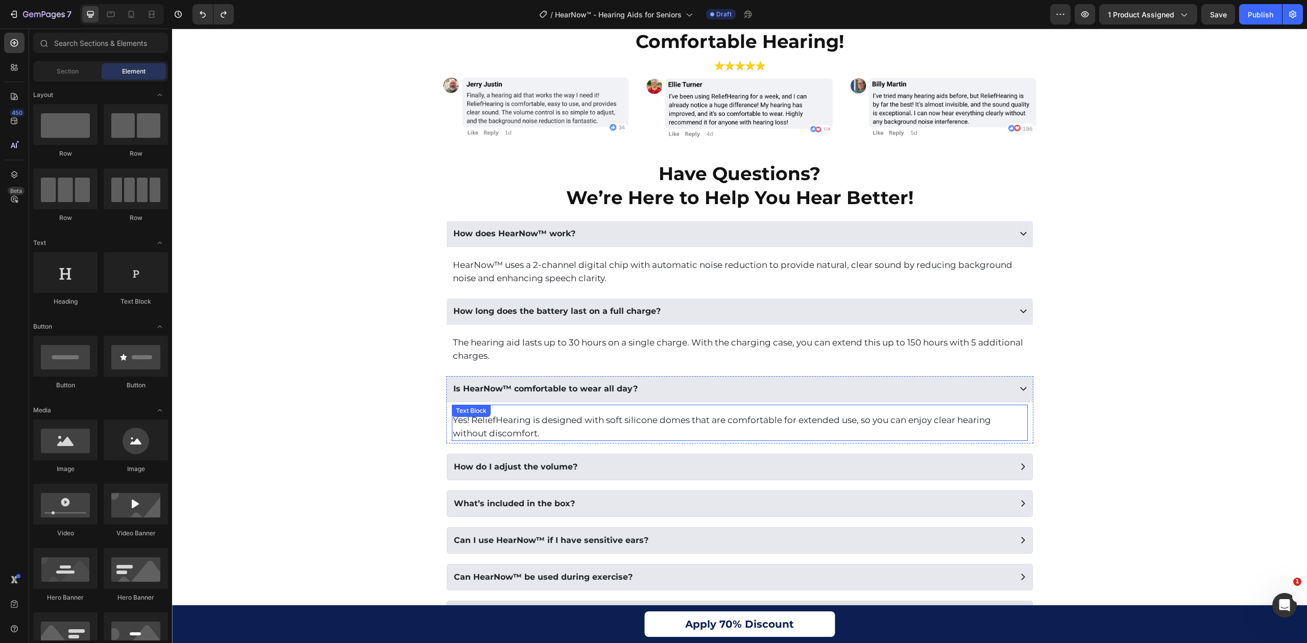
click at [512, 423] on p "Yes! ReliefHearing is designed with soft silicone domes that are comfortable fo…" at bounding box center [740, 427] width 574 height 27
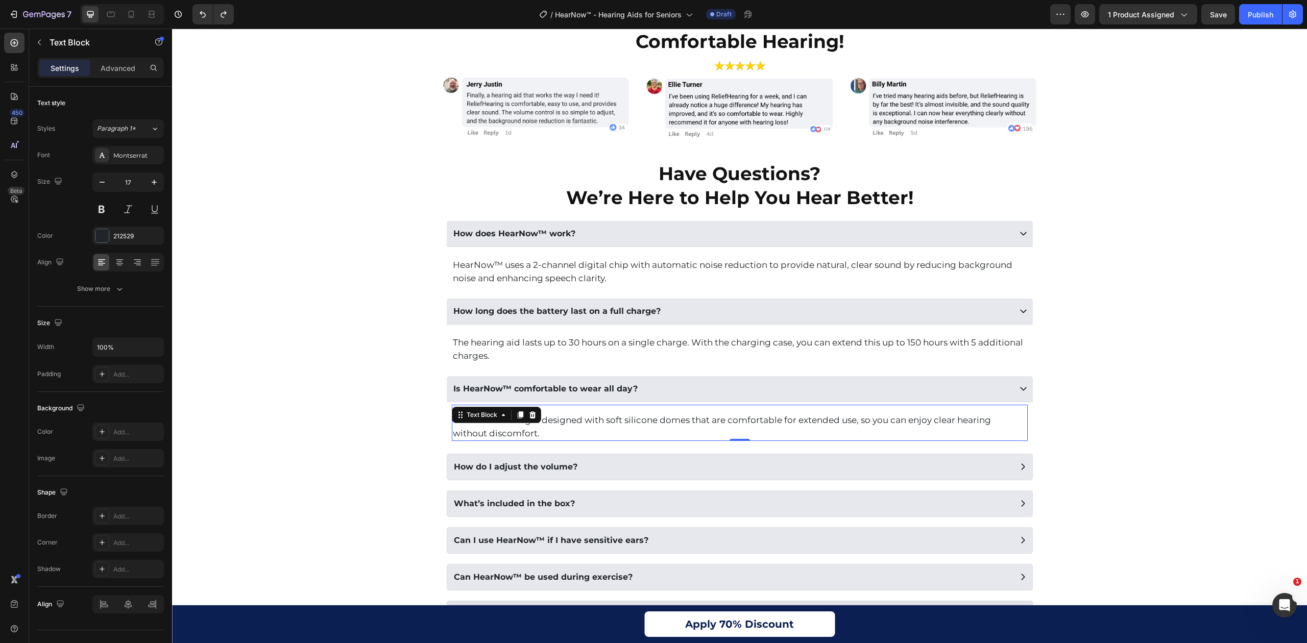
click at [512, 423] on div "Text Block" at bounding box center [496, 415] width 89 height 16
click at [529, 423] on div "Text Block" at bounding box center [496, 415] width 89 height 16
click at [562, 429] on p "Yes! ReliefHearing is designed with soft silicone domes that are comfortable fo…" at bounding box center [740, 427] width 574 height 27
drag, startPoint x: 525, startPoint y: 424, endPoint x: 469, endPoint y: 425, distance: 56.2
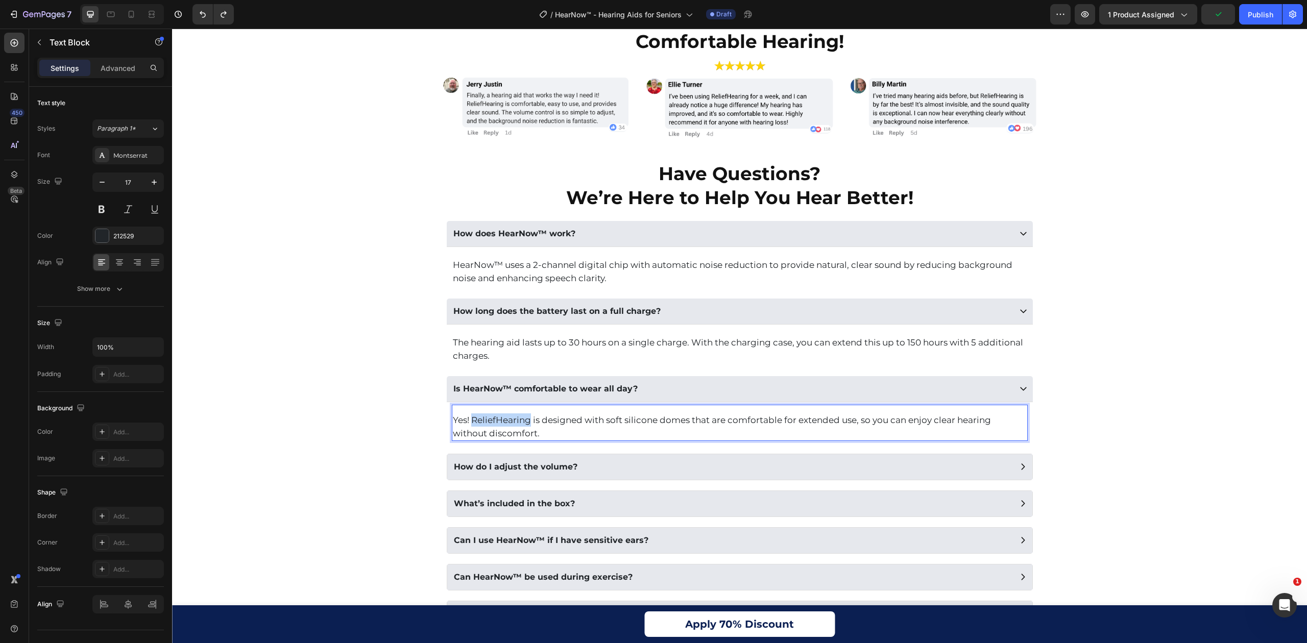
click at [469, 425] on p "Yes! ReliefHearing is designed with soft silicone domes that are comfortable fo…" at bounding box center [740, 427] width 574 height 27
click at [574, 475] on div "How do I adjust the volume?" at bounding box center [731, 467] width 558 height 15
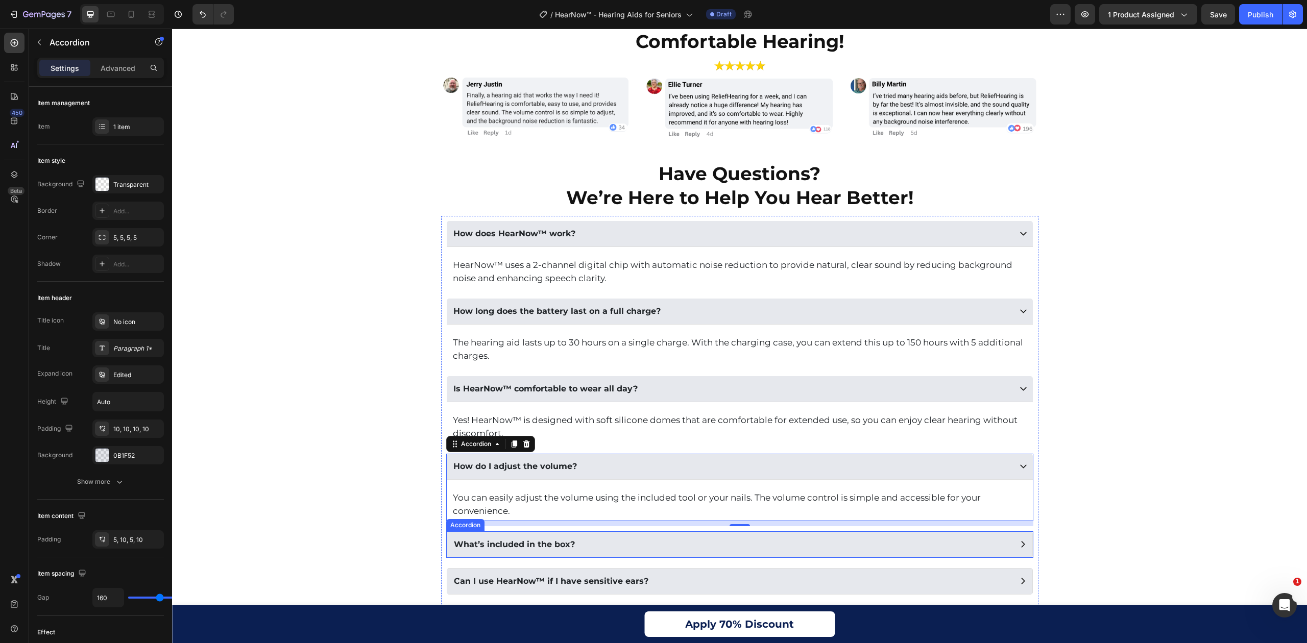
click at [625, 545] on div "What’s included in the box?" at bounding box center [731, 544] width 558 height 15
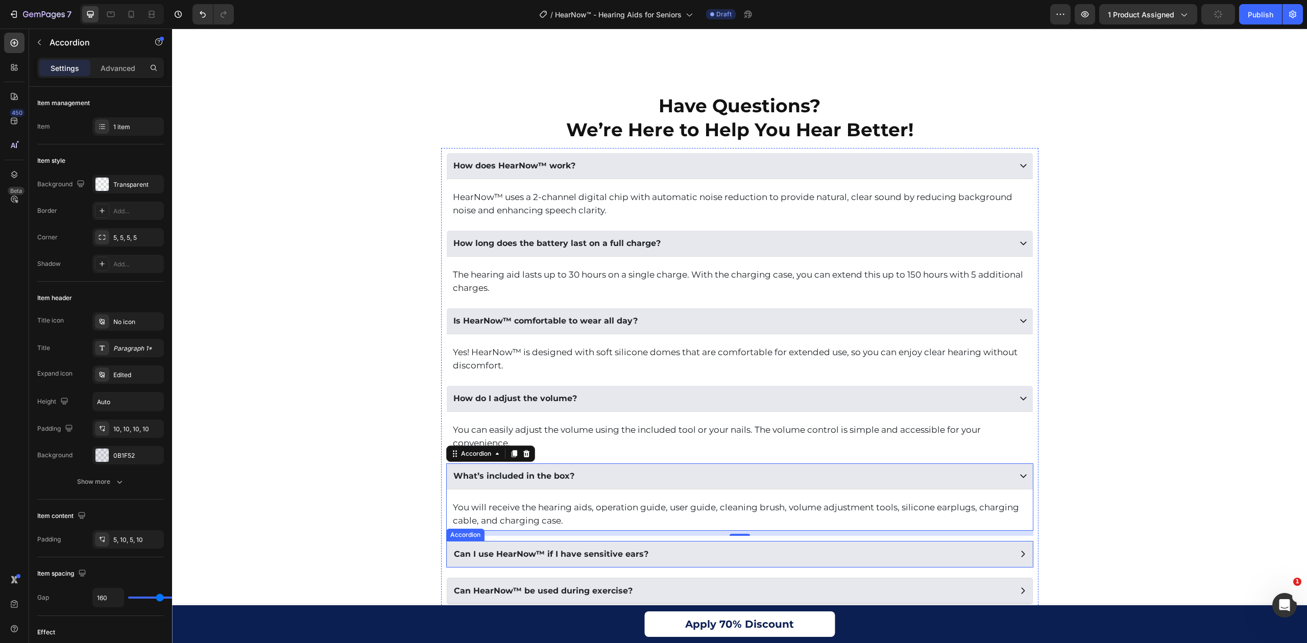
scroll to position [5651, 0]
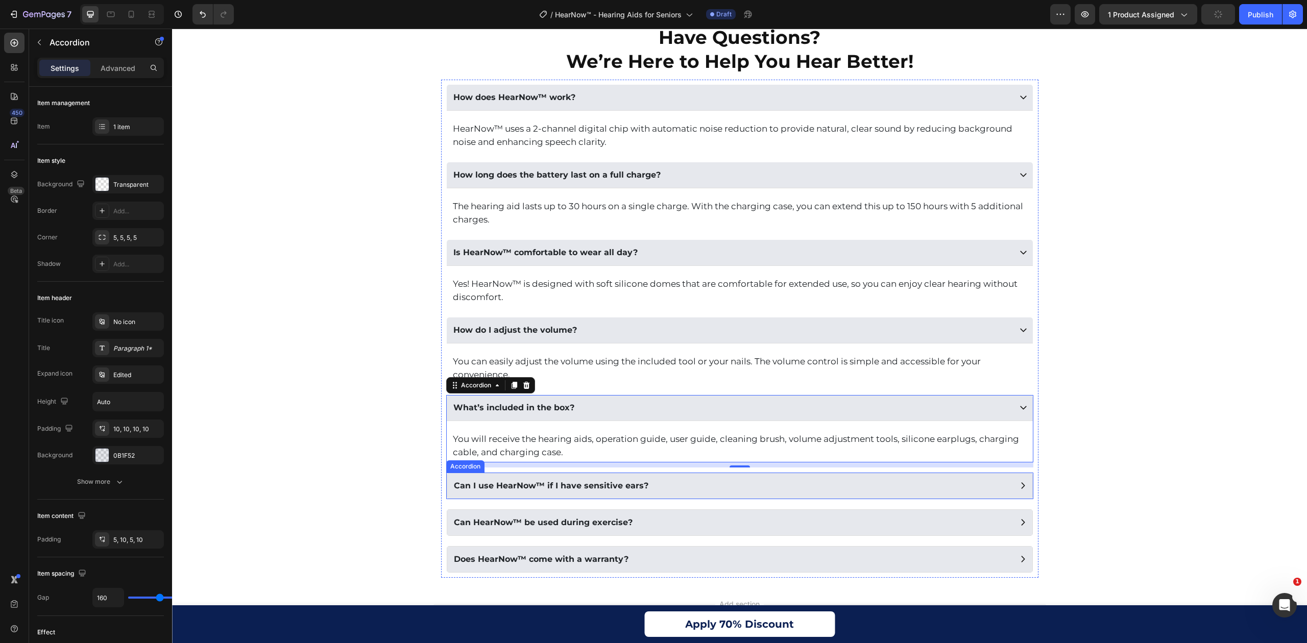
click at [689, 493] on div "Can I use HearNow™ if I have sensitive ears?" at bounding box center [731, 485] width 558 height 15
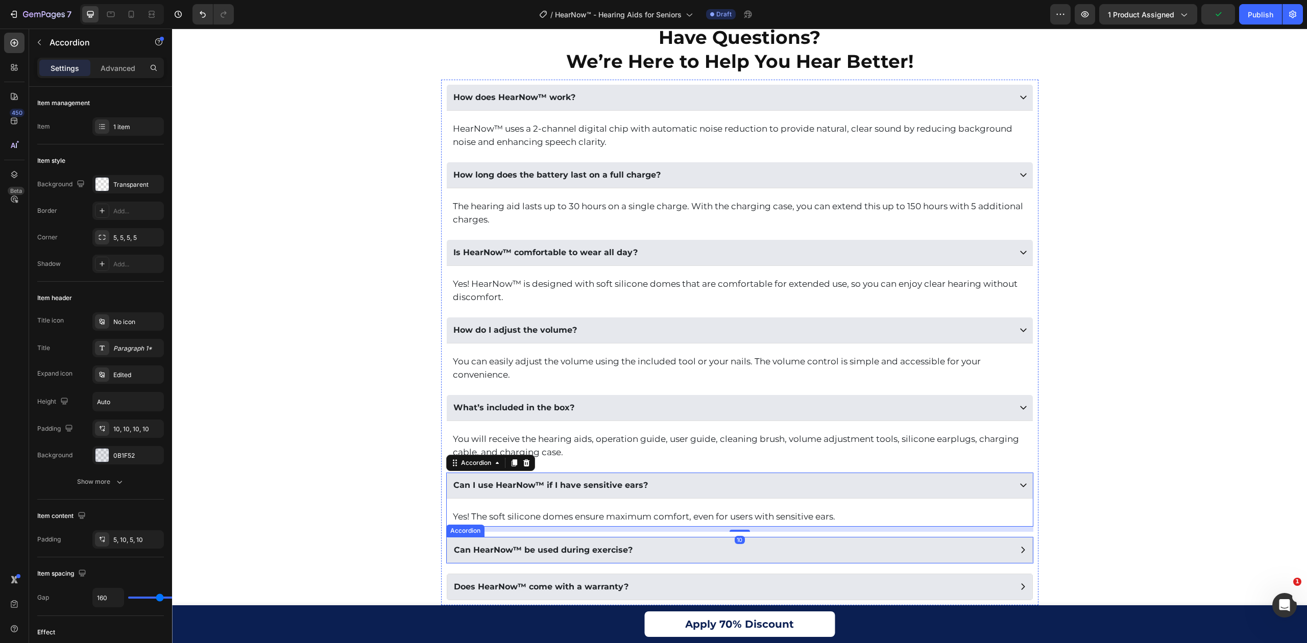
click at [745, 555] on div "Can HearNow™ be used during exercise?" at bounding box center [731, 550] width 558 height 15
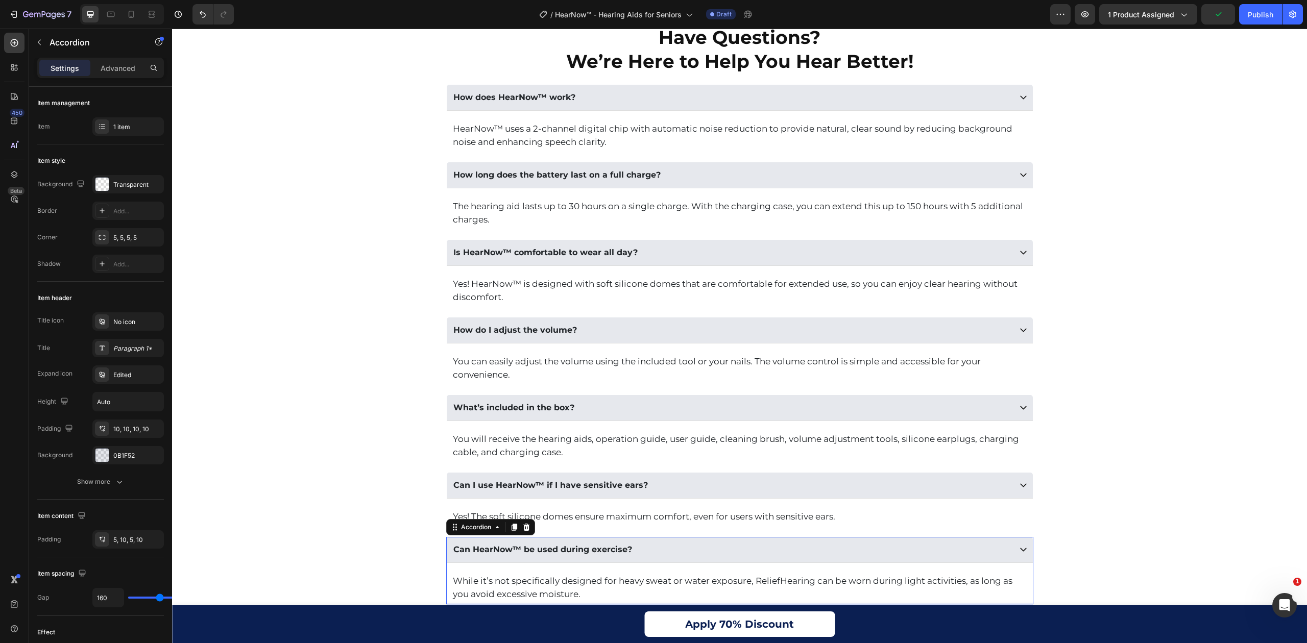
scroll to position [5719, 0]
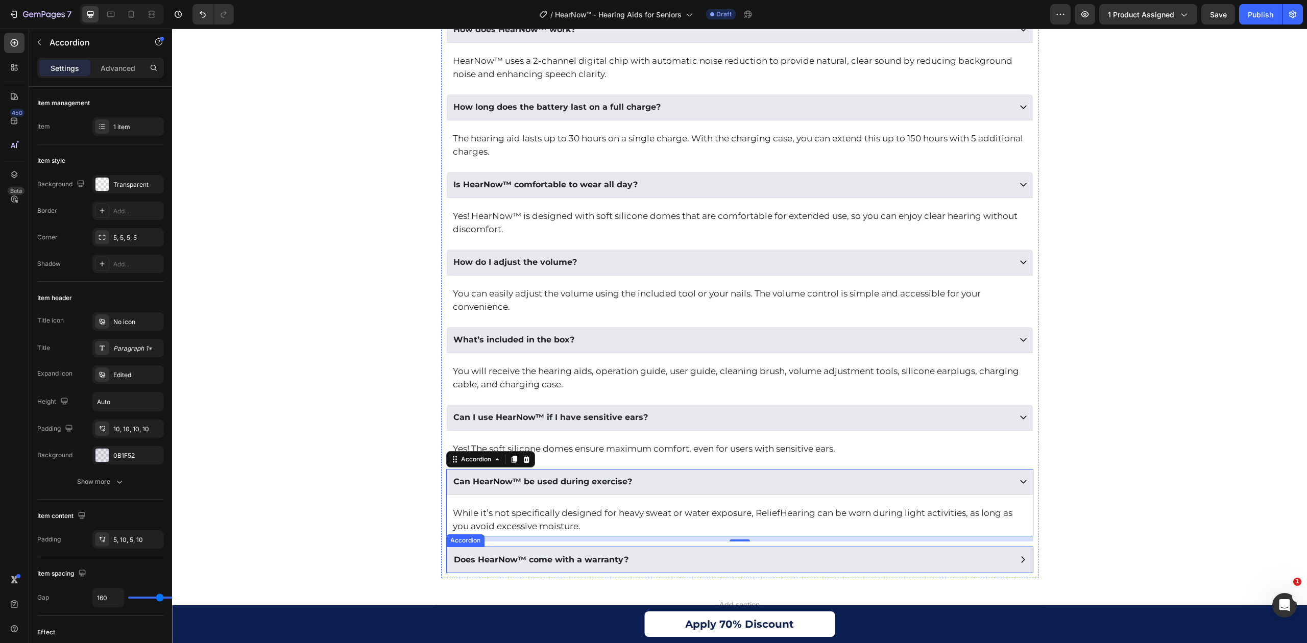
click at [646, 573] on div "Does HearNow™ come with a warranty?" at bounding box center [740, 560] width 586 height 27
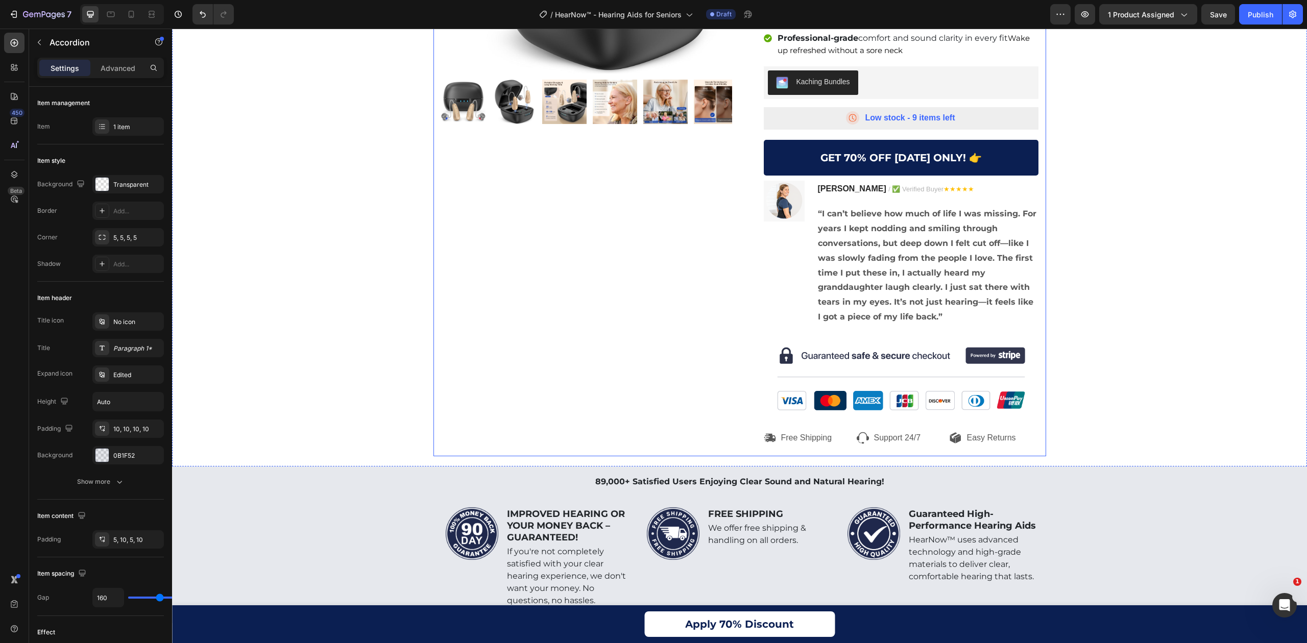
scroll to position [544, 0]
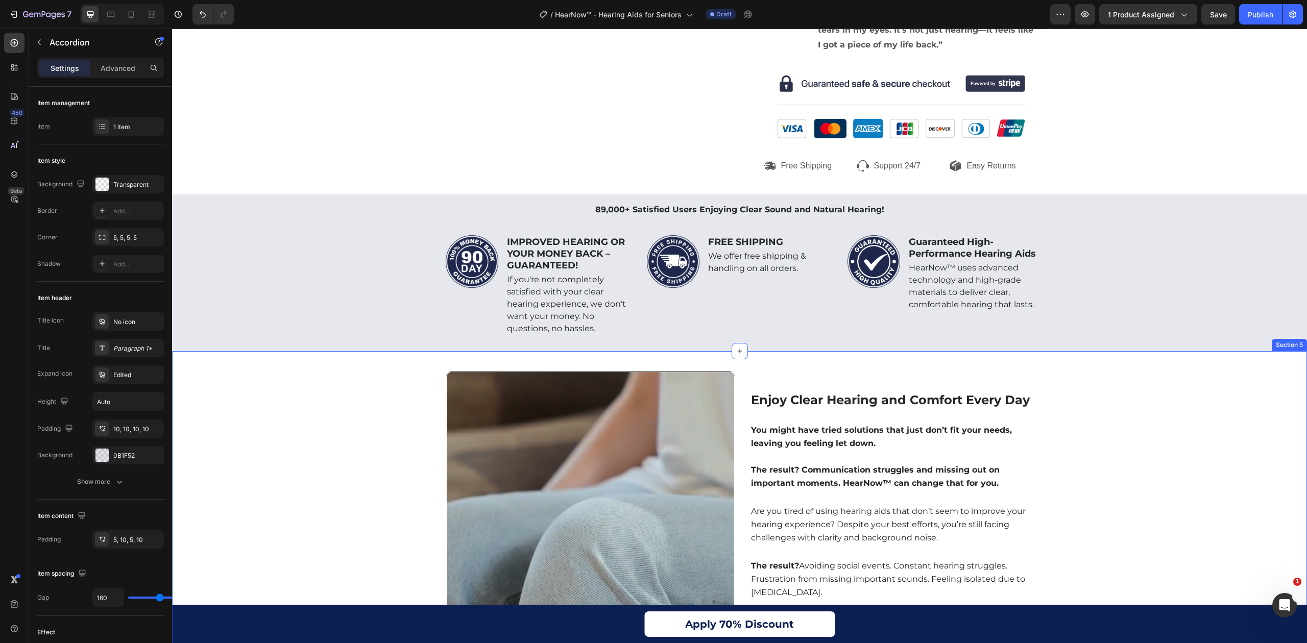
drag, startPoint x: 1107, startPoint y: 422, endPoint x: 1030, endPoint y: 421, distance: 77.1
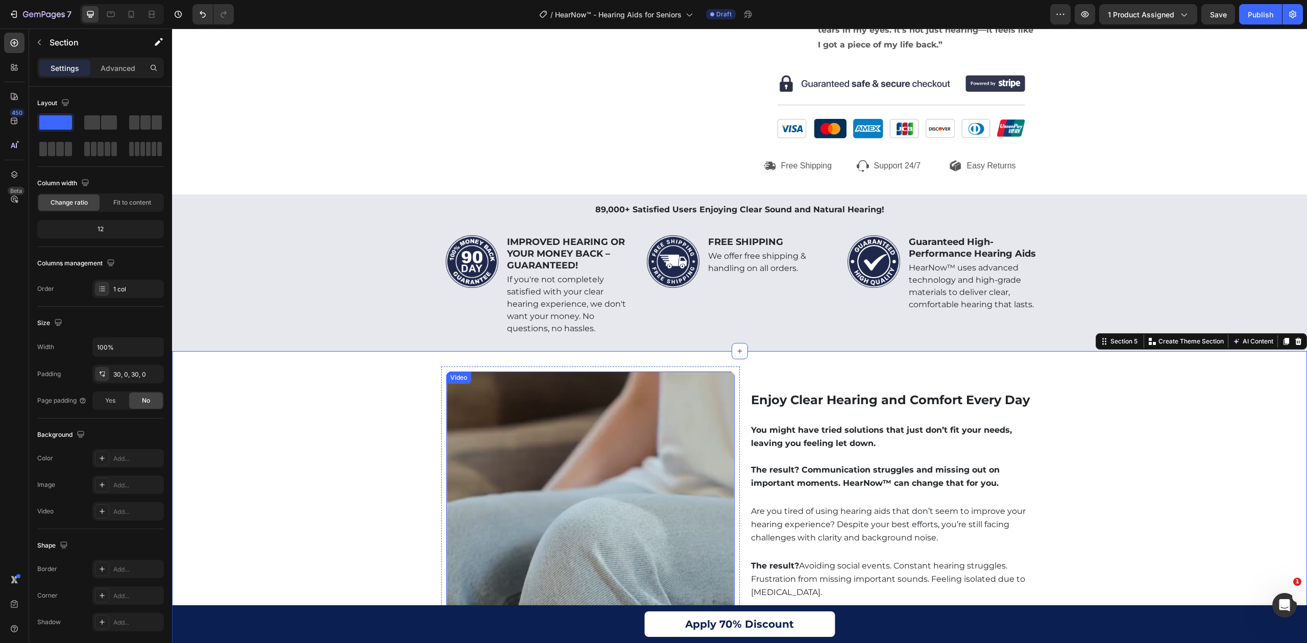
click at [648, 509] on video at bounding box center [590, 516] width 288 height 288
